Goal: Information Seeking & Learning: Find specific fact

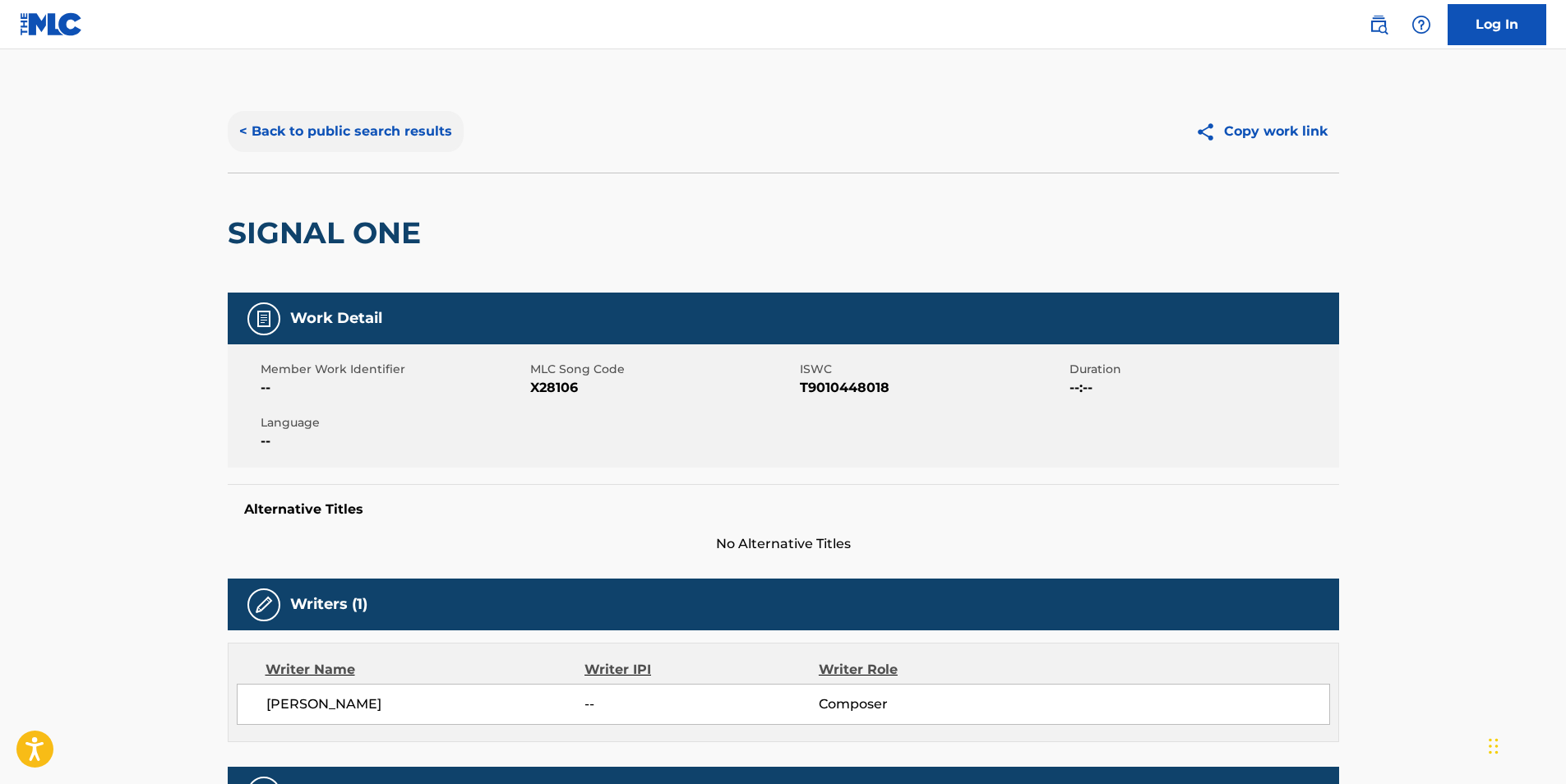
click at [280, 149] on button "< Back to public search results" at bounding box center [345, 131] width 236 height 41
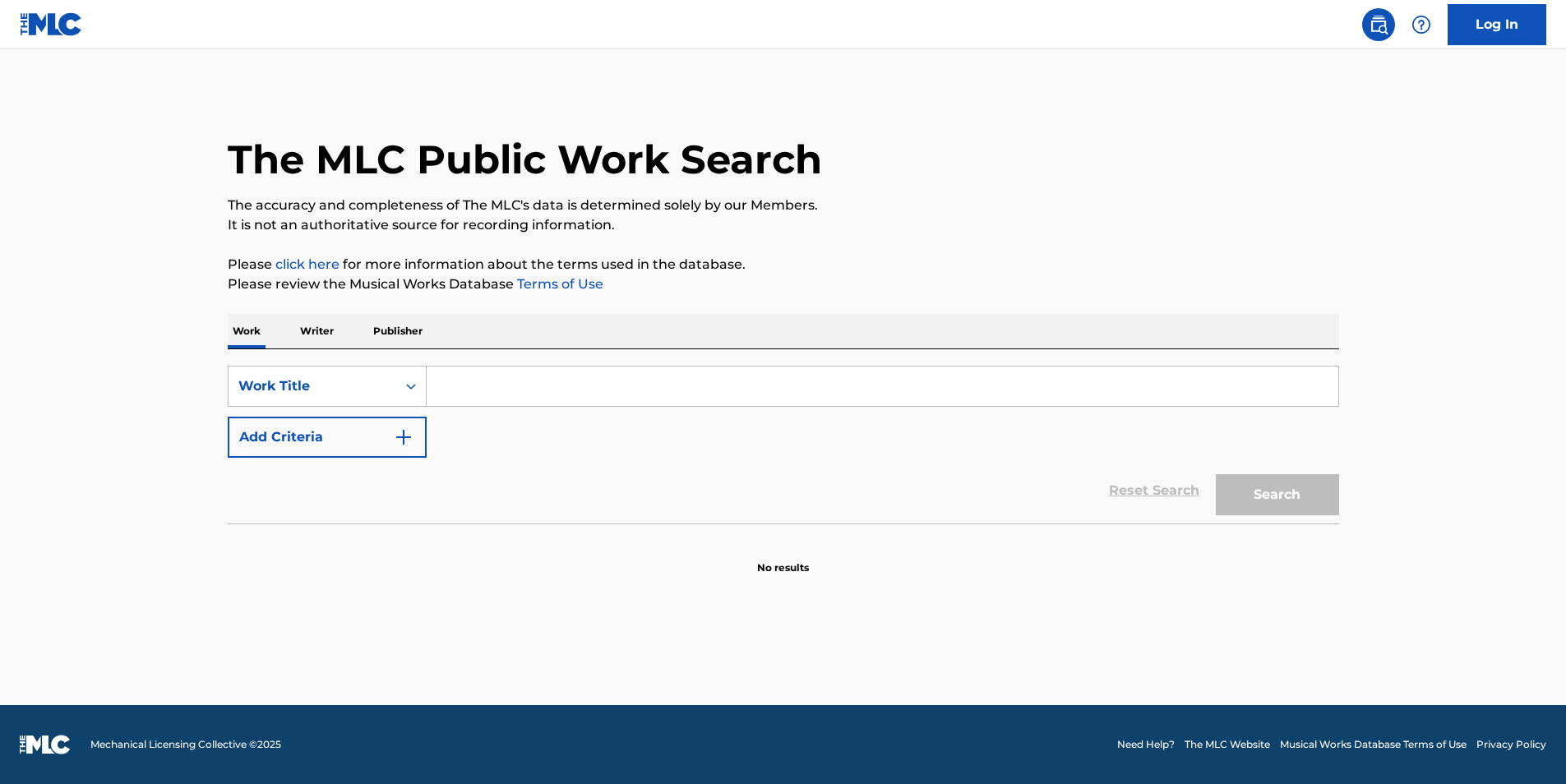
click at [260, 443] on button "Add Criteria" at bounding box center [327, 437] width 199 height 41
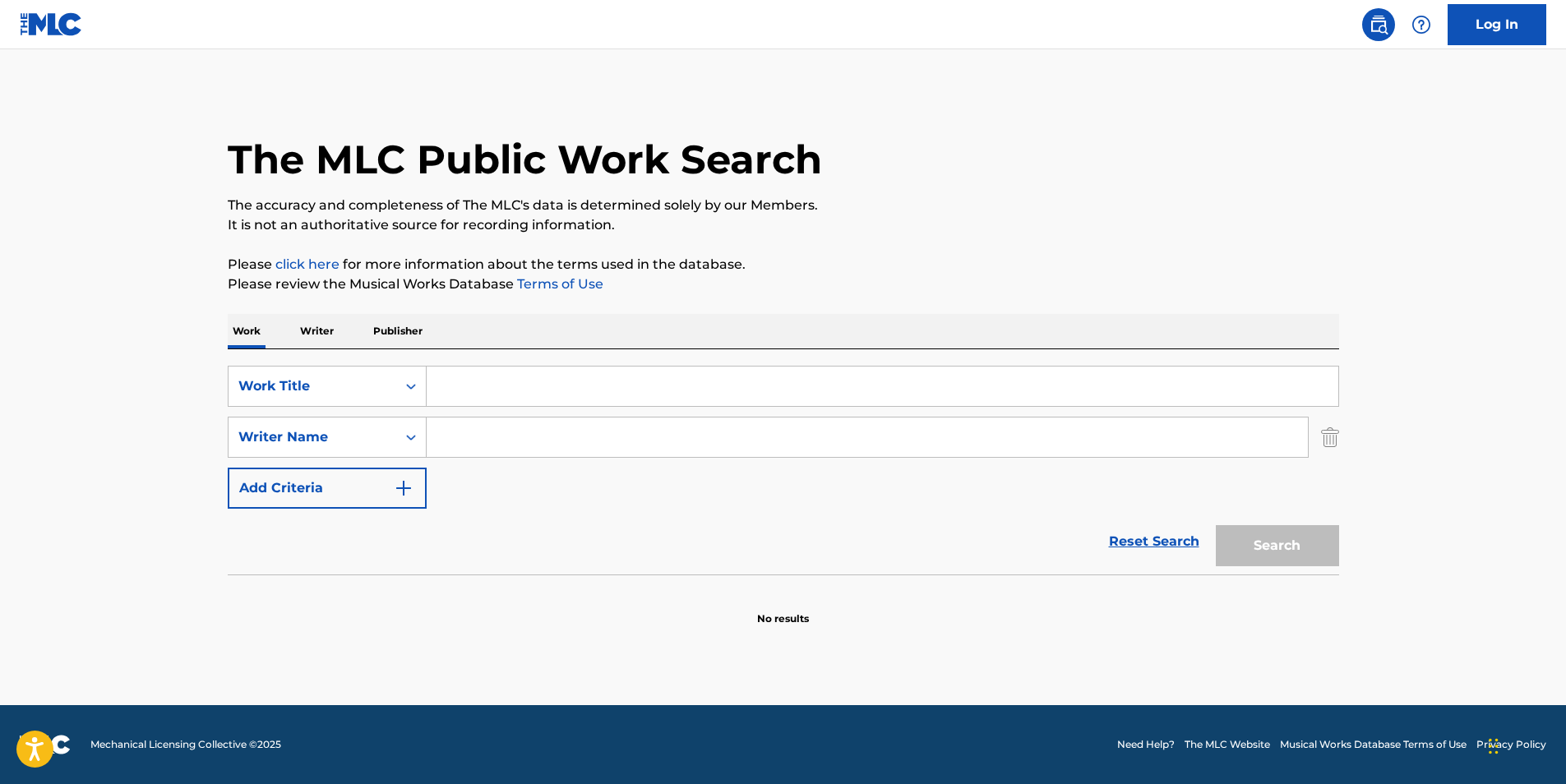
click at [483, 394] on input "Search Form" at bounding box center [882, 385] width 912 height 39
paste input "Okay"
type input "Okay"
click at [569, 446] on input "Search Form" at bounding box center [867, 436] width 881 height 39
paste input "Nume"
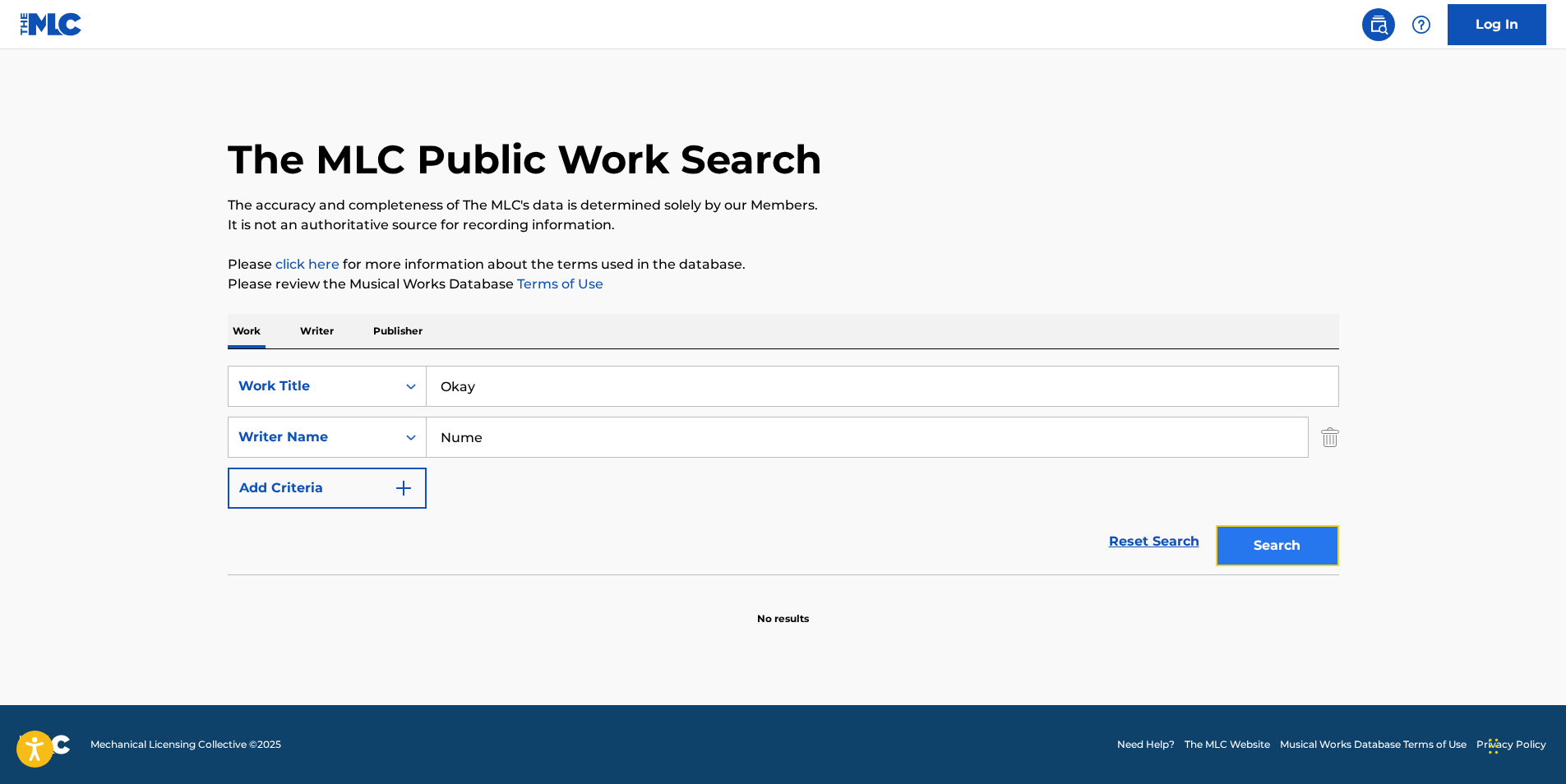
click at [1263, 557] on button "Search" at bounding box center [1277, 545] width 123 height 41
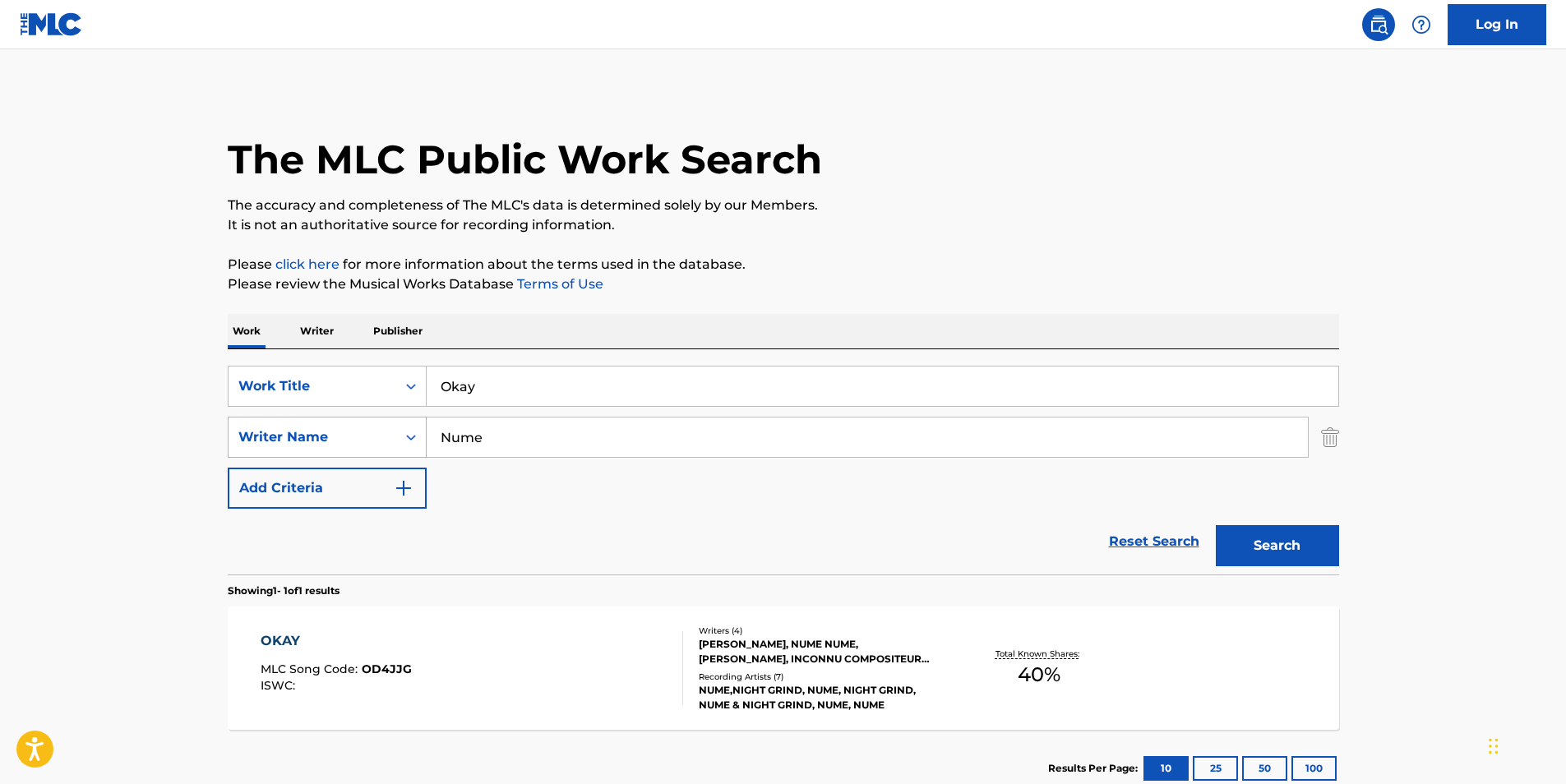
drag, startPoint x: 608, startPoint y: 437, endPoint x: 270, endPoint y: 447, distance: 338.1
click at [270, 447] on div "SearchWithCriteriac094651c-6ae0-48b0-b84f-d03d4719876b Writer Name Nume" at bounding box center [783, 437] width 1112 height 41
paste input "Panagiotakis Nikolaos"
click at [1249, 543] on button "Search" at bounding box center [1277, 545] width 123 height 41
drag, startPoint x: 630, startPoint y: 446, endPoint x: 343, endPoint y: 442, distance: 287.0
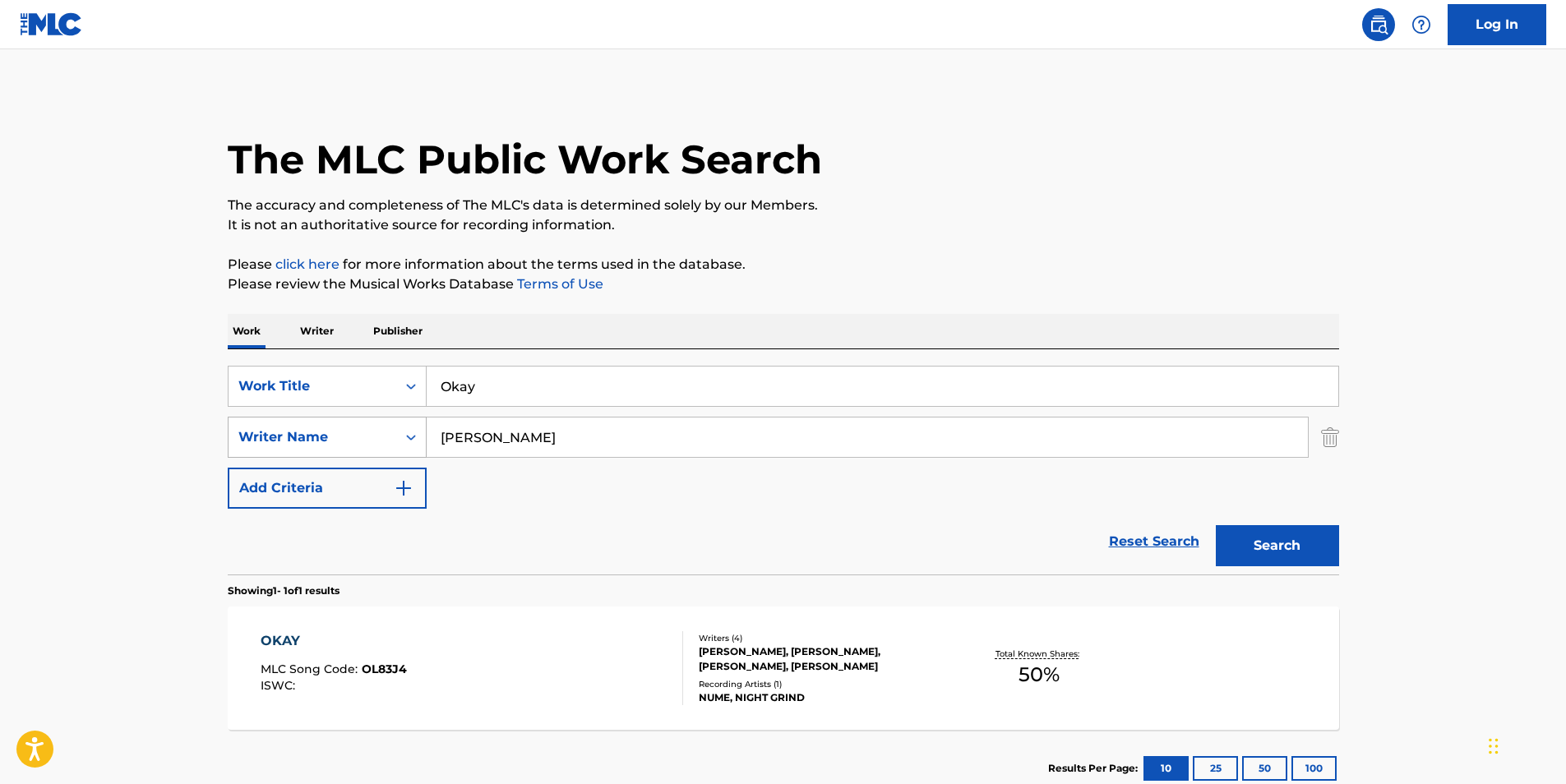
click at [343, 442] on div "SearchWithCriteriac094651c-6ae0-48b0-b84f-d03d4719876b Writer Name Panagiotakis…" at bounding box center [783, 437] width 1112 height 41
paste input "Nume"
click at [1242, 534] on button "Search" at bounding box center [1277, 545] width 123 height 41
drag, startPoint x: 335, startPoint y: 473, endPoint x: 153, endPoint y: 493, distance: 183.1
click at [172, 492] on main "The MLC Public Work Search The accuracy and completeness of The MLC's data is d…" at bounding box center [783, 432] width 1566 height 766
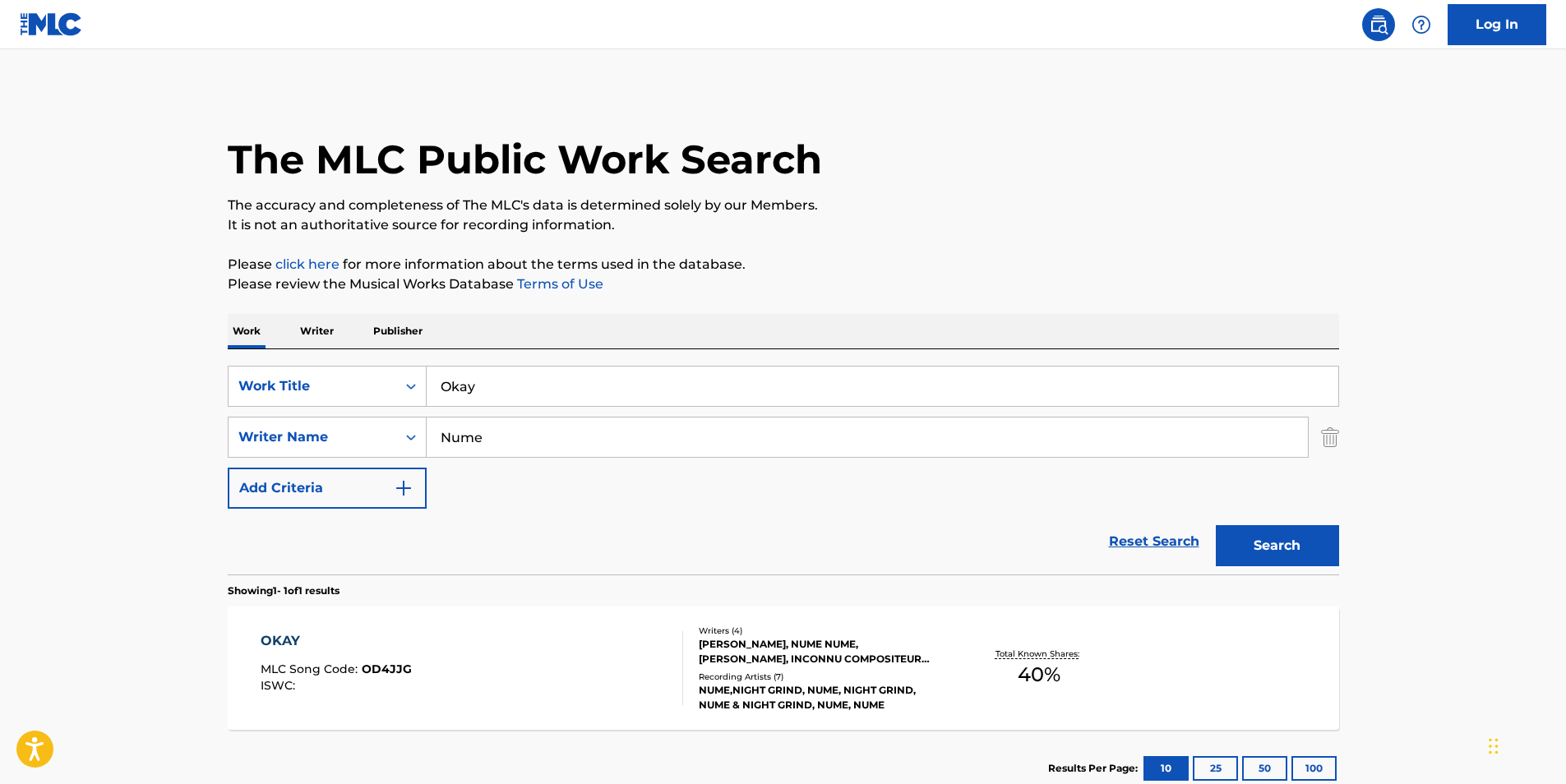
paste input "Alatzas Ioannis"
click at [1216, 525] on button "Search" at bounding box center [1277, 545] width 123 height 41
drag, startPoint x: 587, startPoint y: 446, endPoint x: 330, endPoint y: 447, distance: 257.0
click at [330, 447] on div "SearchWithCriteriac094651c-6ae0-48b0-b84f-d03d4719876b Writer Name Alatzas Ioan…" at bounding box center [783, 437] width 1112 height 41
paste input "Rigas Pavlo"
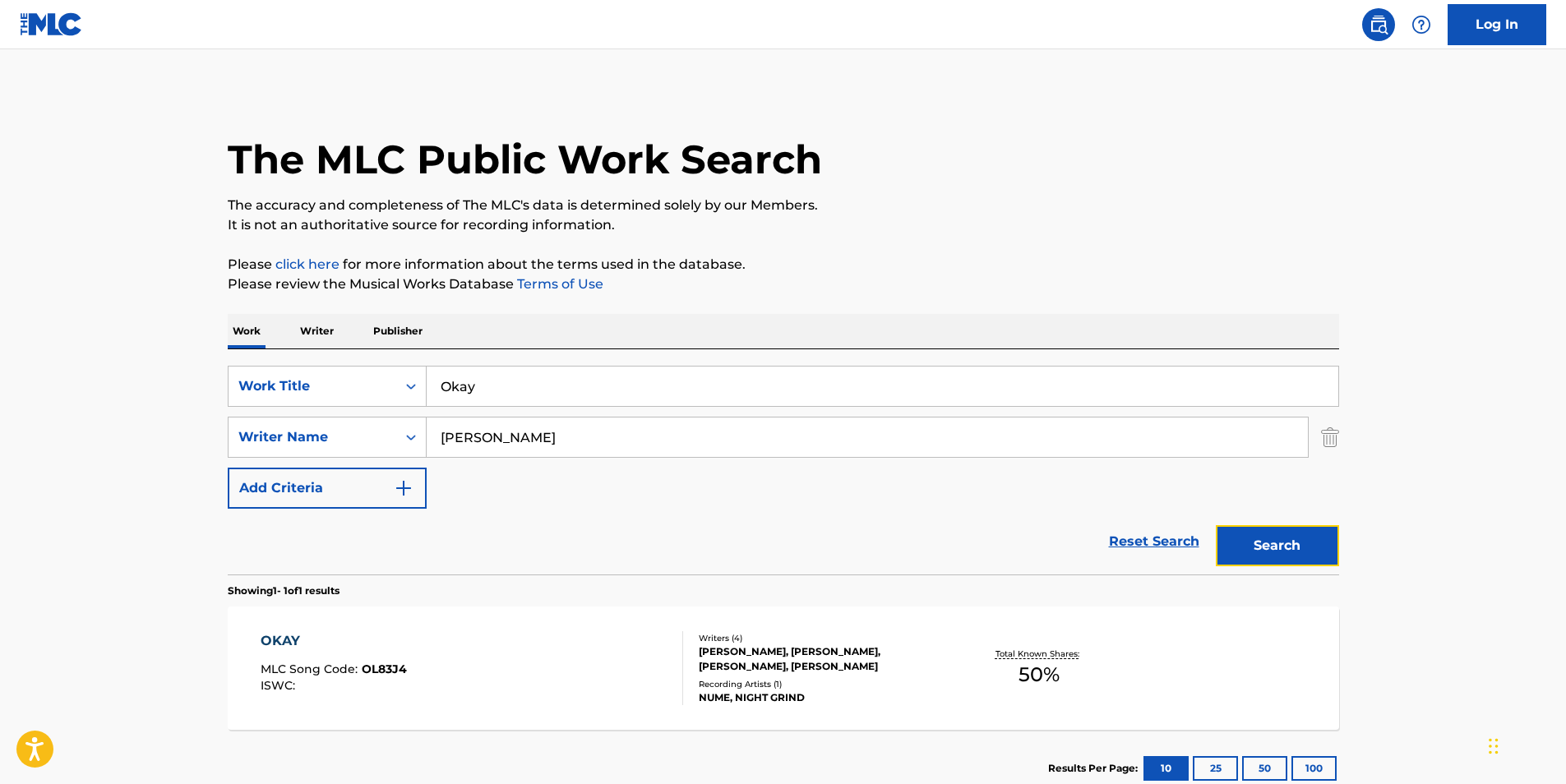
drag, startPoint x: 1286, startPoint y: 546, endPoint x: 1310, endPoint y: 501, distance: 51.0
click at [1294, 529] on button "Search" at bounding box center [1277, 545] width 123 height 41
drag, startPoint x: 550, startPoint y: 428, endPoint x: 363, endPoint y: 446, distance: 187.9
click at [365, 445] on div "SearchWithCriteriac094651c-6ae0-48b0-b84f-d03d4719876b Writer Name Rigas Pavlos" at bounding box center [783, 437] width 1112 height 41
paste input "Zacharakis Kyriak"
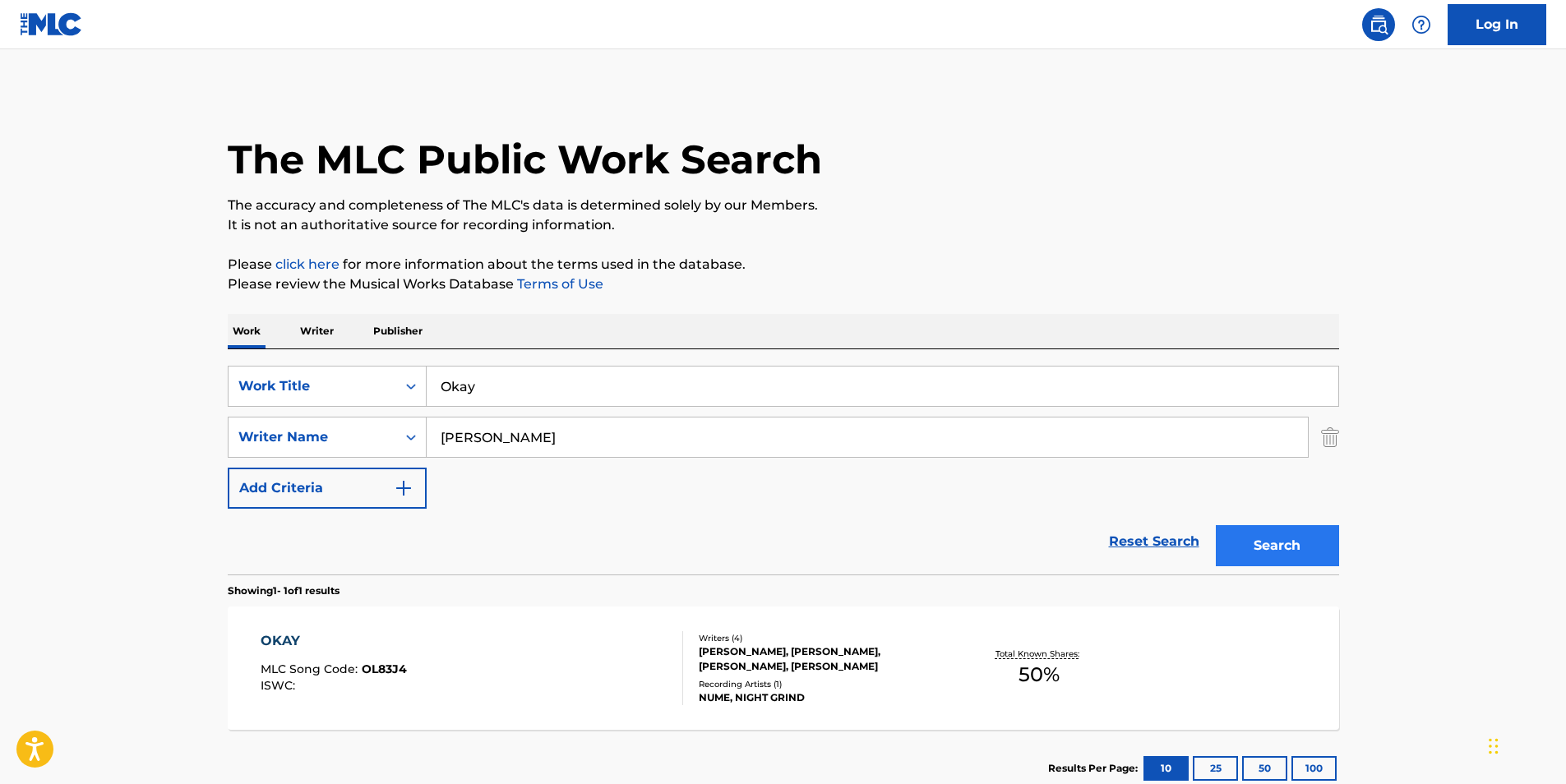
type input "Zacharakis Kyriakos"
click at [1268, 539] on button "Search" at bounding box center [1277, 545] width 123 height 41
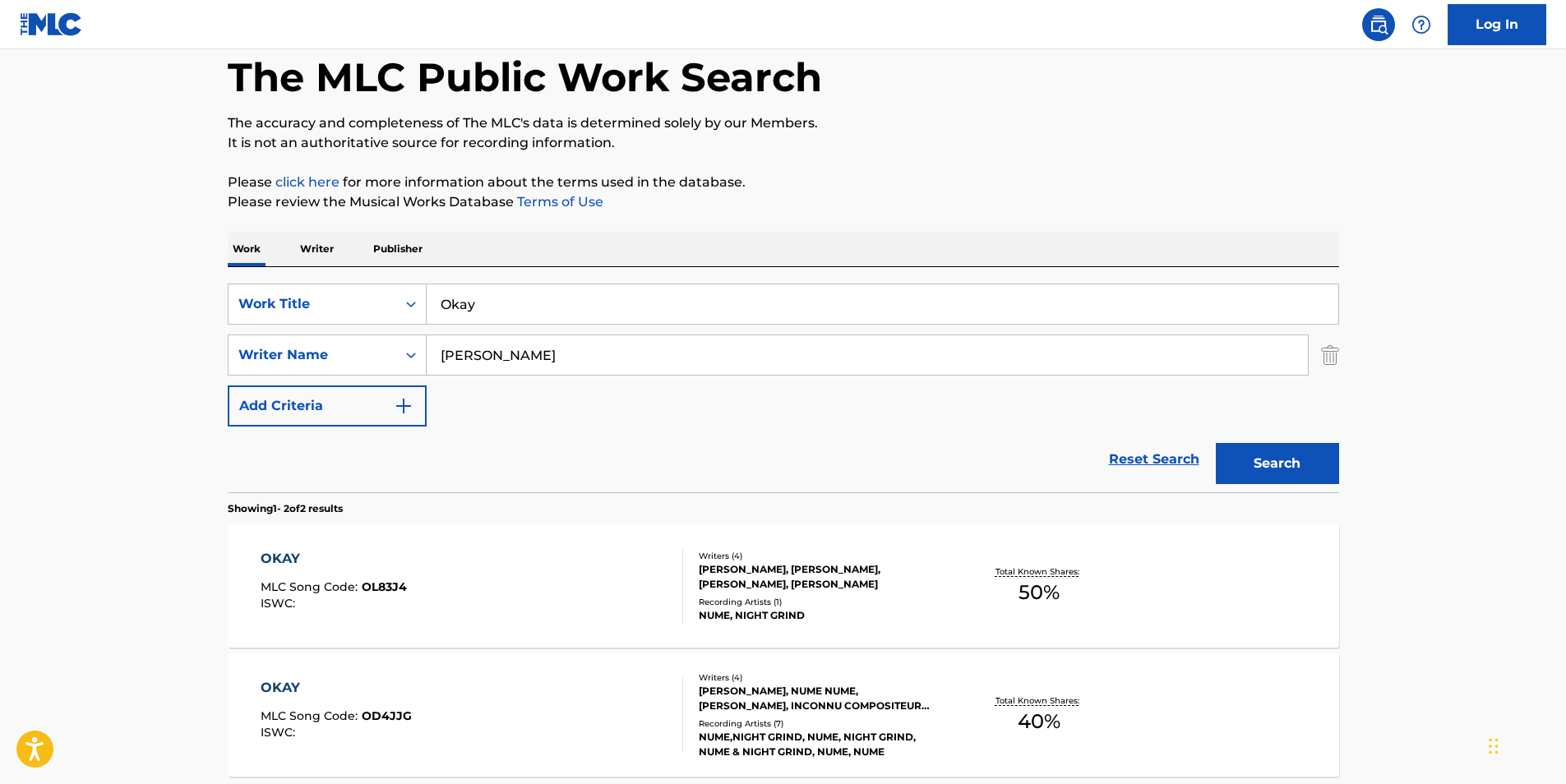
scroll to position [164, 0]
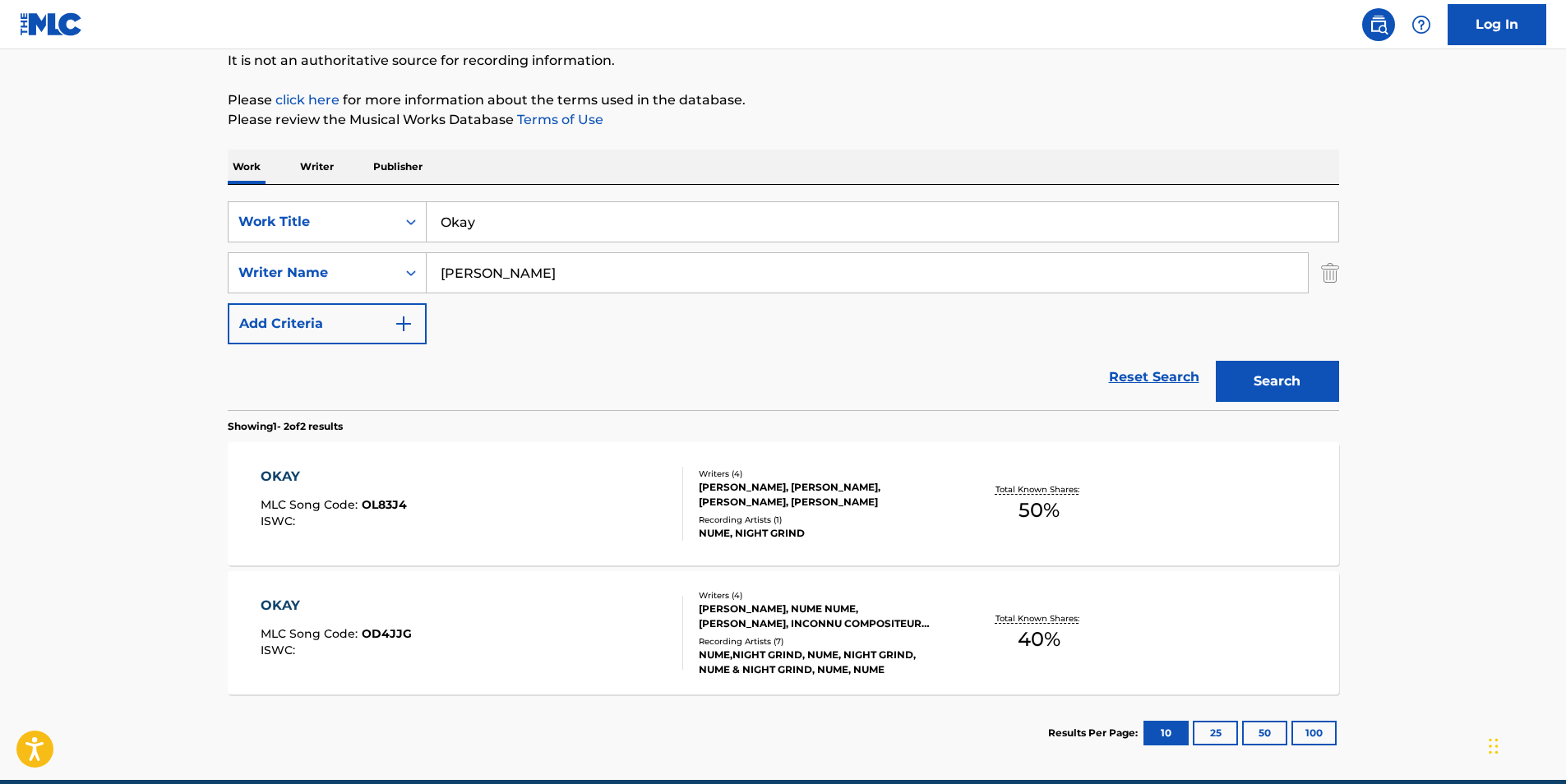
click at [219, 550] on div "The MLC Public Work Search The accuracy and completeness of The MLC's data is d…" at bounding box center [783, 349] width 1151 height 845
click at [342, 528] on div "OKAY MLC Song Code : OL83J4 ISWC :" at bounding box center [333, 503] width 146 height 74
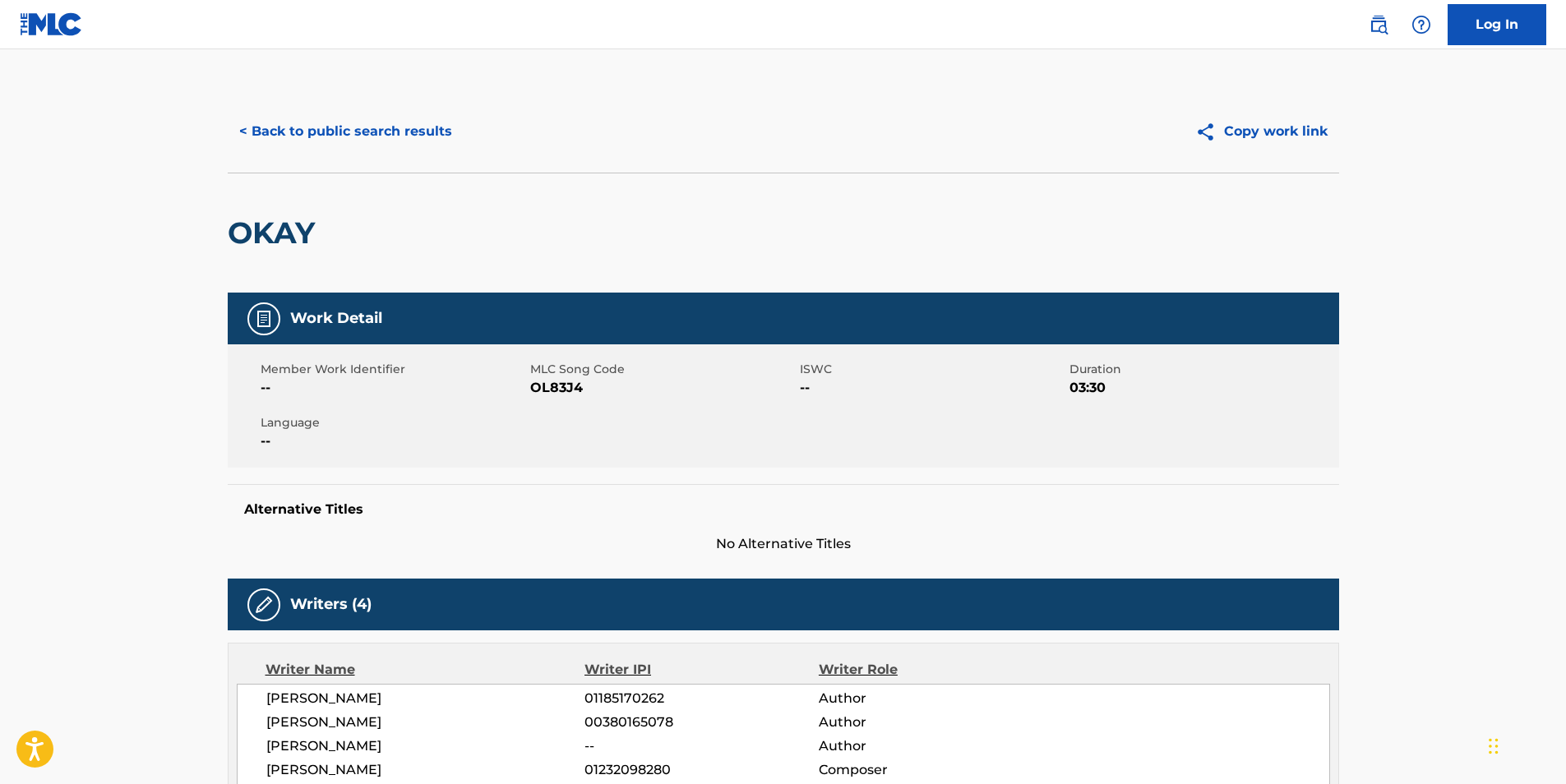
click at [541, 397] on span "OL83J4" at bounding box center [663, 387] width 266 height 20
copy span "OL83J4"
click at [323, 147] on button "< Back to public search results" at bounding box center [345, 131] width 236 height 41
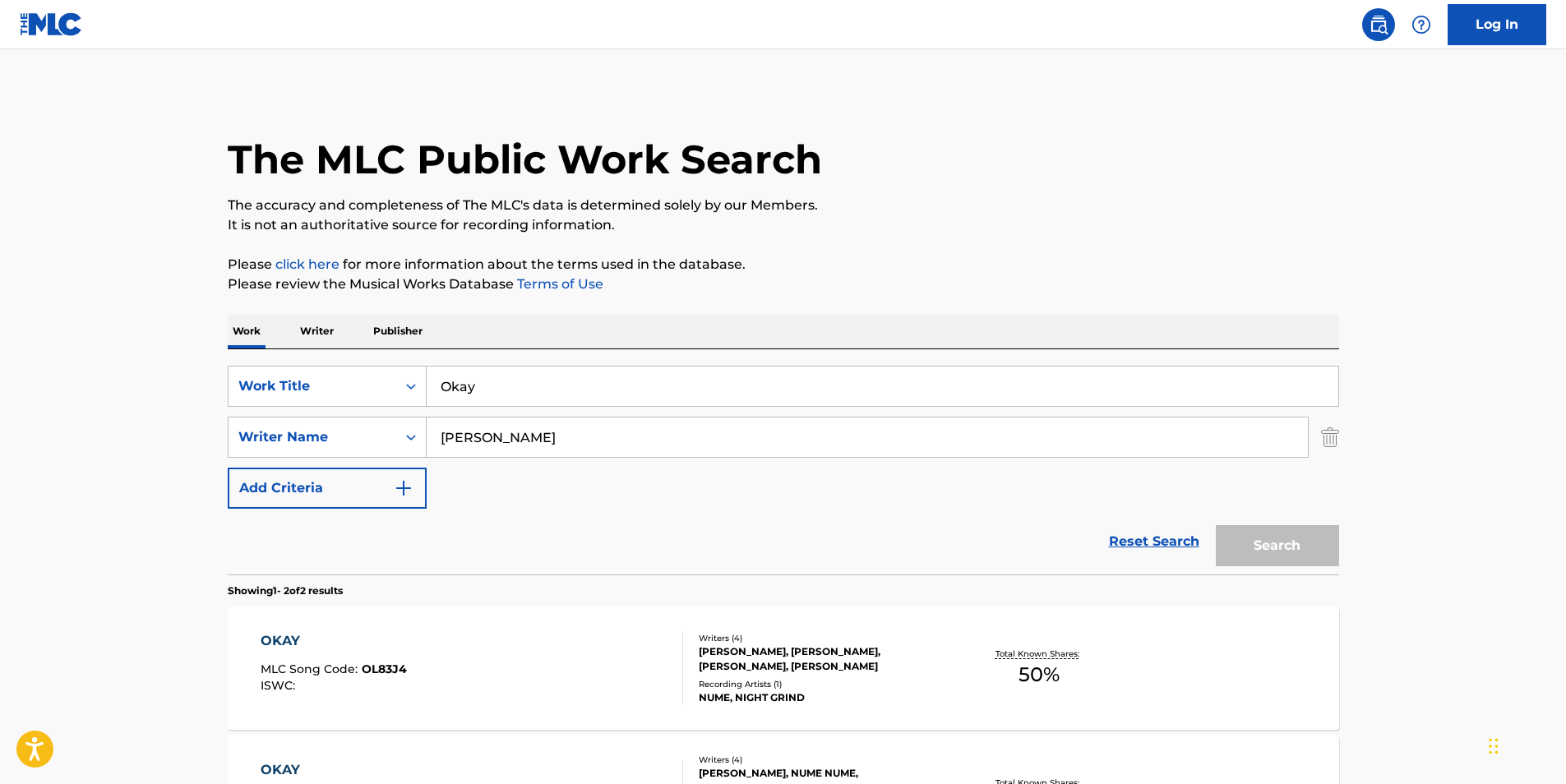
scroll to position [145, 0]
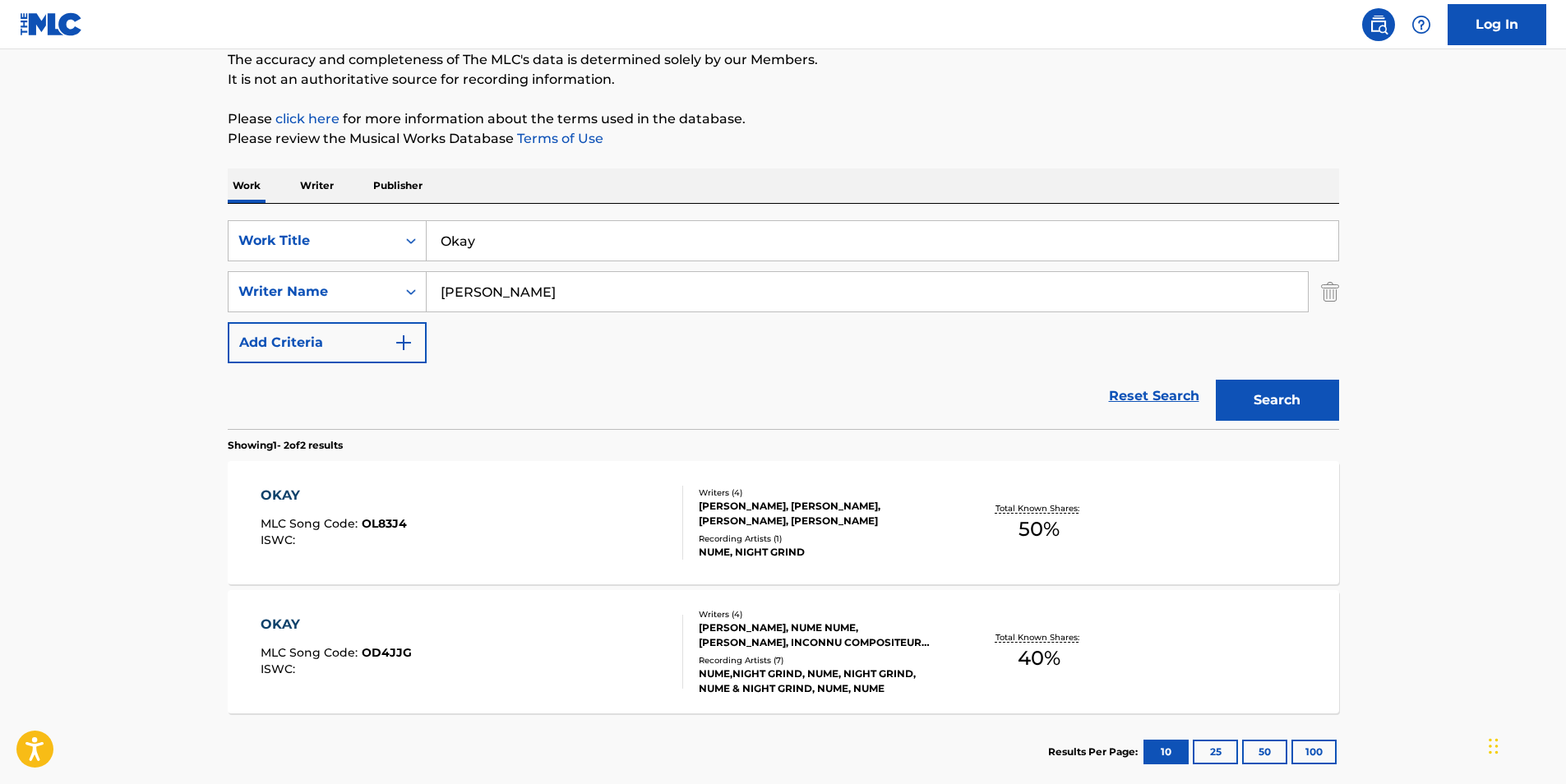
click at [343, 639] on div "OKAY MLC Song Code : OD4JJG ISWC :" at bounding box center [336, 651] width 151 height 74
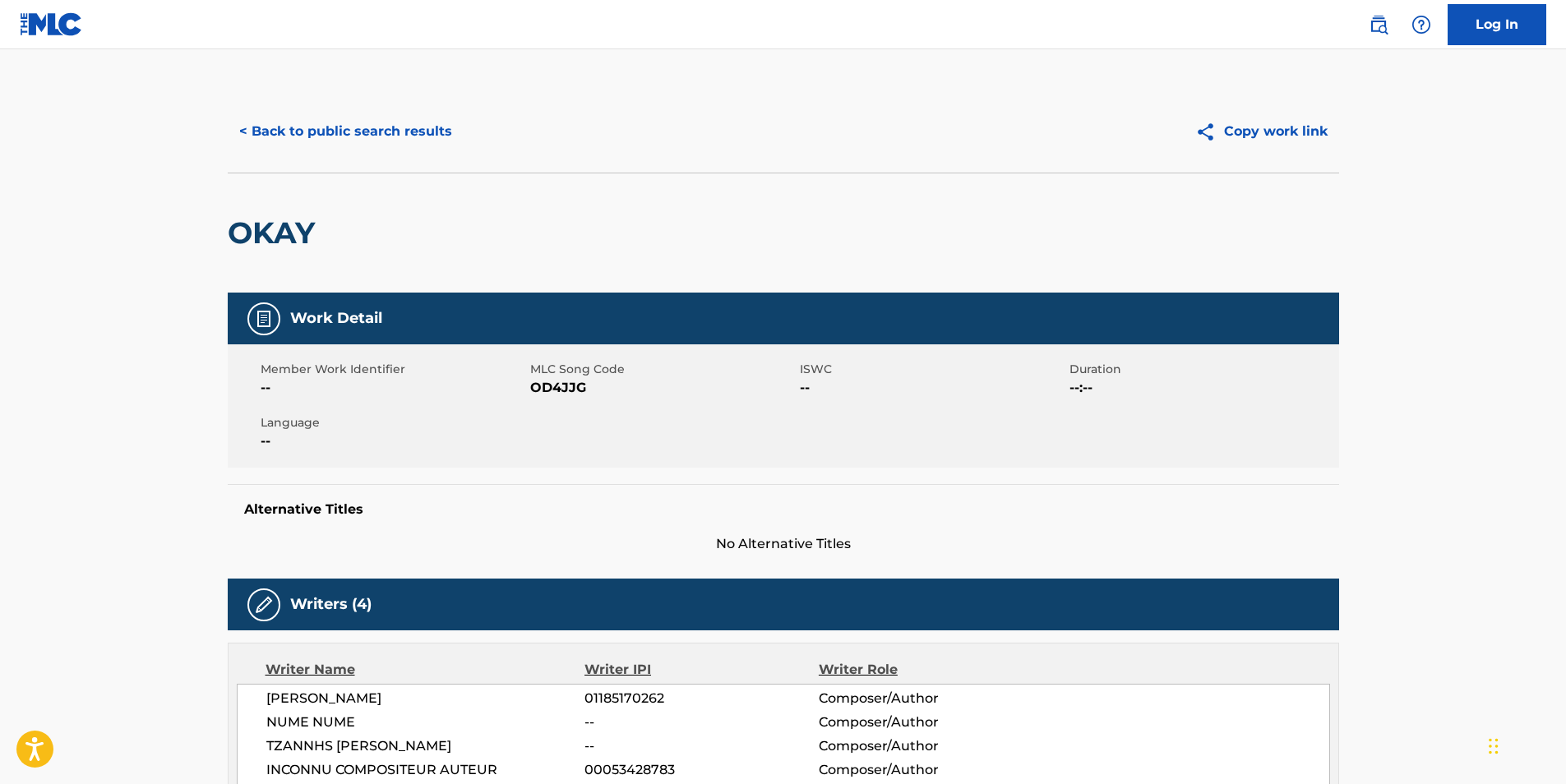
click at [548, 387] on span "OD4JJG" at bounding box center [663, 387] width 266 height 20
copy span "OD4JJG"
click at [313, 126] on button "< Back to public search results" at bounding box center [345, 131] width 236 height 41
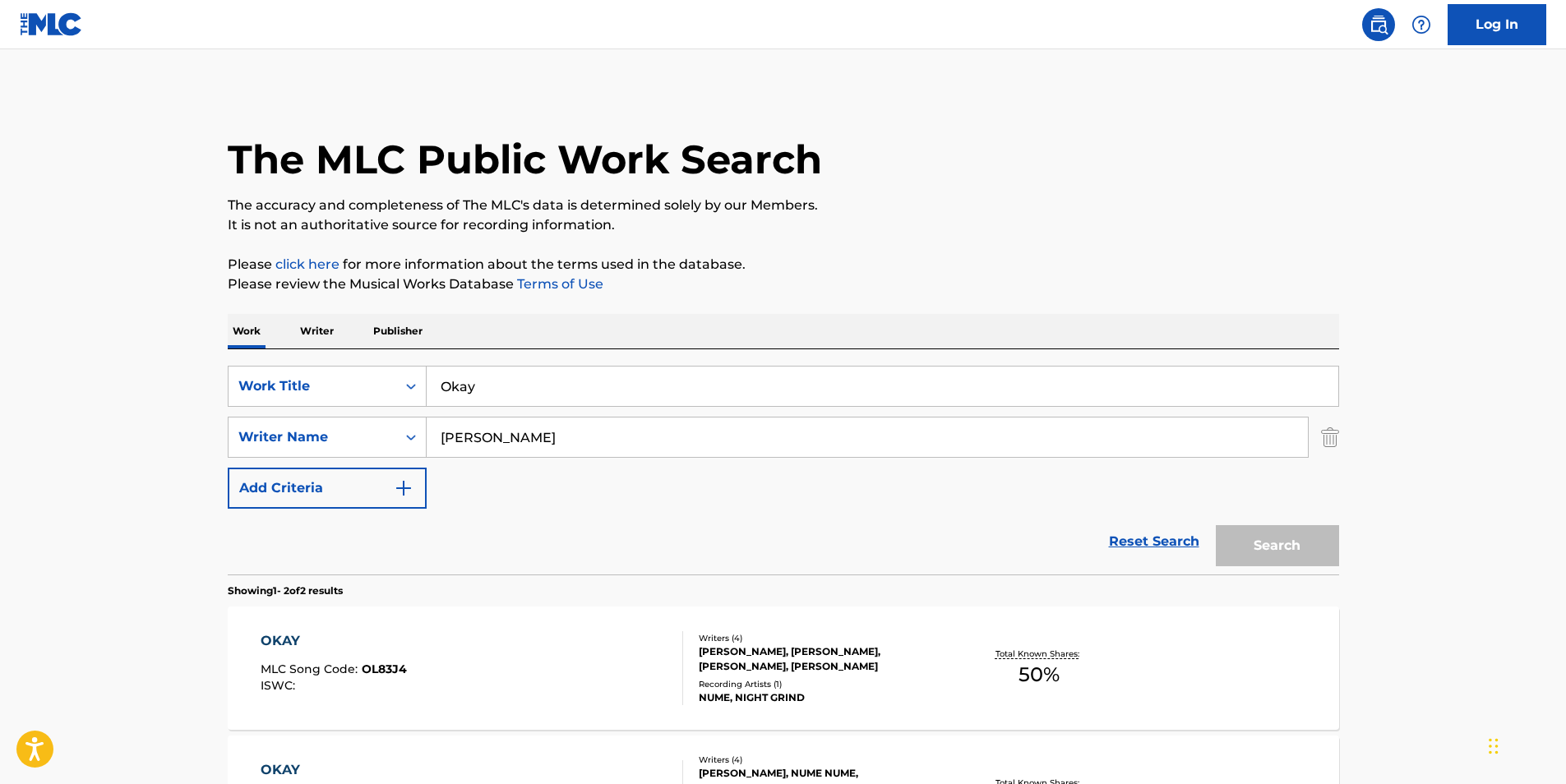
scroll to position [145, 0]
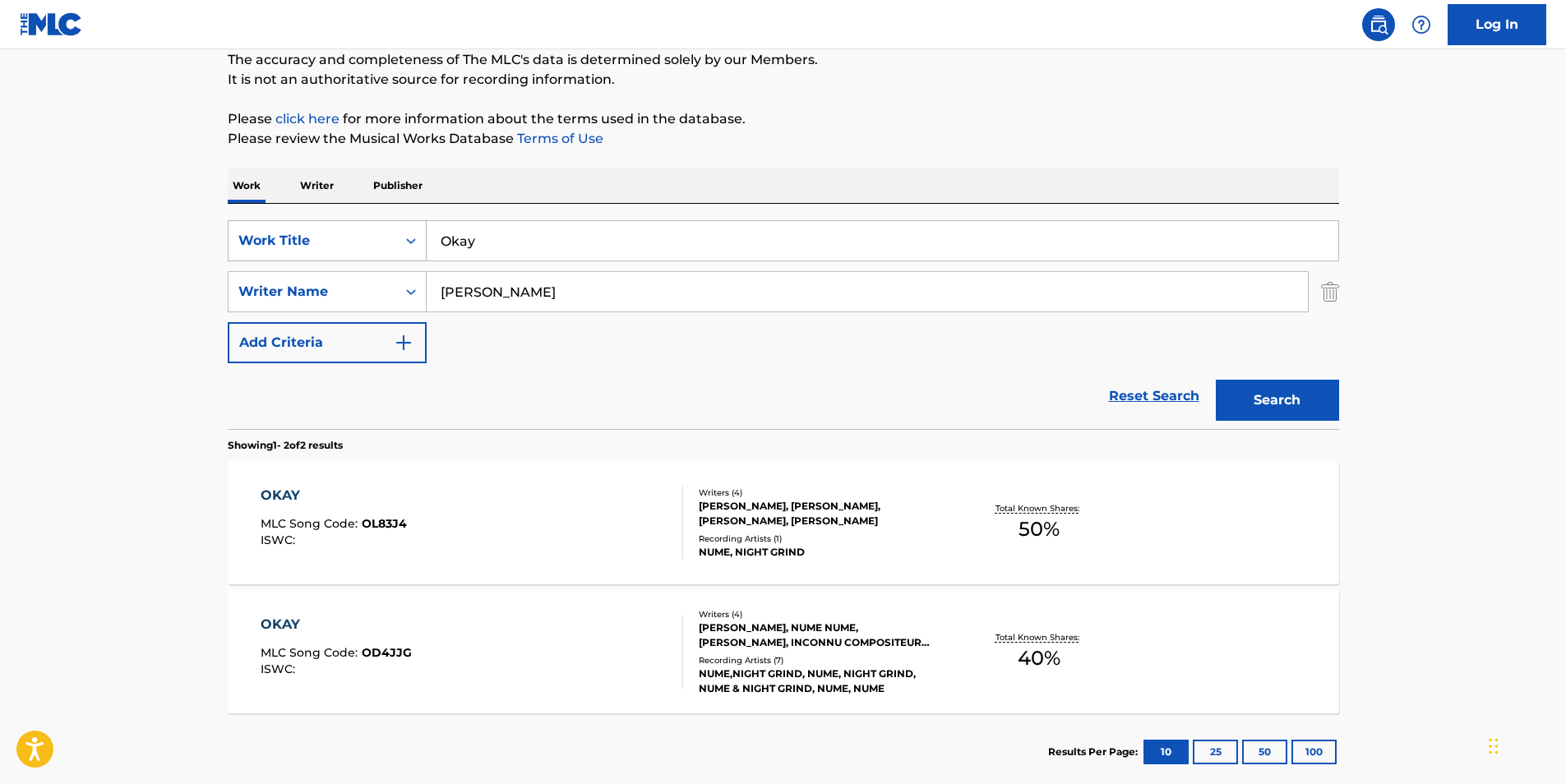
paste input "Sin Mi"
drag, startPoint x: 491, startPoint y: 250, endPoint x: 351, endPoint y: 258, distance: 140.2
click at [353, 256] on div "SearchWithCriteriac53c4f69-2abc-4f8d-a516-1d34d6dfd0a7 Work Title Okay" at bounding box center [783, 240] width 1112 height 41
type input "Sin Mi"
drag, startPoint x: 627, startPoint y: 298, endPoint x: 362, endPoint y: 335, distance: 267.6
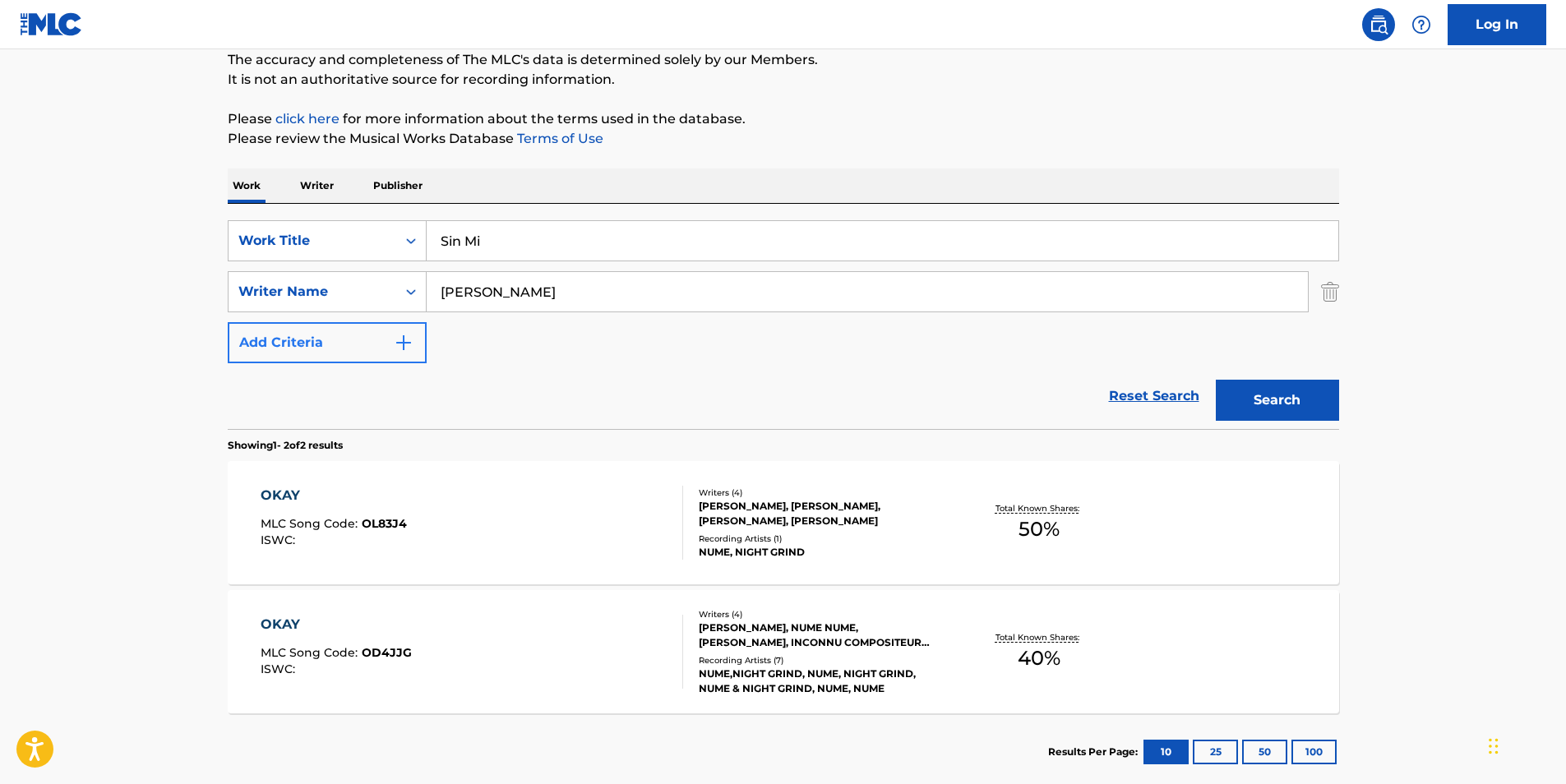
click at [343, 335] on div "SearchWithCriteriac53c4f69-2abc-4f8d-a516-1d34d6dfd0a7 Work Title Sin Mi Search…" at bounding box center [783, 291] width 1112 height 142
paste input "Abraham Vazquez"
click at [1300, 403] on button "Search" at bounding box center [1277, 400] width 123 height 41
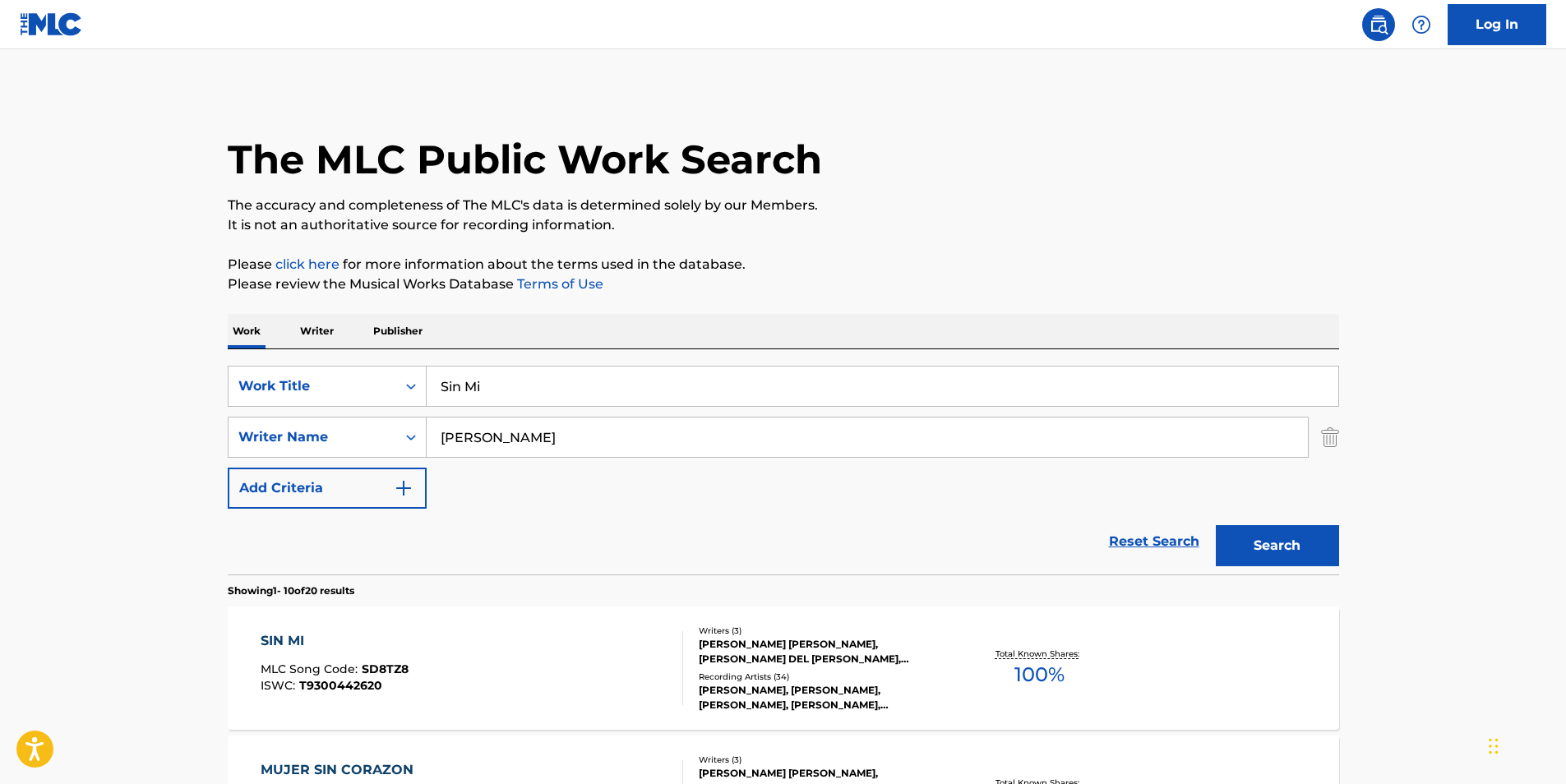
scroll to position [164, 0]
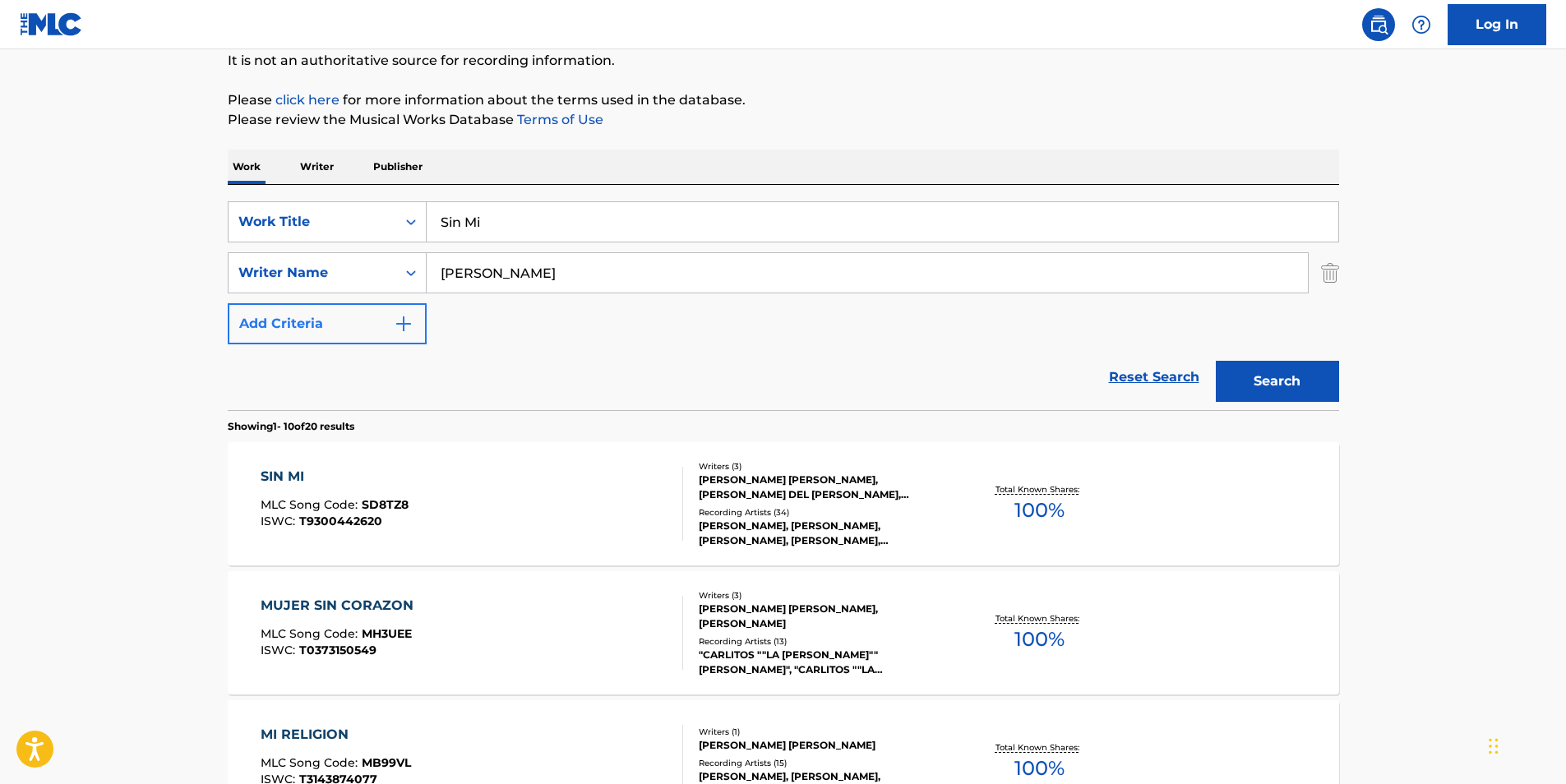
drag, startPoint x: 607, startPoint y: 278, endPoint x: 344, endPoint y: 310, distance: 264.9
click at [256, 316] on div "SearchWithCriteriac53c4f69-2abc-4f8d-a516-1d34d6dfd0a7 Work Title Sin Mi Search…" at bounding box center [783, 272] width 1112 height 142
paste input "VAZQUEZ MATA MARIO ABRAHAM"
click at [1293, 376] on button "Search" at bounding box center [1277, 381] width 123 height 41
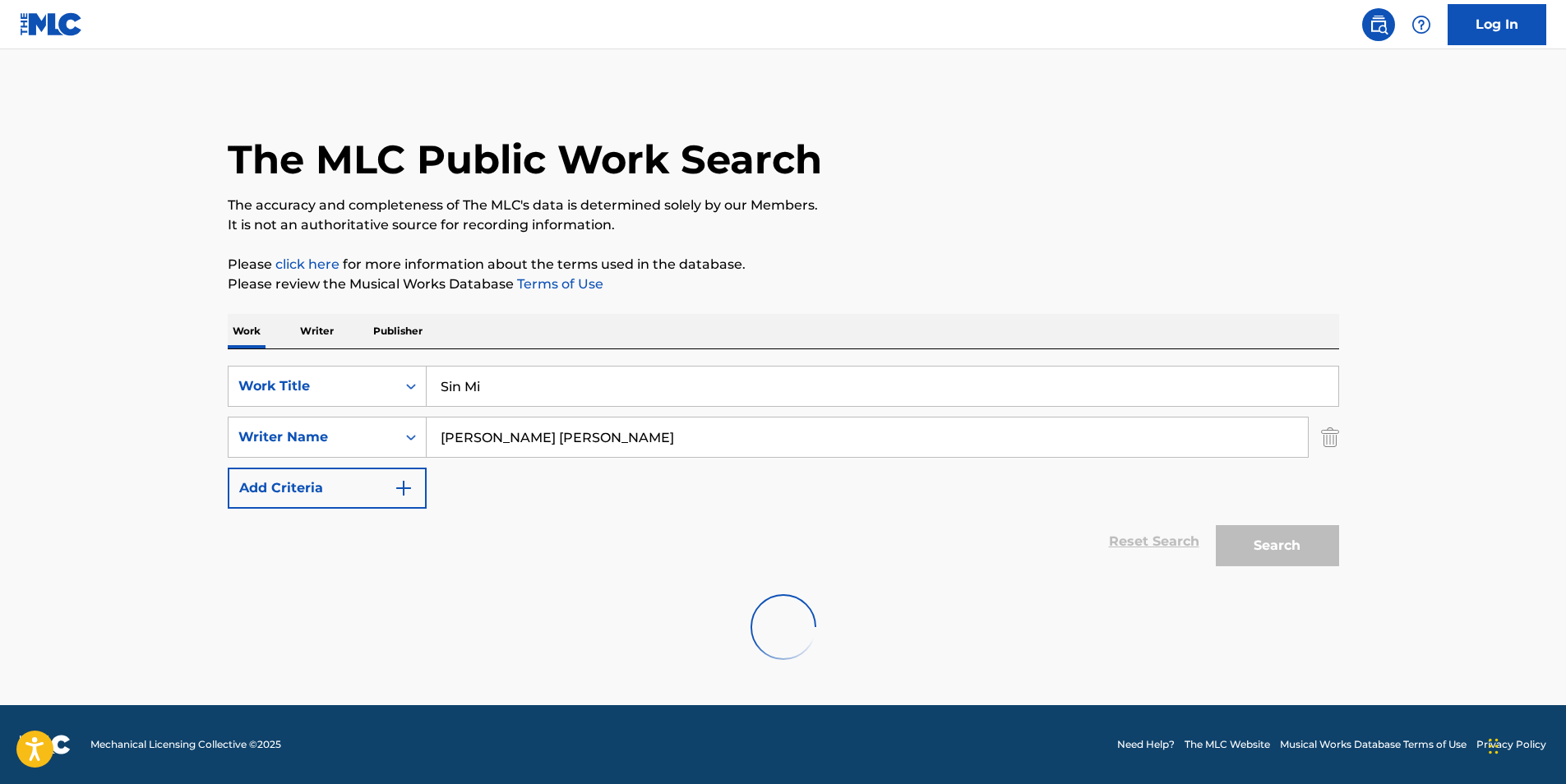
scroll to position [0, 0]
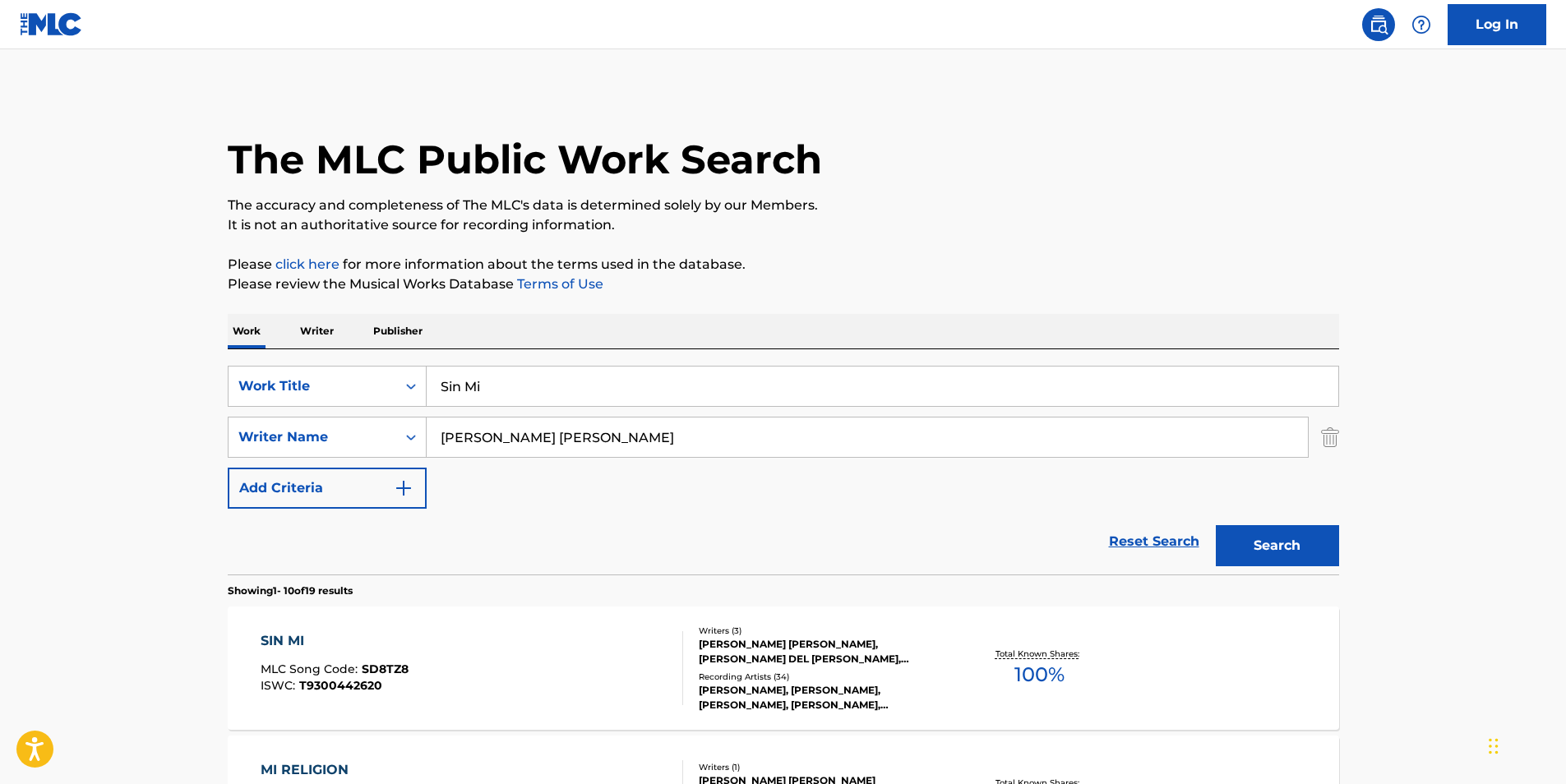
drag, startPoint x: 750, startPoint y: 436, endPoint x: 750, endPoint y: 474, distance: 38.0
click at [361, 472] on div "SearchWithCriteriac53c4f69-2abc-4f8d-a516-1d34d6dfd0a7 Work Title Sin Mi Search…" at bounding box center [783, 436] width 1112 height 142
paste input "DEL VILLAR, JOSE ANGEL"
click at [1250, 539] on button "Search" at bounding box center [1277, 545] width 123 height 41
drag, startPoint x: 672, startPoint y: 434, endPoint x: 308, endPoint y: 454, distance: 364.5
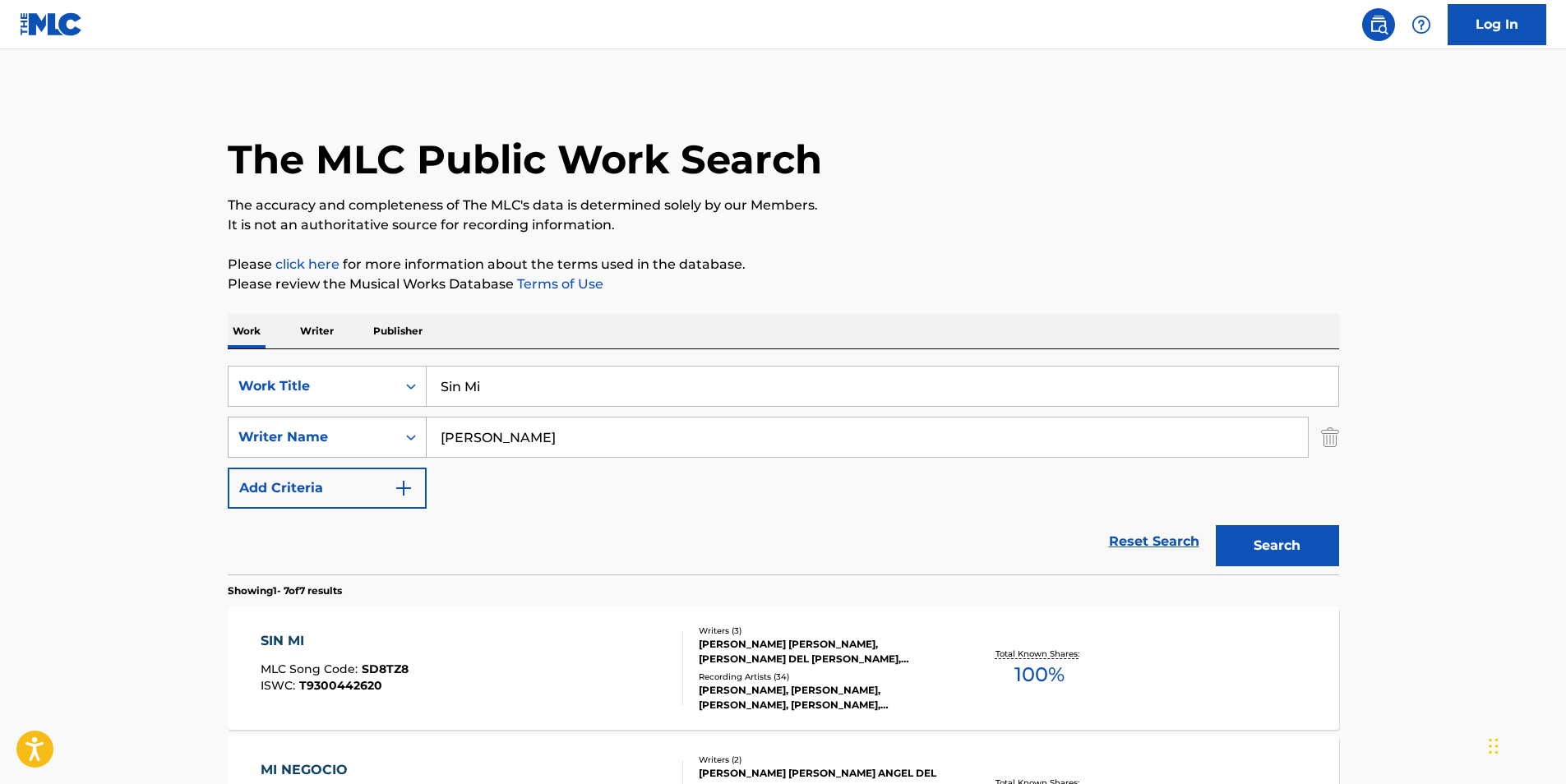
click at [308, 452] on div "SearchWithCriteriac094651c-6ae0-48b0-b84f-d03d4719876b Writer Name DEL VILLAR, …" at bounding box center [783, 437] width 1112 height 41
paste input "SANDOVAL EDGAR"
type input "SANDOVAL EDGAR"
click at [1285, 532] on button "Search" at bounding box center [1277, 545] width 123 height 41
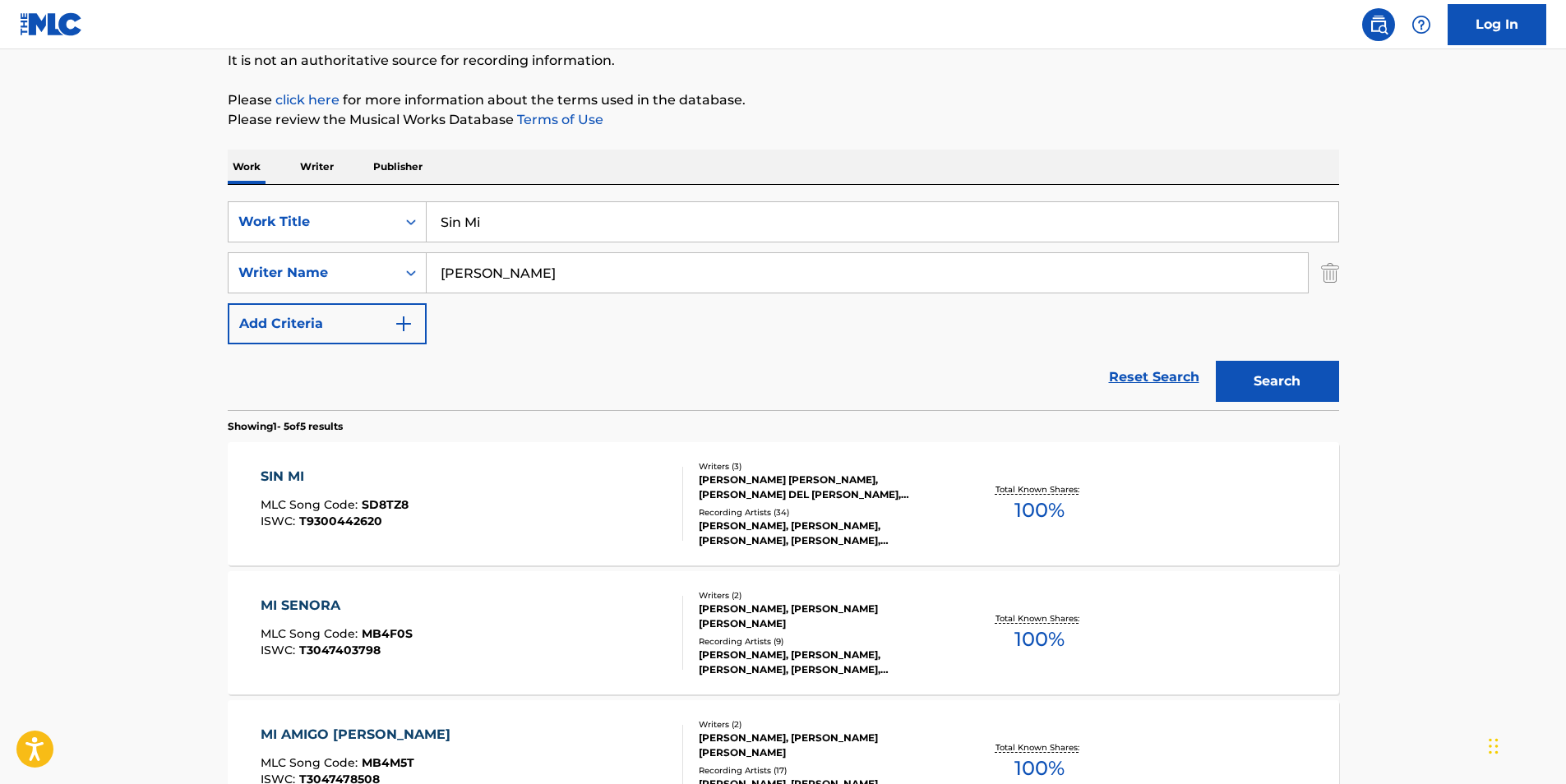
click at [416, 481] on div "SIN MI MLC Song Code : SD8TZ8 ISWC : T9300442620" at bounding box center [472, 503] width 423 height 74
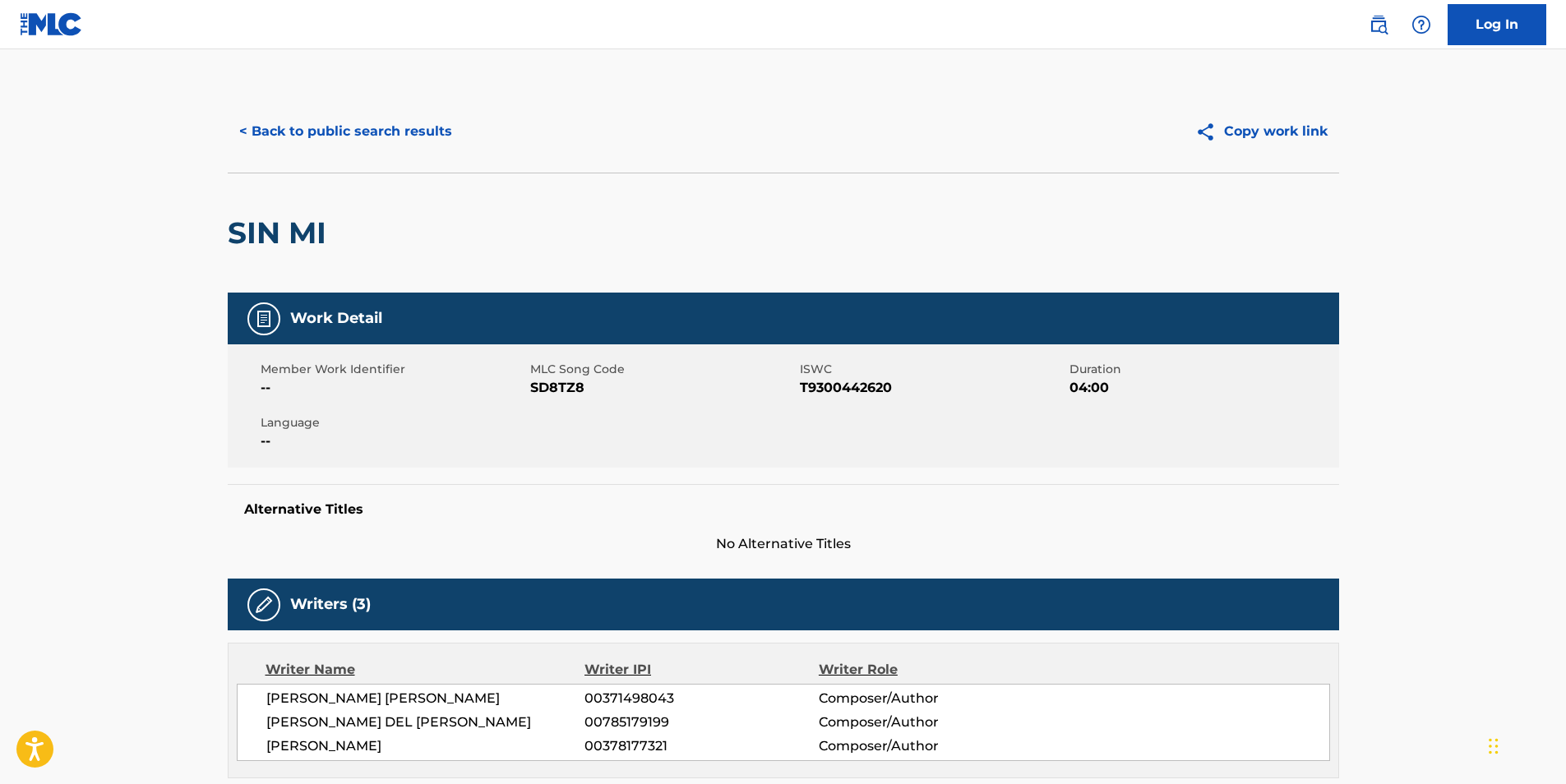
click at [562, 388] on span "SD8TZ8" at bounding box center [663, 387] width 266 height 20
copy span "SD8TZ8"
click at [405, 131] on button "< Back to public search results" at bounding box center [345, 131] width 236 height 41
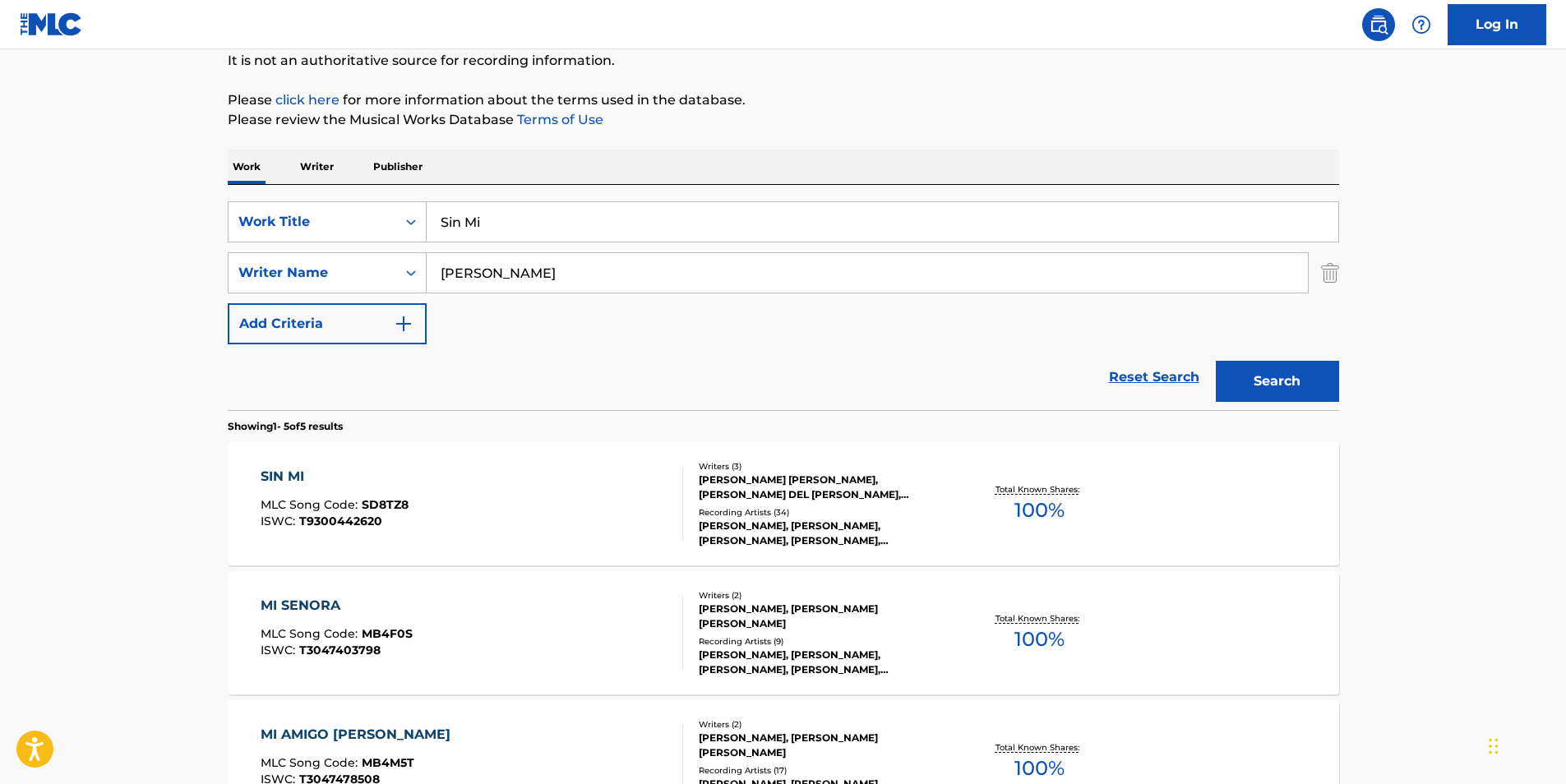
drag, startPoint x: 589, startPoint y: 207, endPoint x: 373, endPoint y: 243, distance: 219.0
click at [380, 242] on div "SearchWithCriteriac53c4f69-2abc-4f8d-a516-1d34d6dfd0a7 Work Title Sin Mi Search…" at bounding box center [783, 272] width 1112 height 142
paste input "Twilight Antlers"
type input "Twilight Antlers"
drag, startPoint x: 613, startPoint y: 272, endPoint x: 392, endPoint y: 294, distance: 222.1
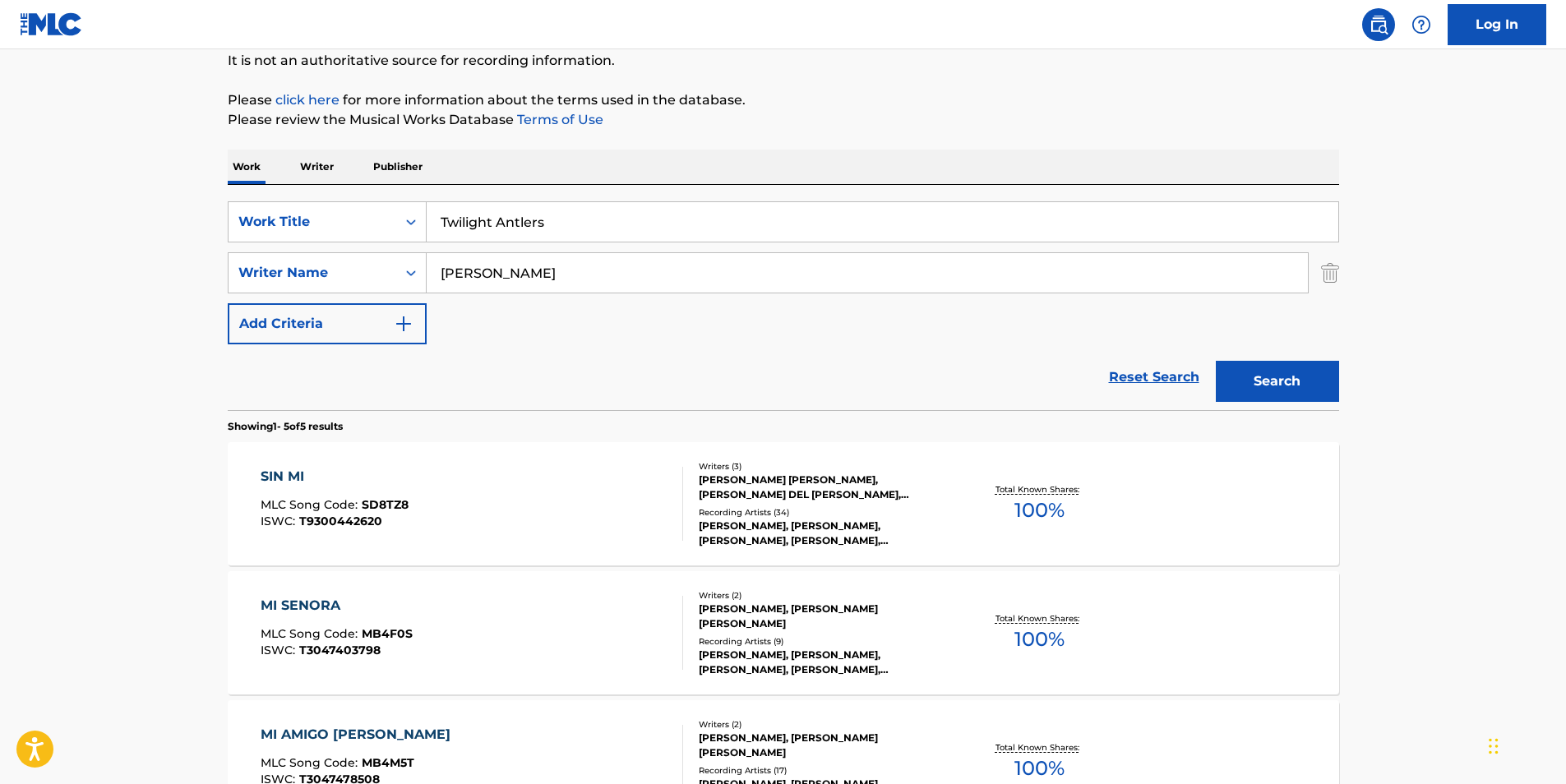
click at [337, 294] on div "SearchWithCriteriac53c4f69-2abc-4f8d-a516-1d34d6dfd0a7 Work Title Twilight Antl…" at bounding box center [783, 272] width 1112 height 142
paste input "leep Tribe"
click at [1293, 380] on button "Search" at bounding box center [1277, 381] width 123 height 41
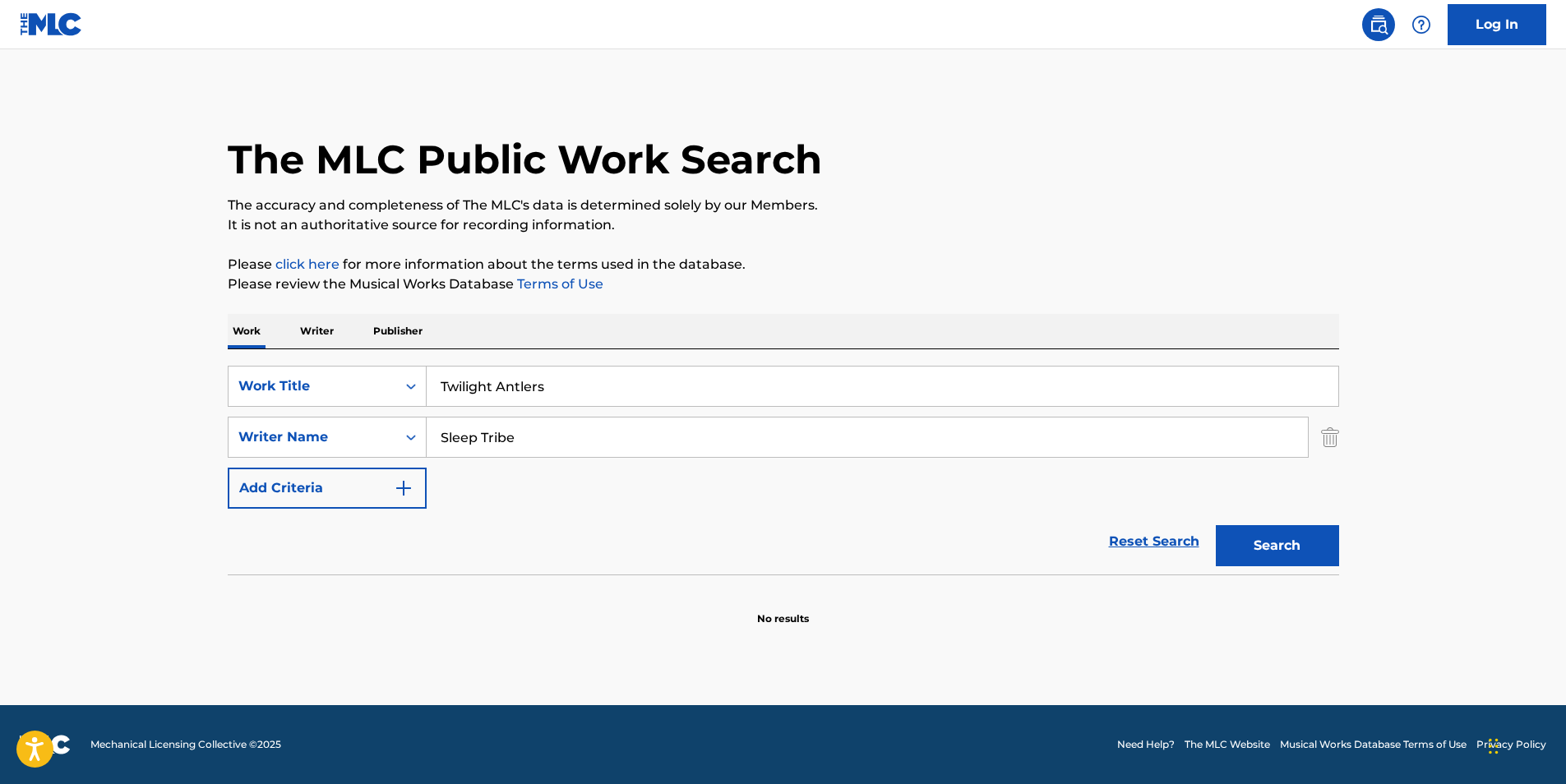
drag, startPoint x: 555, startPoint y: 435, endPoint x: 388, endPoint y: 462, distance: 169.2
click at [386, 458] on div "SearchWithCriteriac53c4f69-2abc-4f8d-a516-1d34d6dfd0a7 Work Title Twilight Antl…" at bounding box center [783, 436] width 1112 height 142
paste input "Ben Tavera King"
type input "Ben Tavera King"
click at [1269, 562] on button "Search" at bounding box center [1277, 545] width 123 height 41
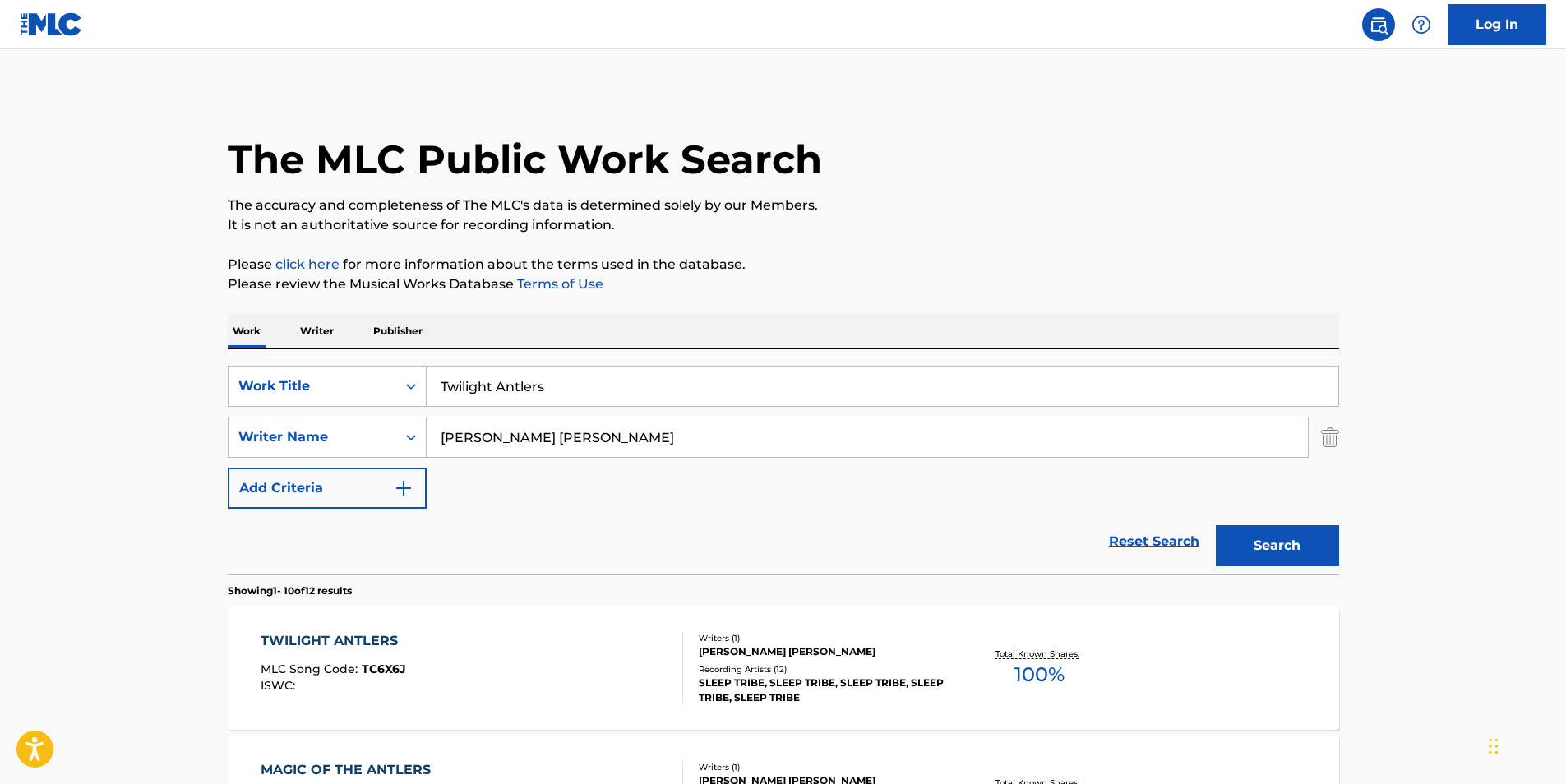
scroll to position [164, 0]
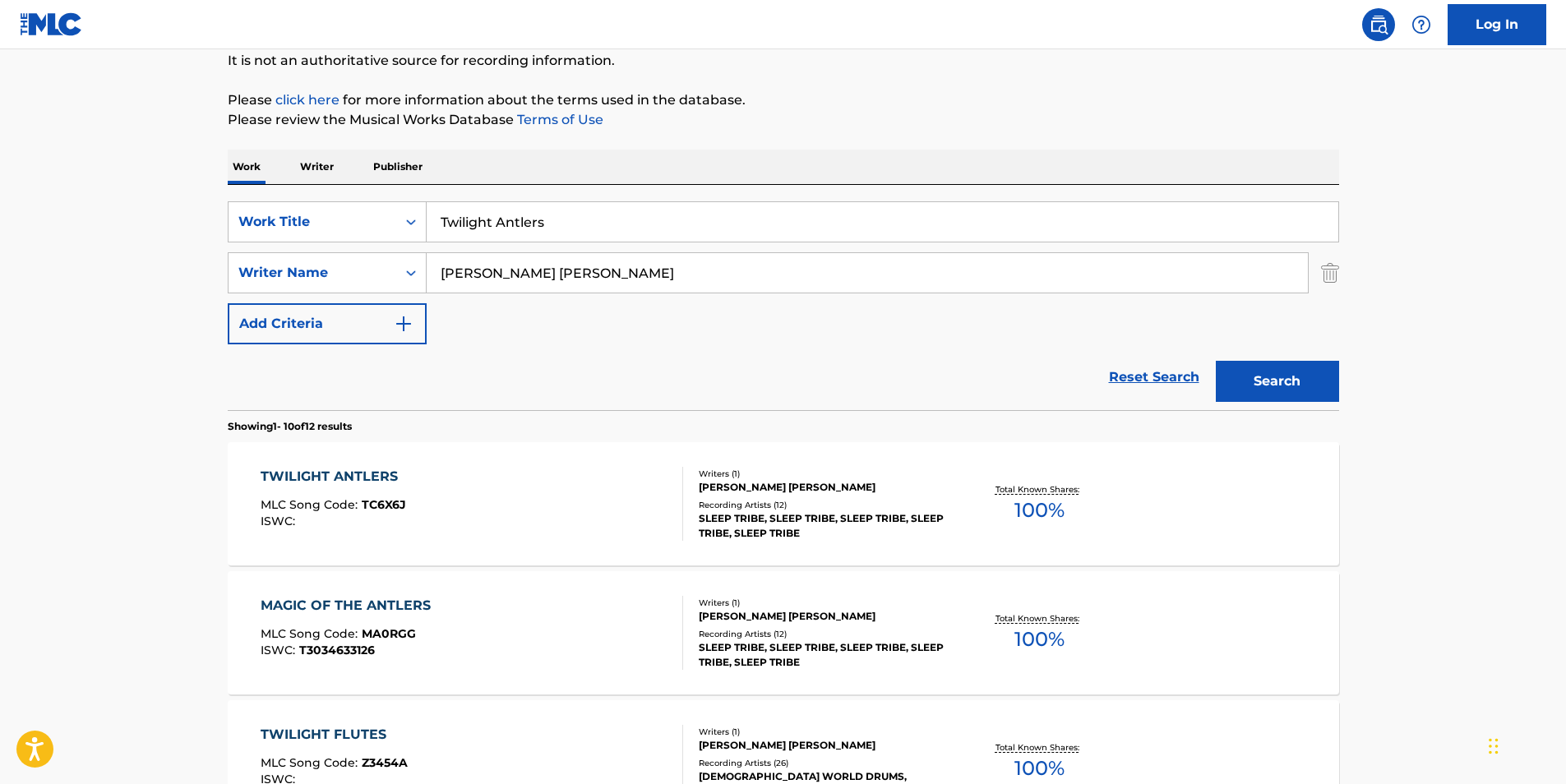
click at [501, 494] on div "TWILIGHT ANTLERS MLC Song Code : TC6X6J ISWC :" at bounding box center [472, 503] width 423 height 74
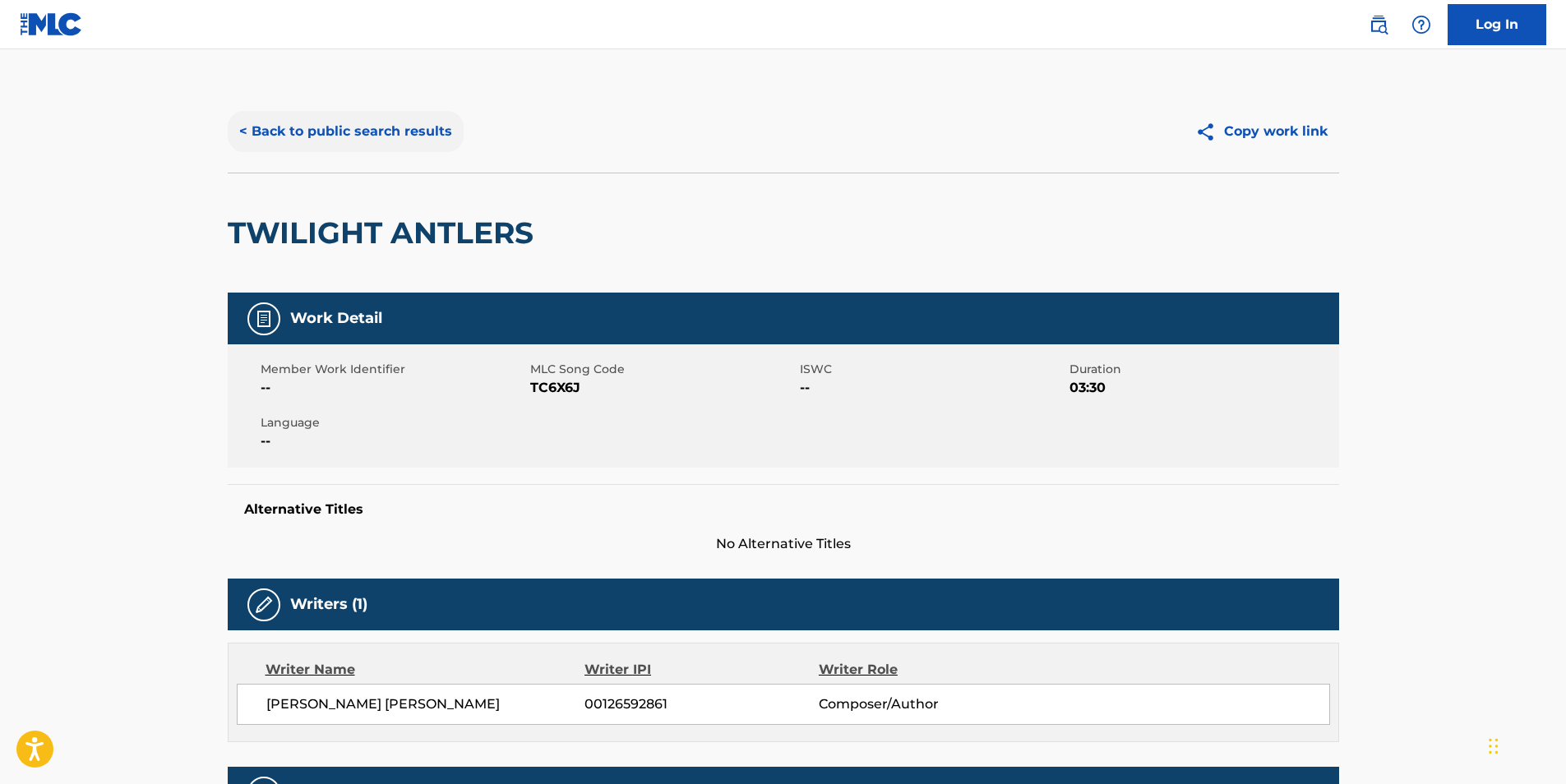
click at [324, 150] on button "< Back to public search results" at bounding box center [345, 131] width 236 height 41
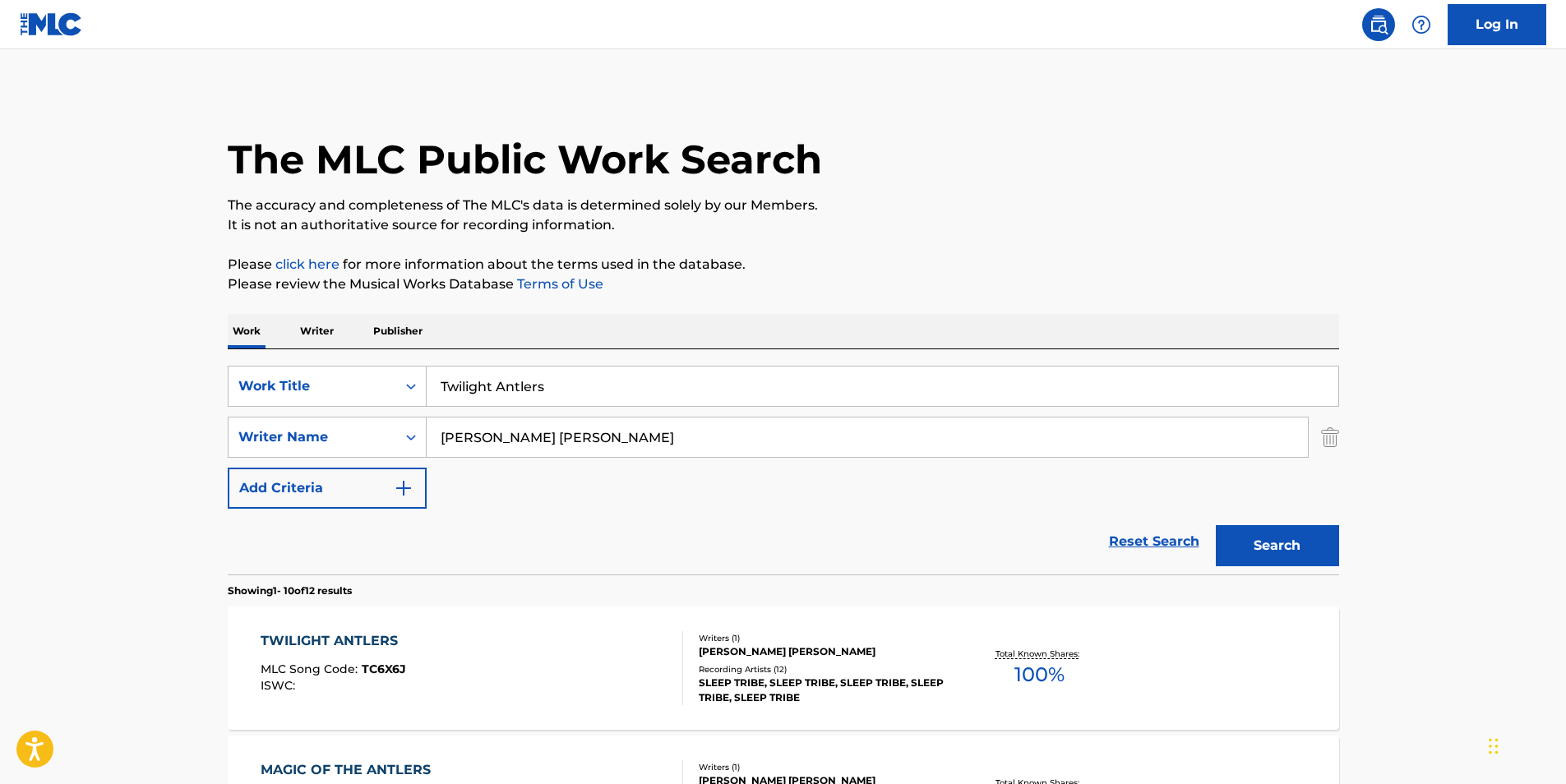
scroll to position [164, 0]
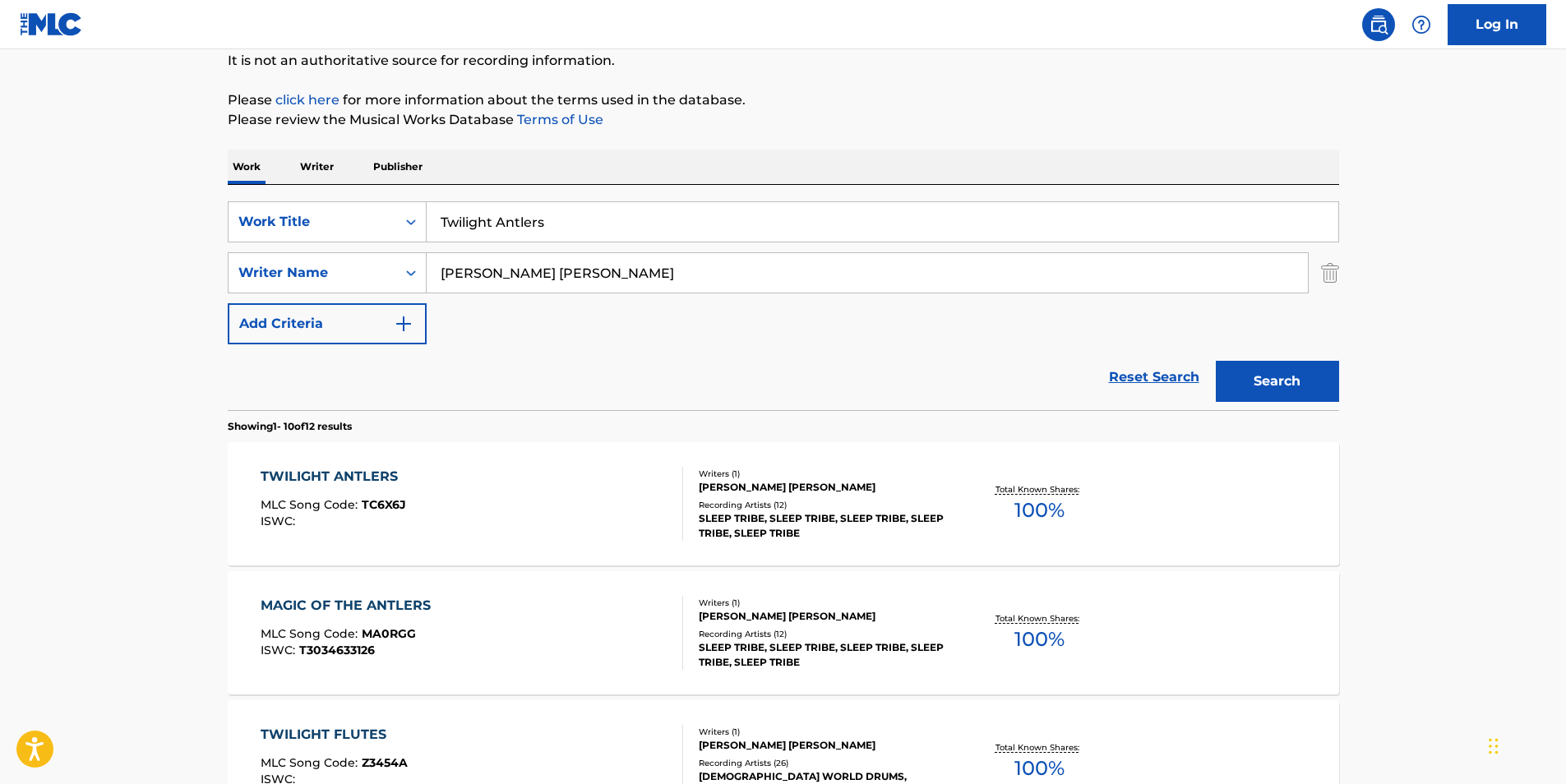
drag, startPoint x: 595, startPoint y: 226, endPoint x: 235, endPoint y: 189, distance: 361.9
click at [263, 213] on div "SearchWithCriteriac53c4f69-2abc-4f8d-a516-1d34d6dfd0a7 Work Title Twilight Antl…" at bounding box center [783, 221] width 1112 height 41
paste input "Dream Desert Show"
type input "Dream Desert Showers"
drag, startPoint x: 558, startPoint y: 276, endPoint x: 303, endPoint y: 303, distance: 256.4
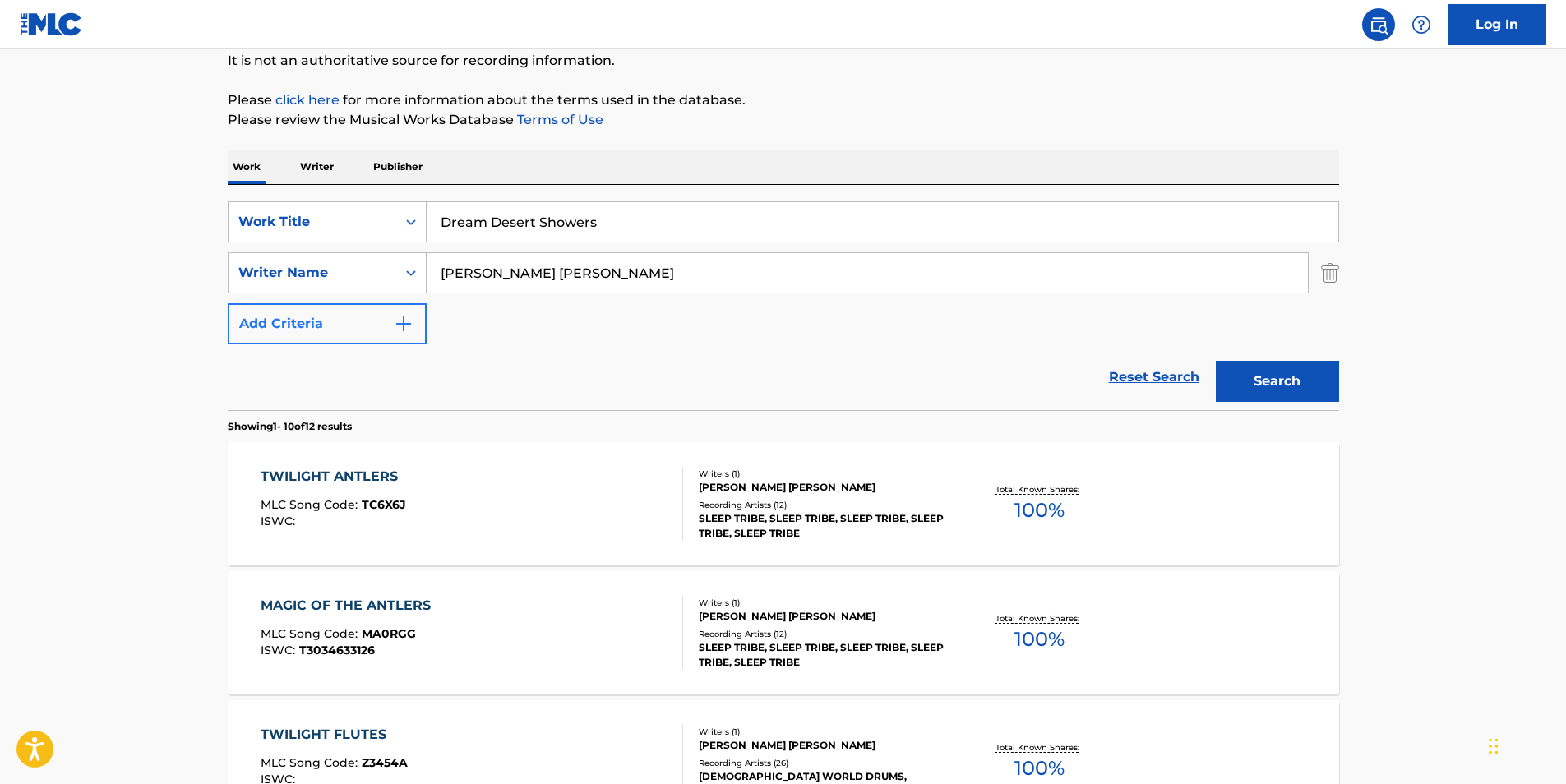
click at [304, 303] on div "SearchWithCriteriac53c4f69-2abc-4f8d-a516-1d34d6dfd0a7 Work Title Dream Desert …" at bounding box center [783, 272] width 1112 height 142
paste input "Jessita Reyes"
click at [1288, 381] on button "Search" at bounding box center [1277, 381] width 123 height 41
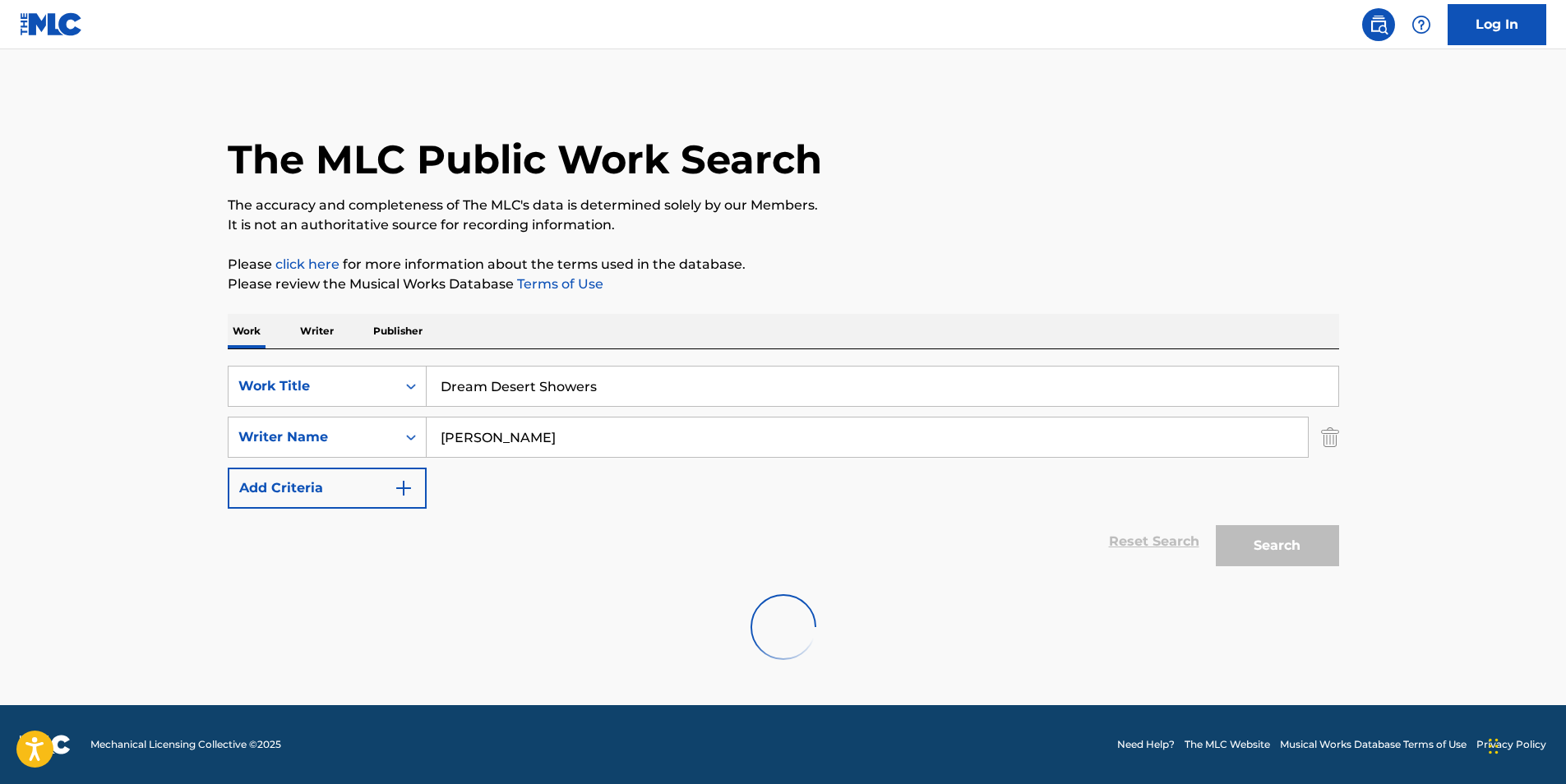
scroll to position [0, 0]
paste input "Ben Tavera King"
drag, startPoint x: 580, startPoint y: 439, endPoint x: 386, endPoint y: 463, distance: 195.5
click at [319, 446] on div "SearchWithCriteriac094651c-6ae0-48b0-b84f-d03d4719876b Writer Name Jessita Reyes" at bounding box center [783, 437] width 1112 height 41
type input "Ben Tavera King"
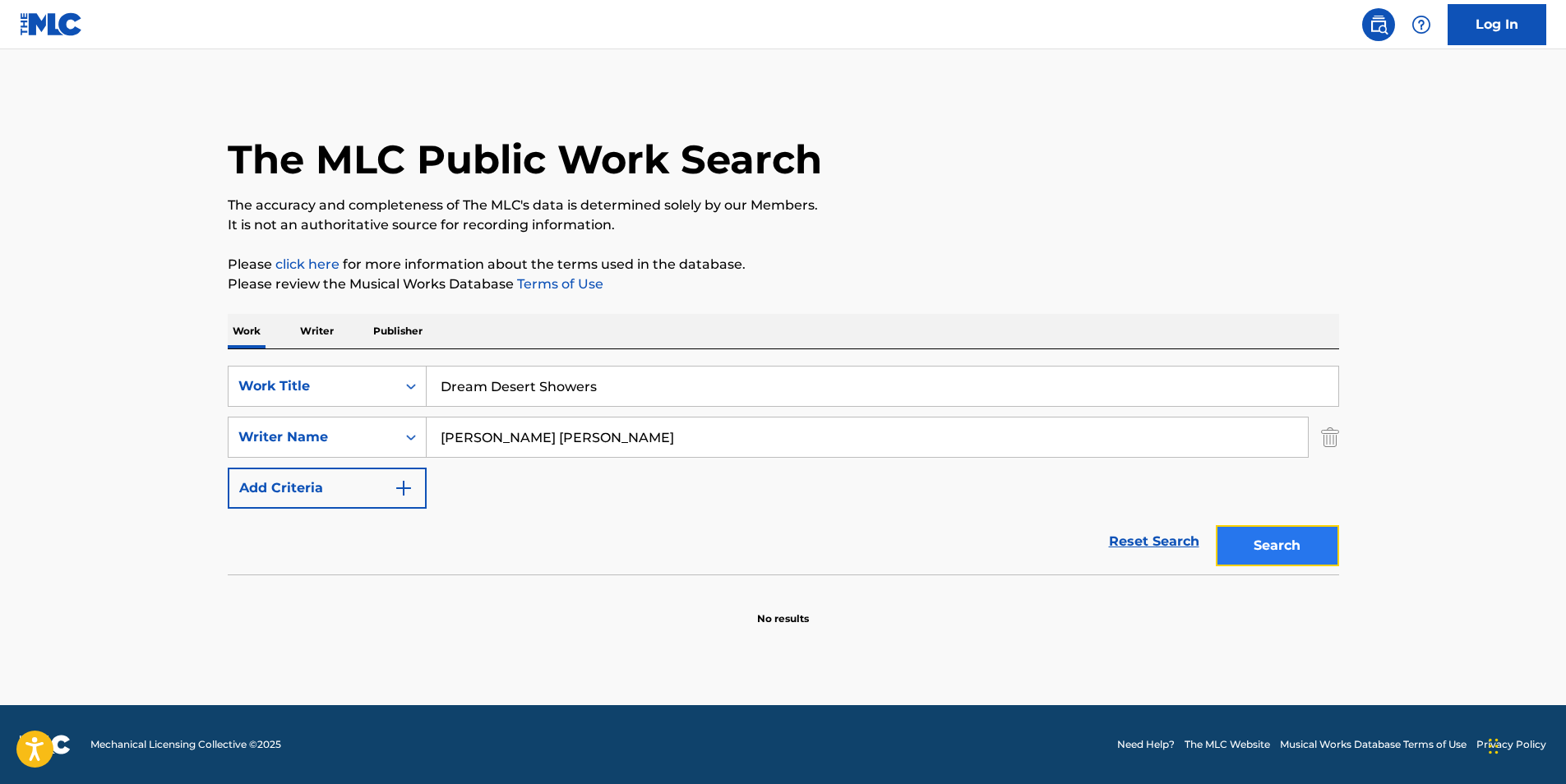
click at [1240, 539] on button "Search" at bounding box center [1277, 545] width 123 height 41
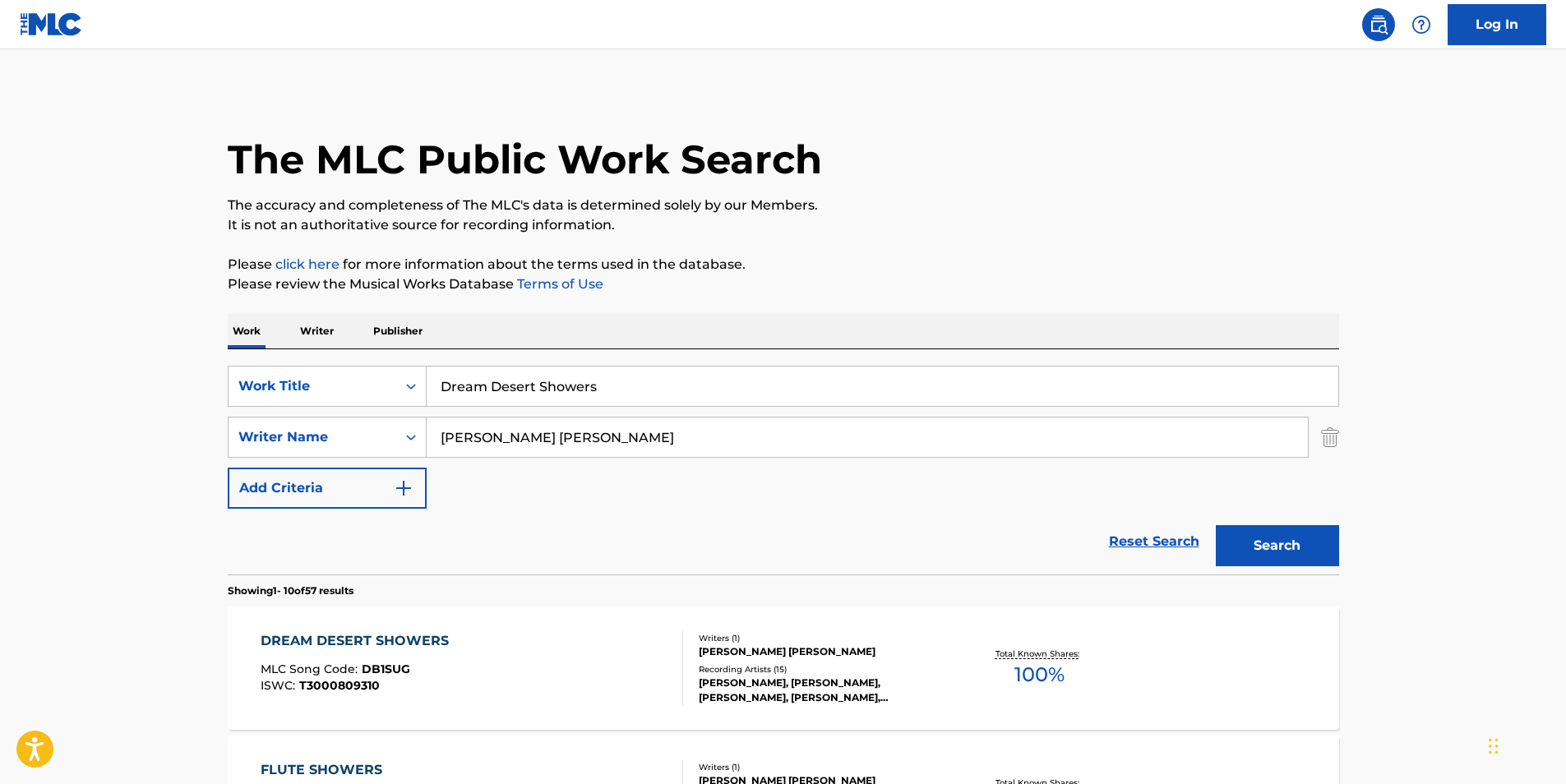
scroll to position [247, 0]
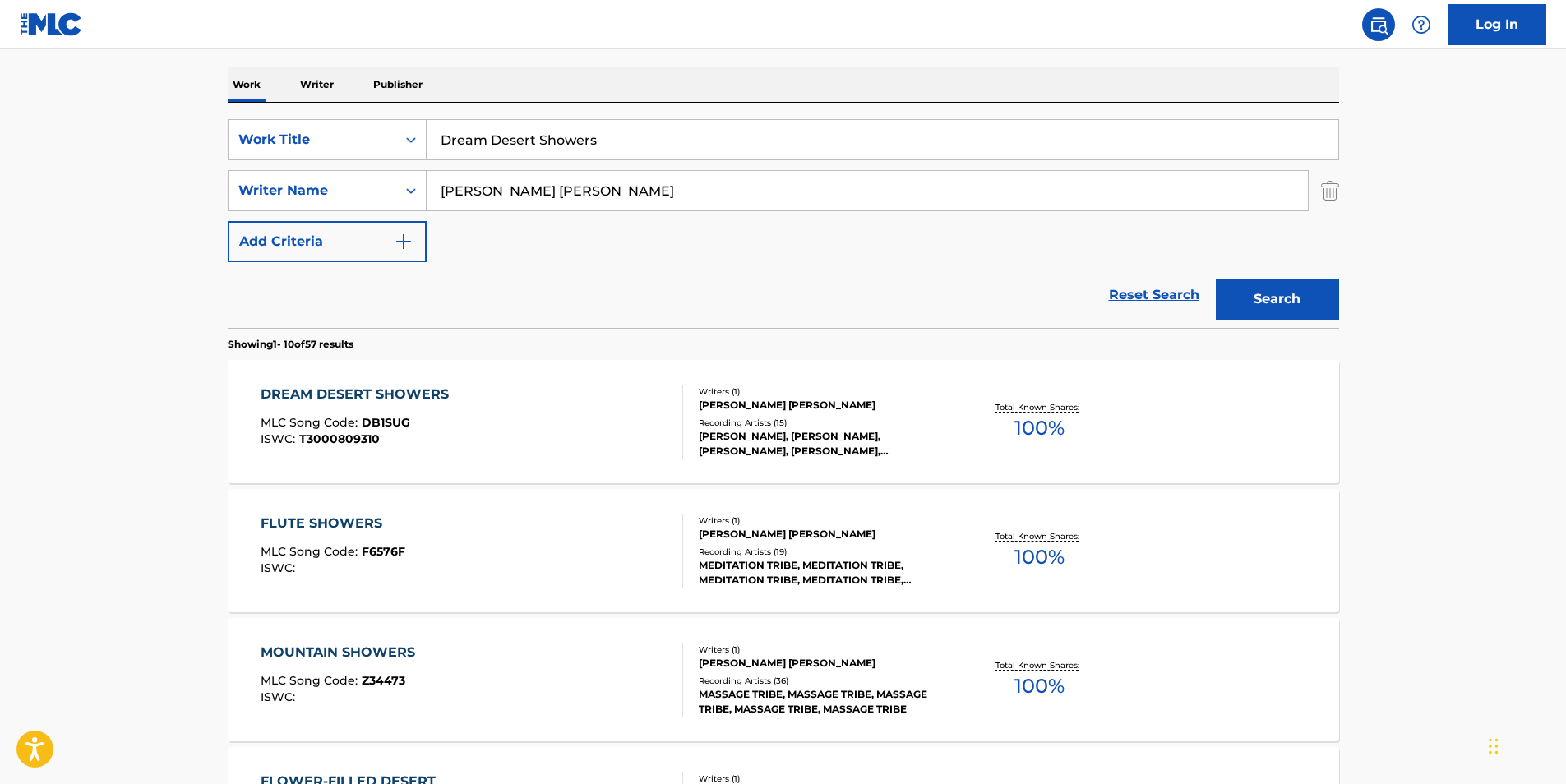
click at [429, 443] on div "ISWC : T3000809310" at bounding box center [358, 439] width 196 height 12
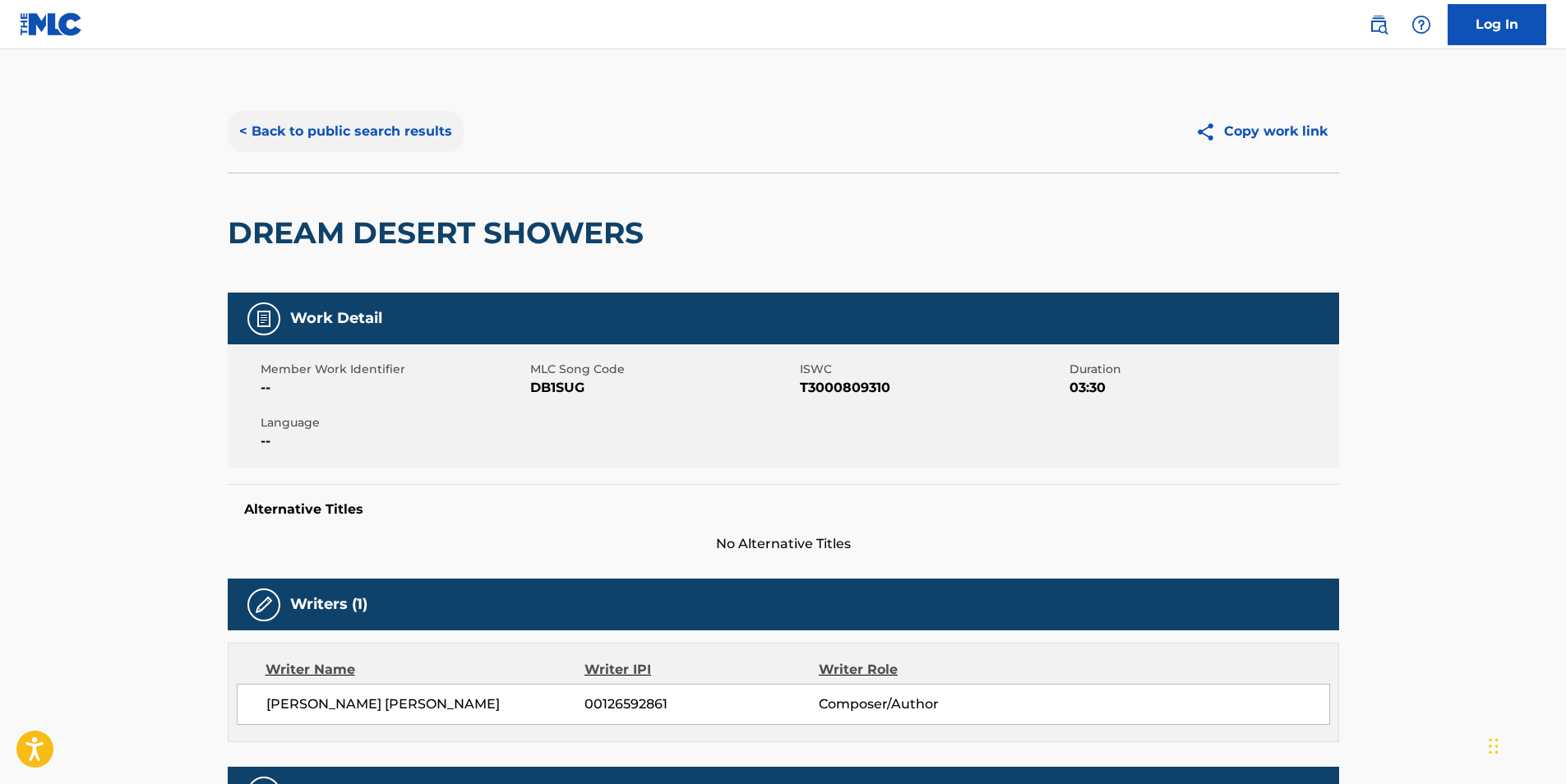
click at [264, 142] on button "< Back to public search results" at bounding box center [345, 131] width 236 height 41
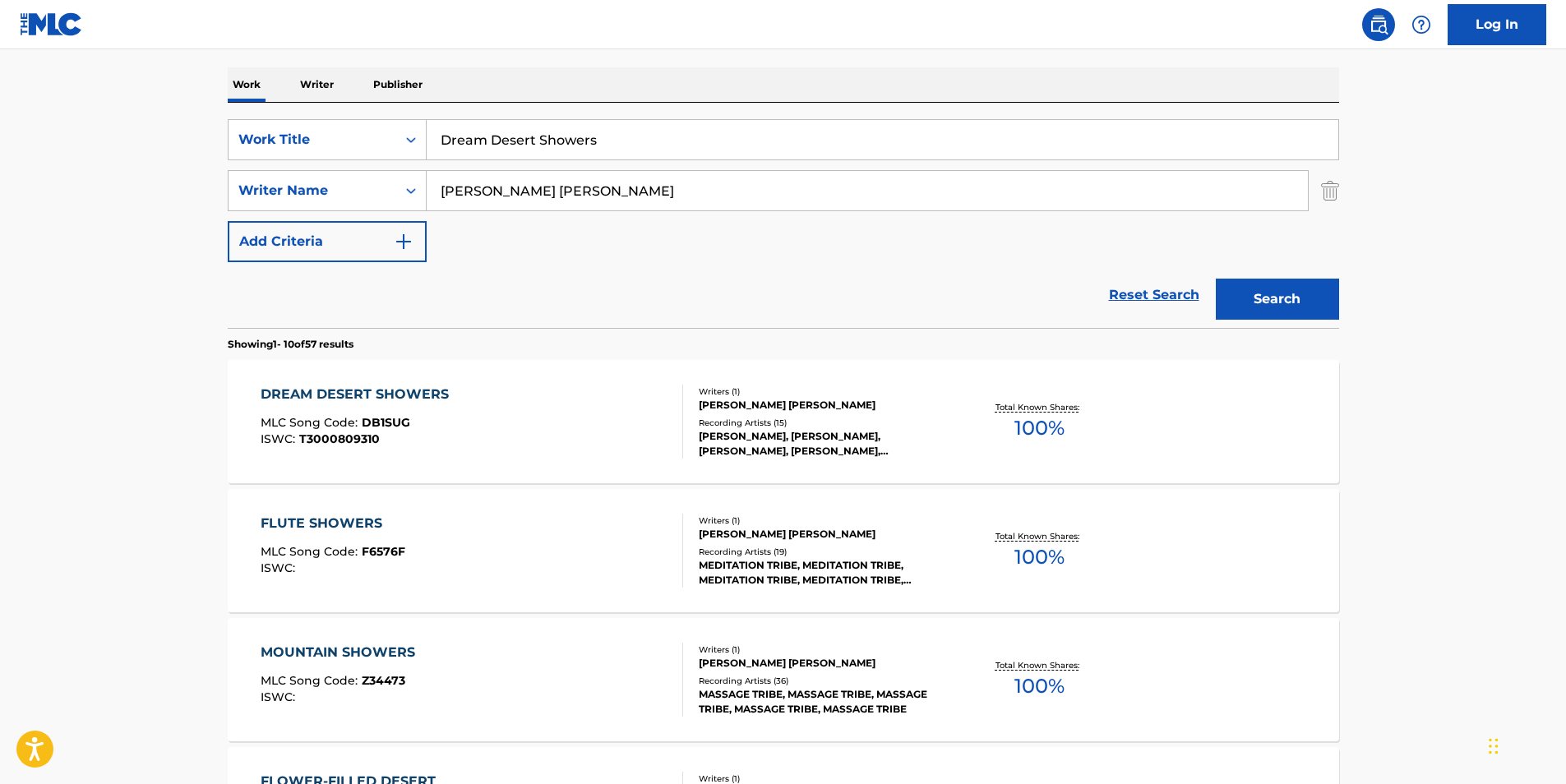
drag, startPoint x: 737, startPoint y: 134, endPoint x: 0, endPoint y: 113, distance: 737.3
click at [134, 142] on main "The MLC Public Work Search The accuracy and completeness of The MLC's data is d…" at bounding box center [783, 770] width 1566 height 1933
paste input "HOLA MOR"
type input "HOLA MOR"
drag, startPoint x: 585, startPoint y: 194, endPoint x: 633, endPoint y: 236, distance: 63.8
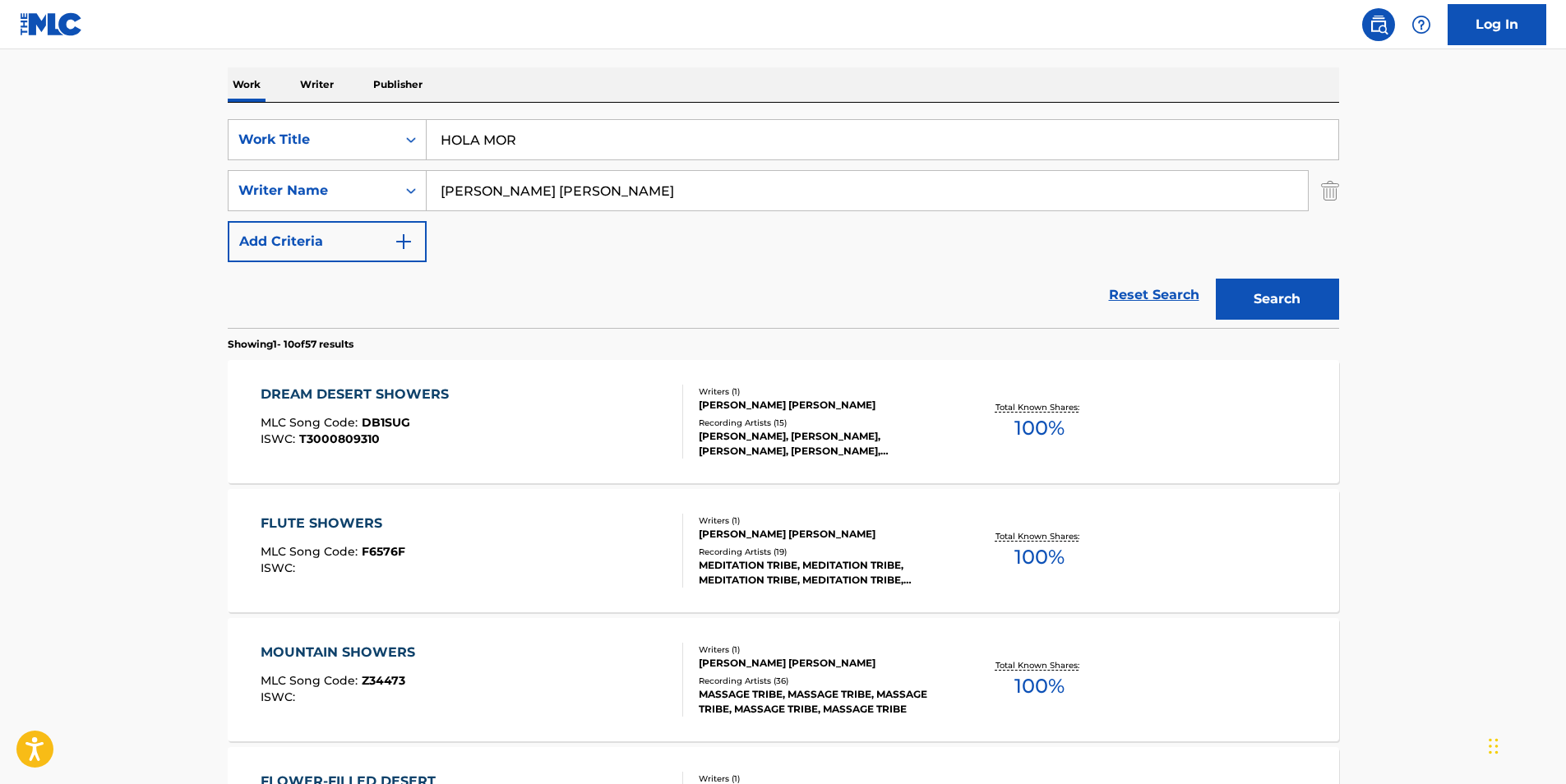
click at [389, 231] on div "SearchWithCriteriac53c4f69-2abc-4f8d-a516-1d34d6dfd0a7 Work Title HOLA MOR Sear…" at bounding box center [783, 190] width 1112 height 142
paste input "DJ Reys"
click at [1315, 306] on button "Search" at bounding box center [1277, 298] width 123 height 41
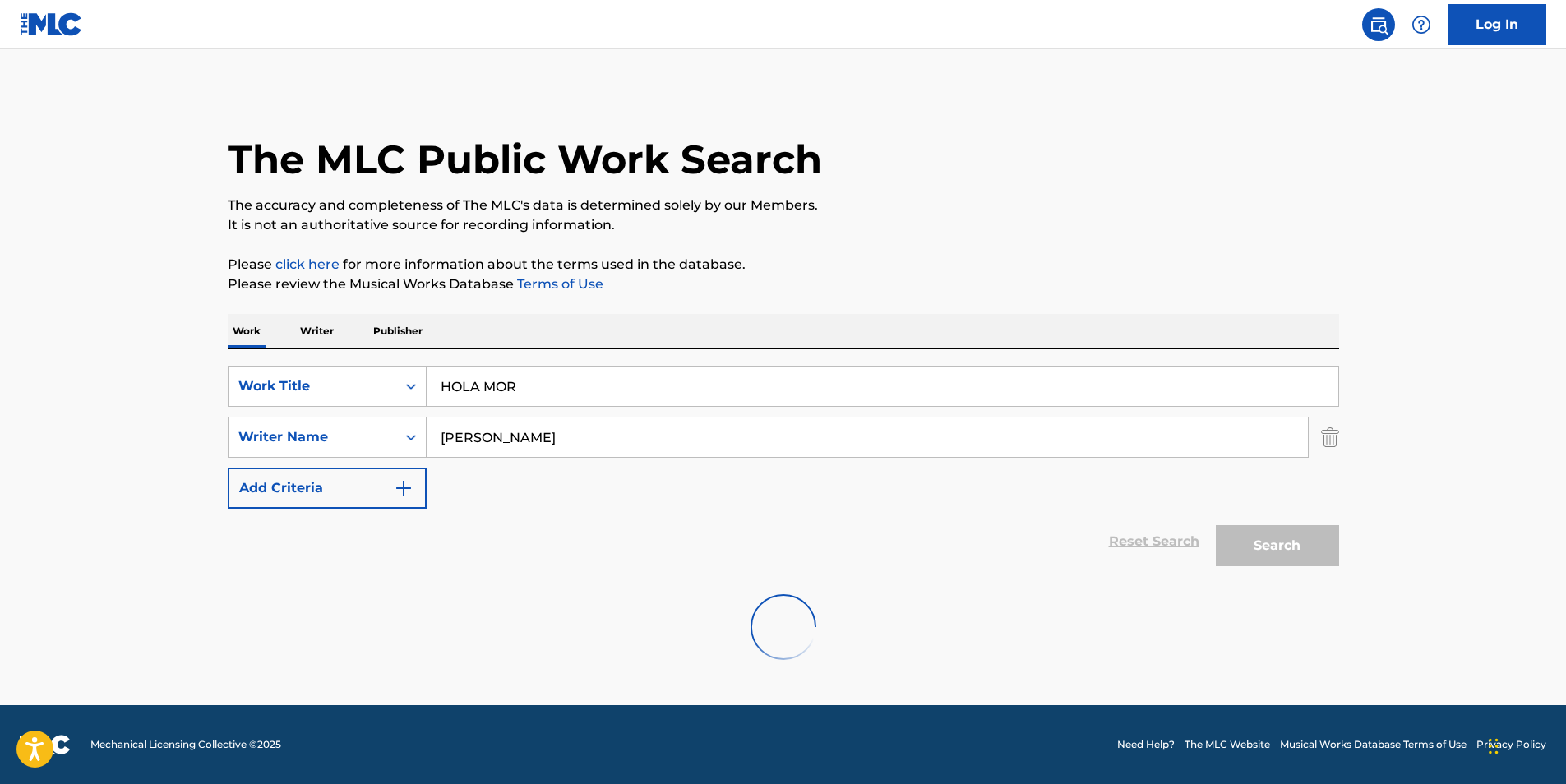
scroll to position [0, 0]
drag, startPoint x: 482, startPoint y: 441, endPoint x: 327, endPoint y: 464, distance: 156.7
click at [327, 464] on div "SearchWithCriteriac53c4f69-2abc-4f8d-a516-1d34d6dfd0a7 Work Title HOLA MOR Sear…" at bounding box center [783, 436] width 1112 height 142
paste input "LAURA MORENO DIEZ"
click at [1238, 551] on button "Search" at bounding box center [1277, 545] width 123 height 41
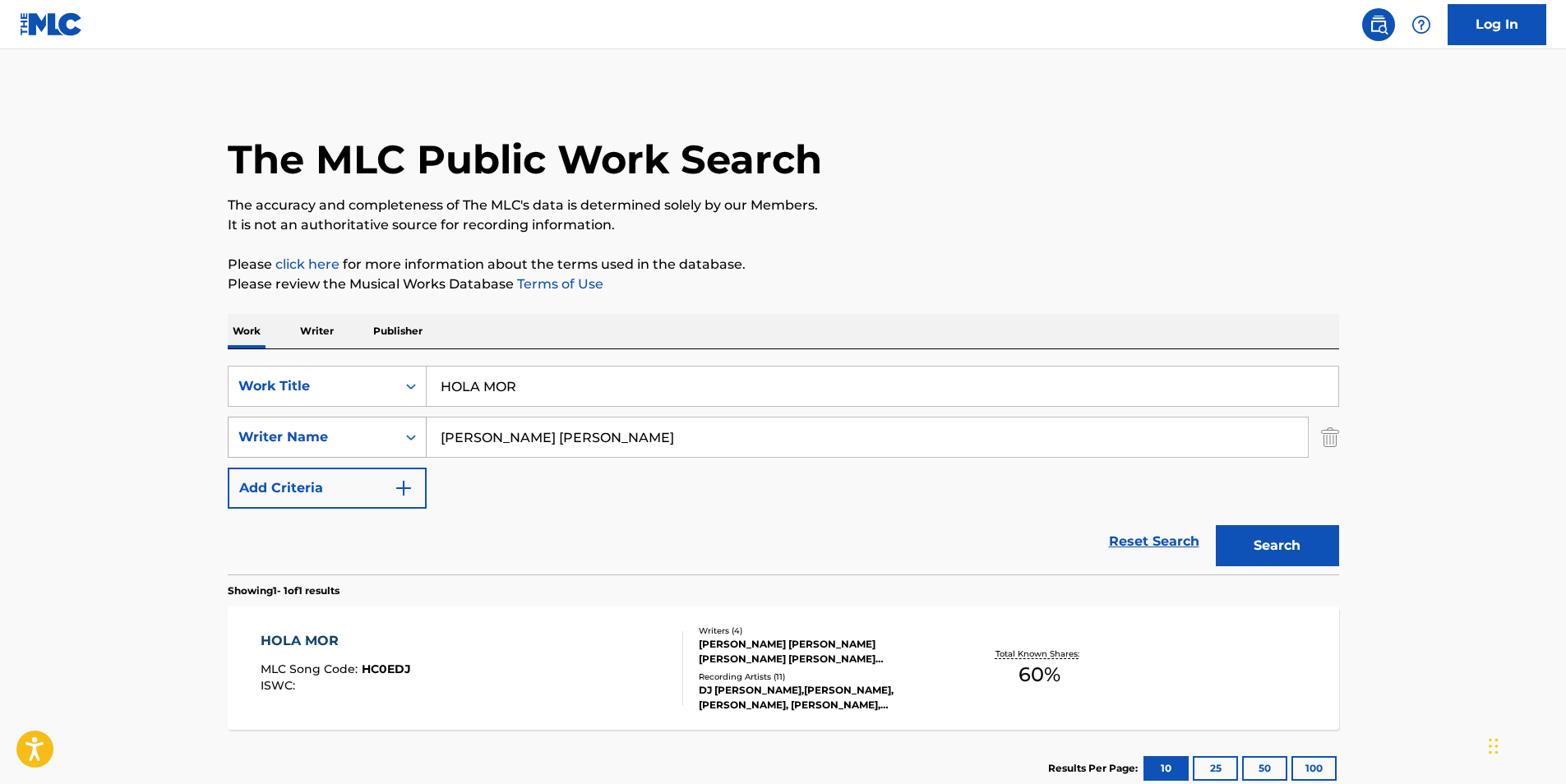
drag, startPoint x: 651, startPoint y: 432, endPoint x: 339, endPoint y: 430, distance: 312.0
click at [339, 430] on div "SearchWithCriteriac094651c-6ae0-48b0-b84f-d03d4719876b Writer Name LAURA MORENO…" at bounding box center [783, 437] width 1112 height 41
paste input "VICTOR ENRIQUE CICERI MEND"
click at [1278, 557] on button "Search" at bounding box center [1277, 545] width 123 height 41
drag, startPoint x: 697, startPoint y: 446, endPoint x: 321, endPoint y: 446, distance: 376.0
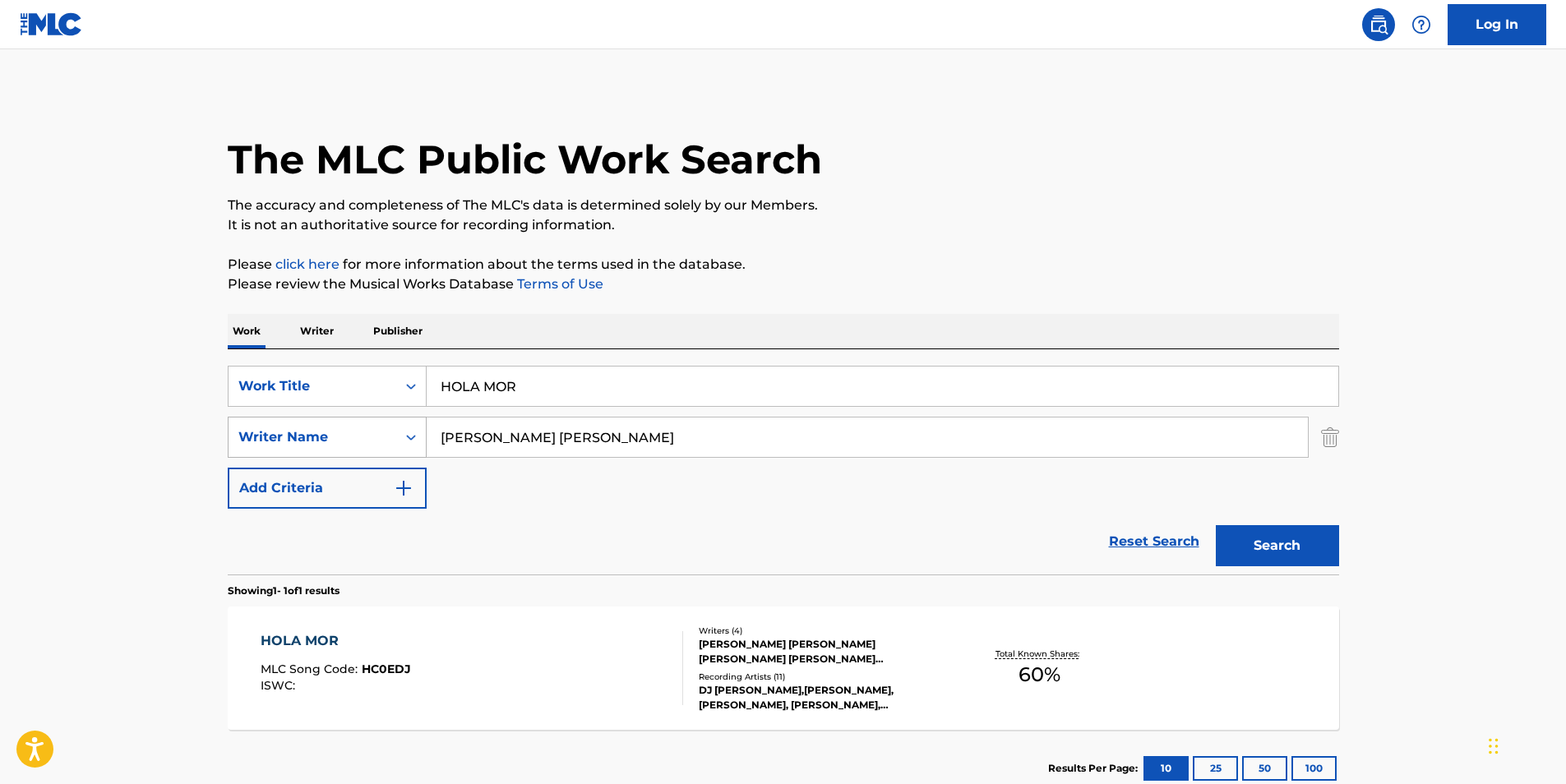
click at [320, 446] on div "SearchWithCriteriac094651c-6ae0-48b0-b84f-d03d4719876b Writer Name VICTOR ENRIQ…" at bounding box center [783, 437] width 1112 height 41
paste input "WILLMAN GUSTAVO OROZCO"
click at [1317, 538] on button "Search" at bounding box center [1277, 545] width 123 height 41
drag, startPoint x: 726, startPoint y: 437, endPoint x: 382, endPoint y: 449, distance: 344.2
click at [379, 449] on div "SearchWithCriteriac094651c-6ae0-48b0-b84f-d03d4719876b Writer Name WILLMAN GUST…" at bounding box center [783, 437] width 1112 height 41
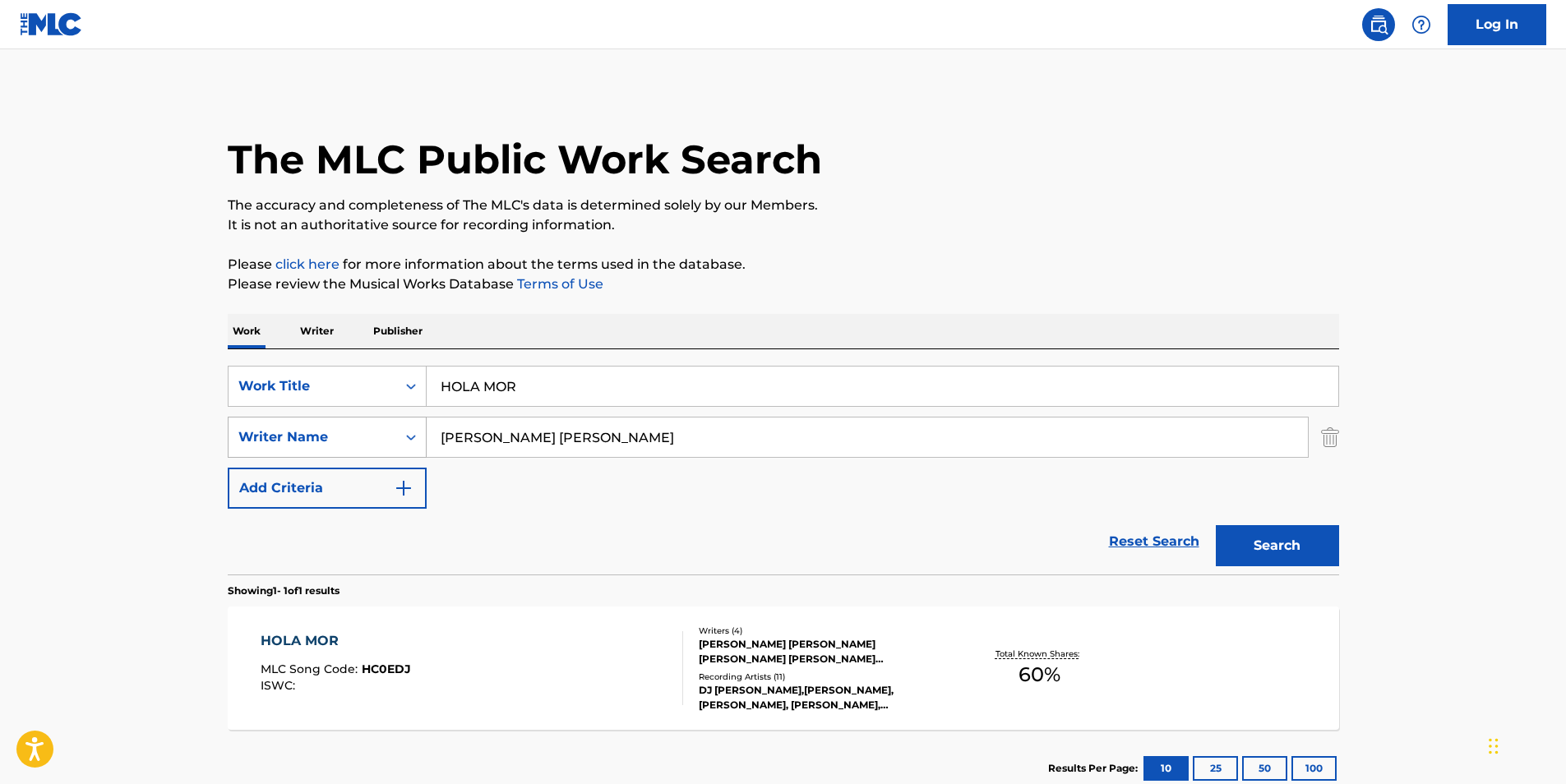
paste input "BRYAN RAMIR"
type input "BRYAN RAMIREZ"
click at [1255, 557] on button "Search" at bounding box center [1277, 545] width 123 height 41
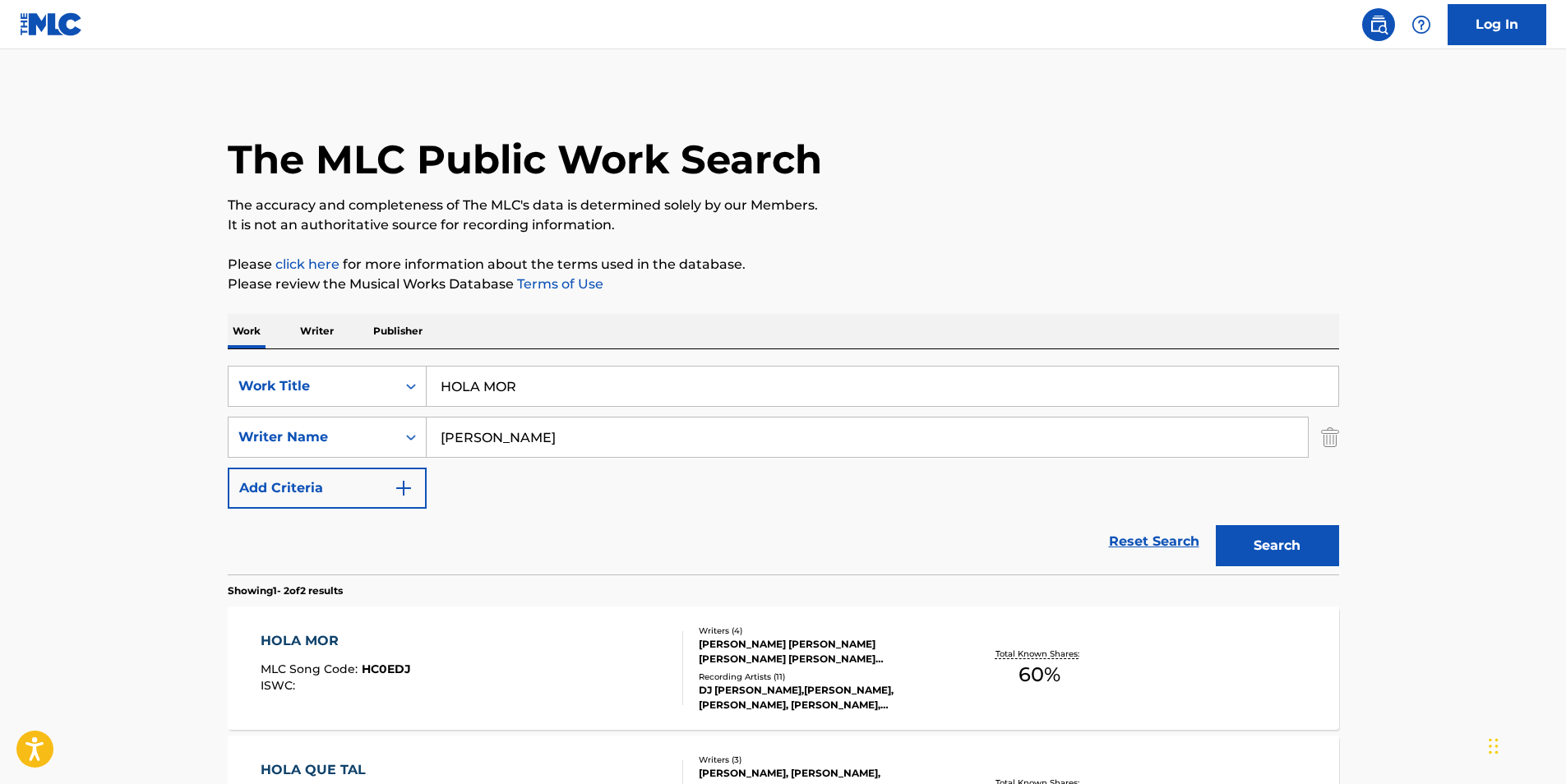
scroll to position [239, 0]
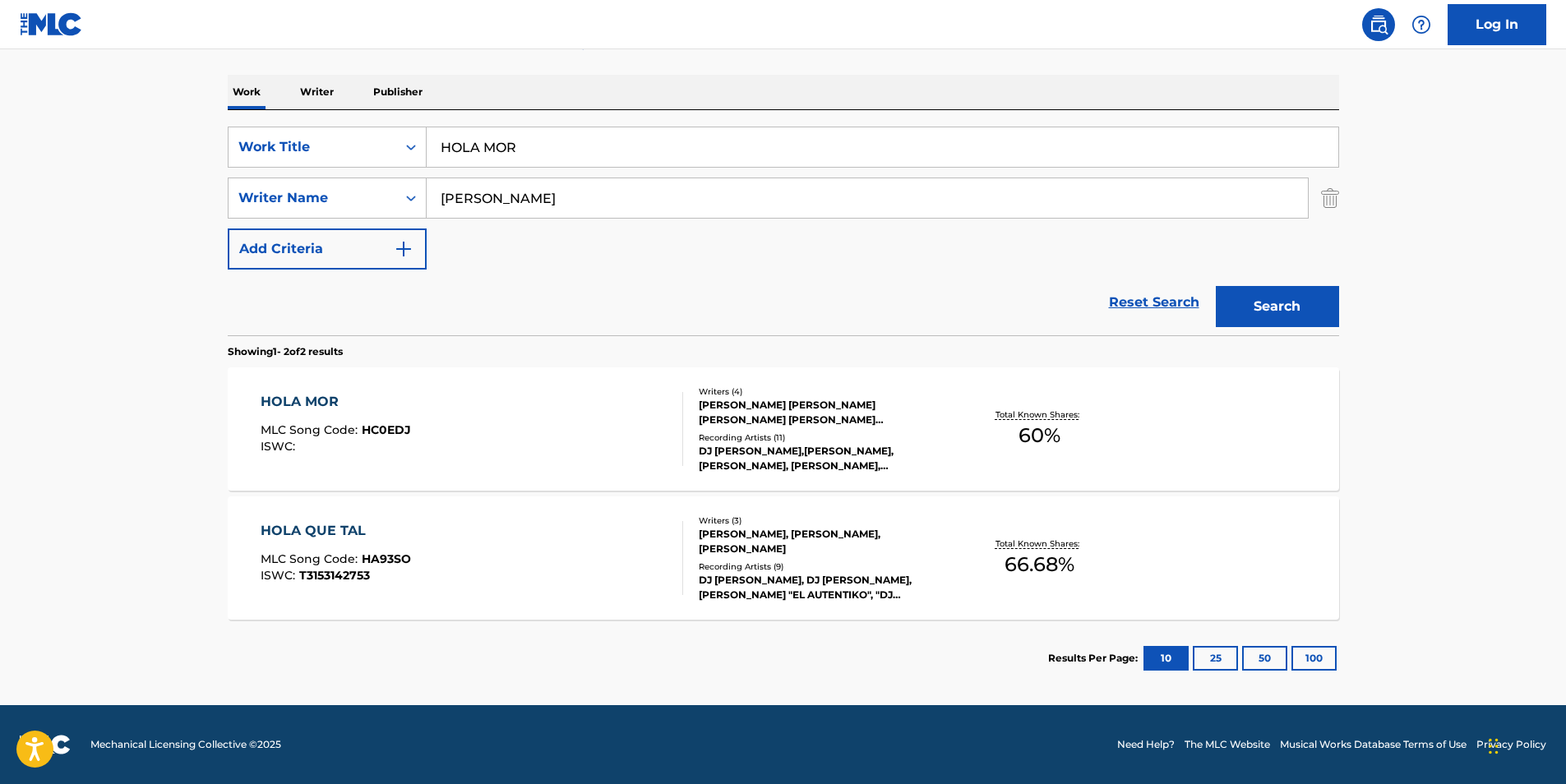
click at [343, 418] on div "HOLA MOR MLC Song Code : HC0EDJ ISWC :" at bounding box center [335, 428] width 150 height 74
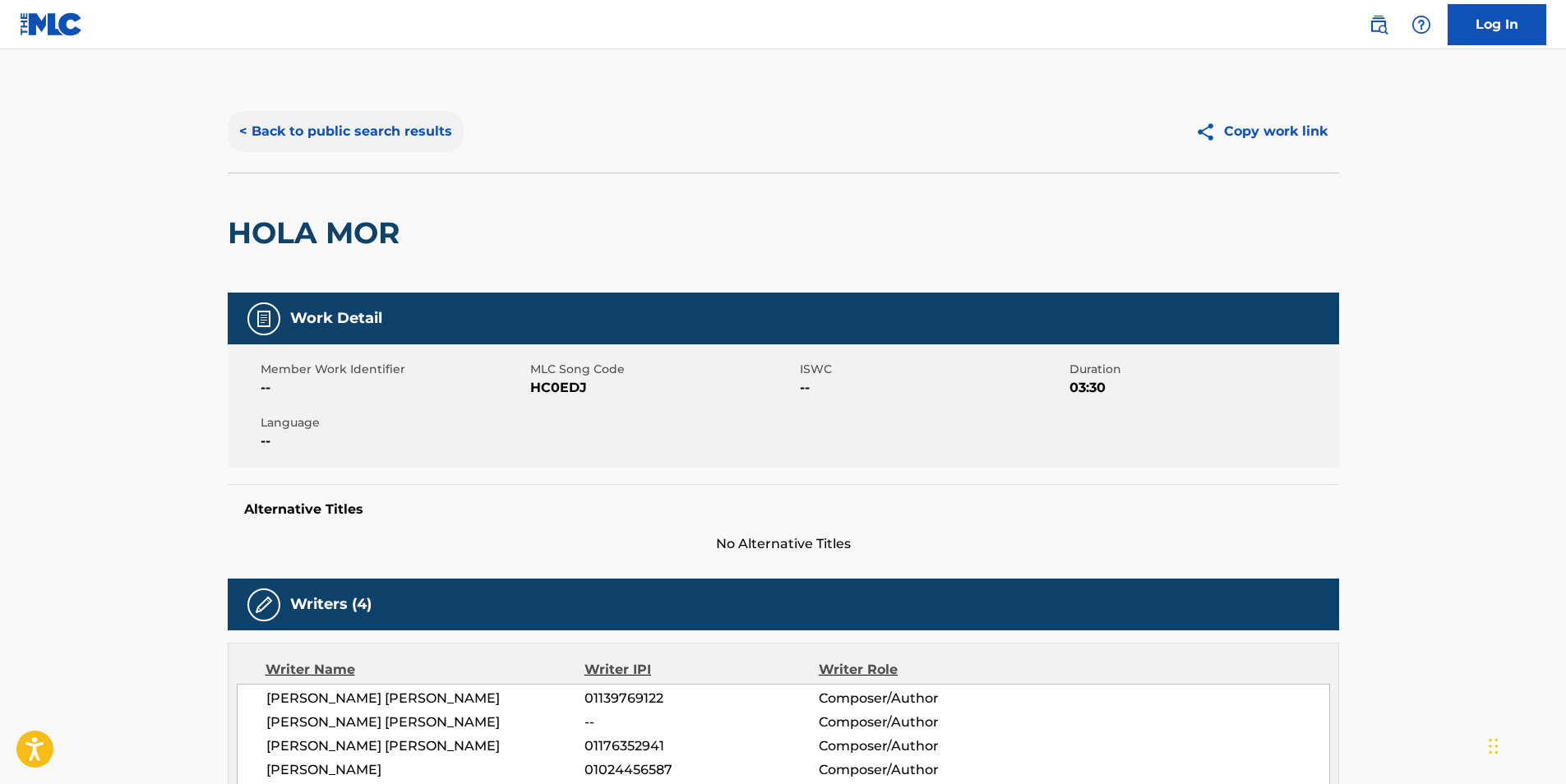
click at [297, 142] on button "< Back to public search results" at bounding box center [345, 131] width 236 height 41
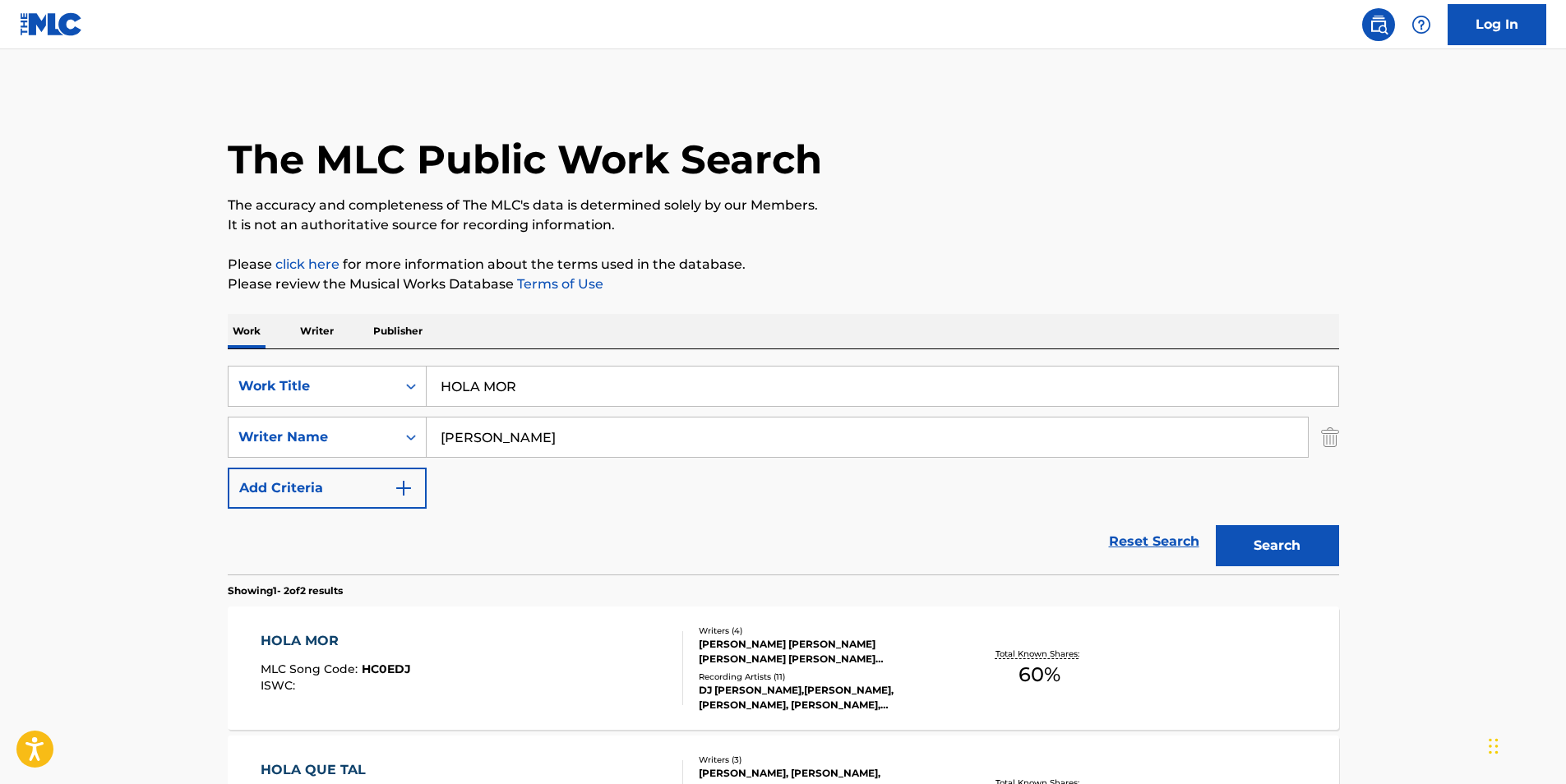
scroll to position [145, 0]
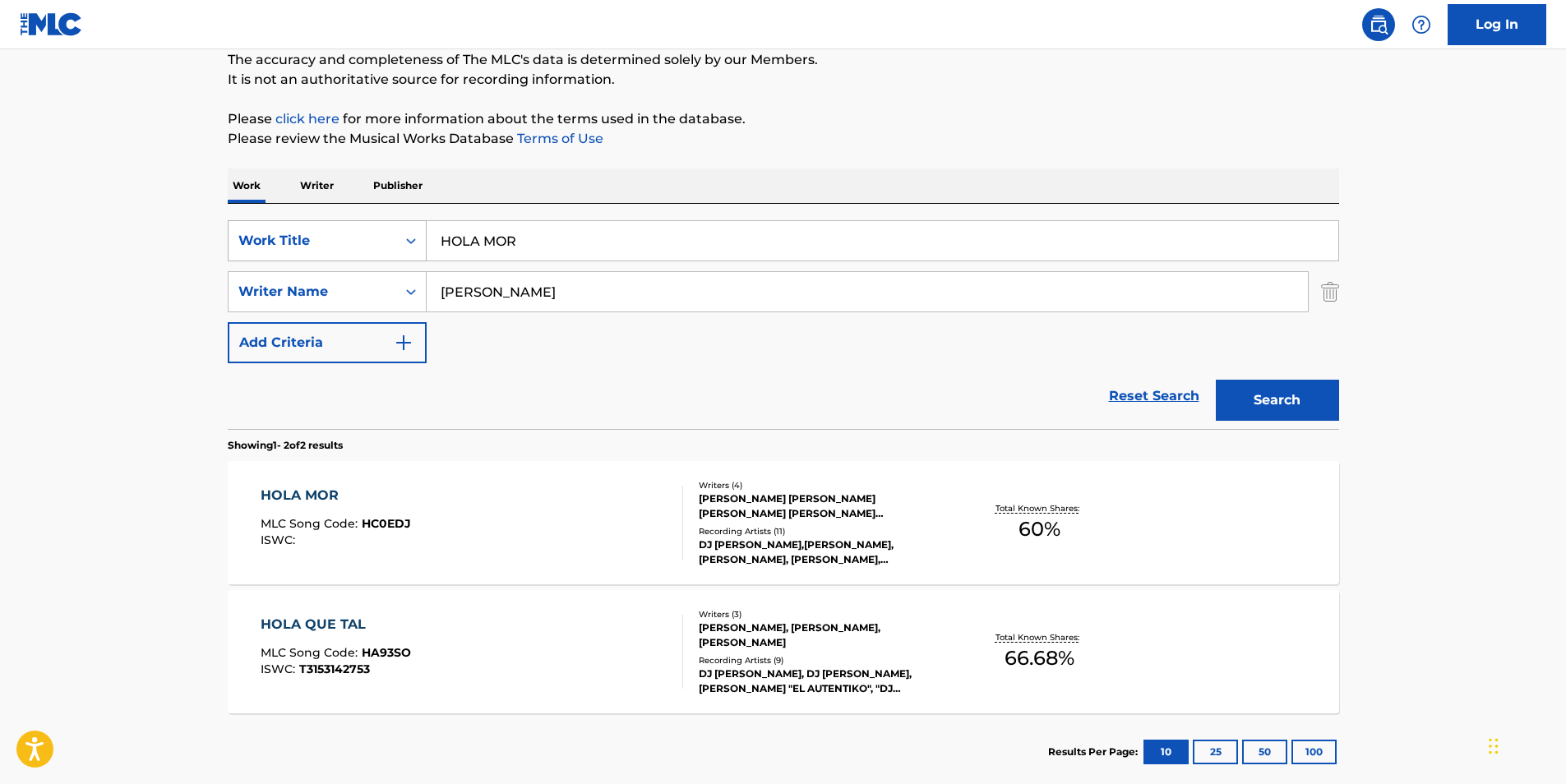
drag, startPoint x: 581, startPoint y: 237, endPoint x: 358, endPoint y: 237, distance: 223.0
click at [358, 237] on div "SearchWithCriteriac53c4f69-2abc-4f8d-a516-1d34d6dfd0a7 Work Title HOLA MOR" at bounding box center [783, 240] width 1112 height 41
paste input "Forest Service Road Blues"
type input "Forest Service Road Blues"
paste input "Inter Arma"
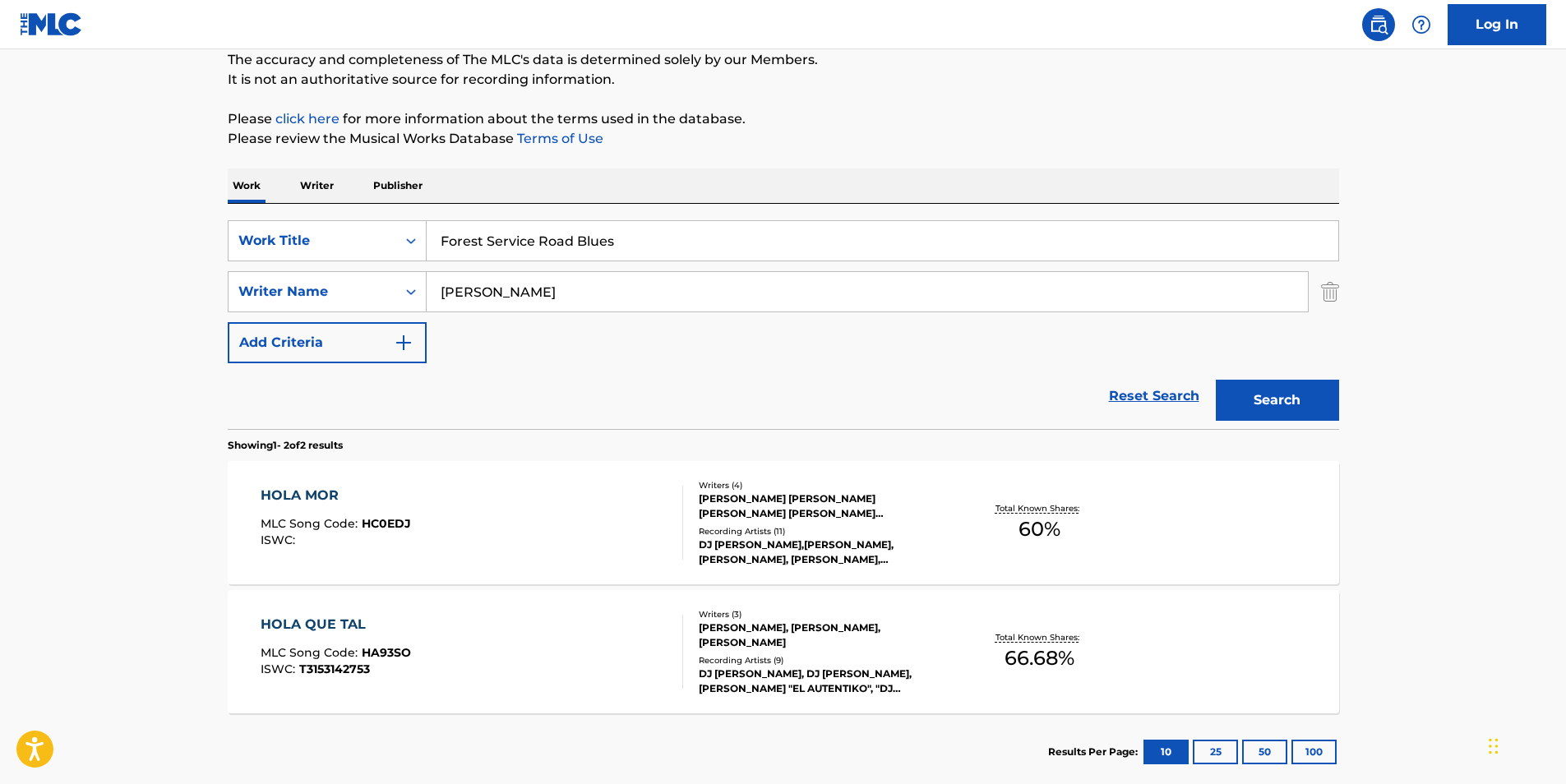
drag, startPoint x: 586, startPoint y: 296, endPoint x: 285, endPoint y: 312, distance: 301.4
click at [285, 312] on div "SearchWithCriteriac53c4f69-2abc-4f8d-a516-1d34d6dfd0a7 Work Title Forest Servic…" at bounding box center [783, 291] width 1112 height 142
click at [1251, 403] on button "Search" at bounding box center [1277, 400] width 123 height 41
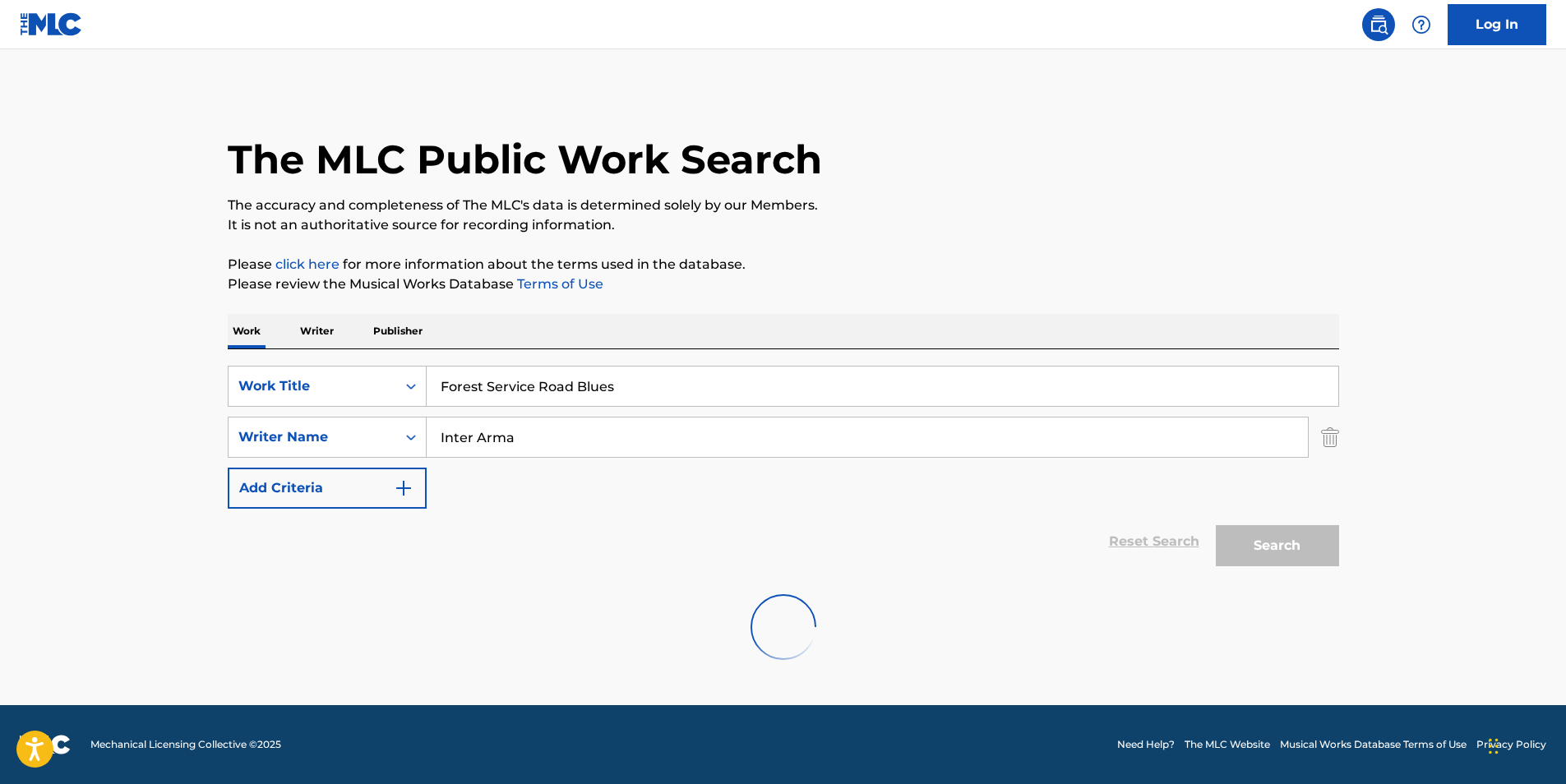
scroll to position [0, 0]
paste input "STEPHEN RUSSELL"
click at [1224, 576] on section at bounding box center [783, 578] width 1112 height 9
click at [1252, 552] on button "Search" at bounding box center [1277, 545] width 123 height 41
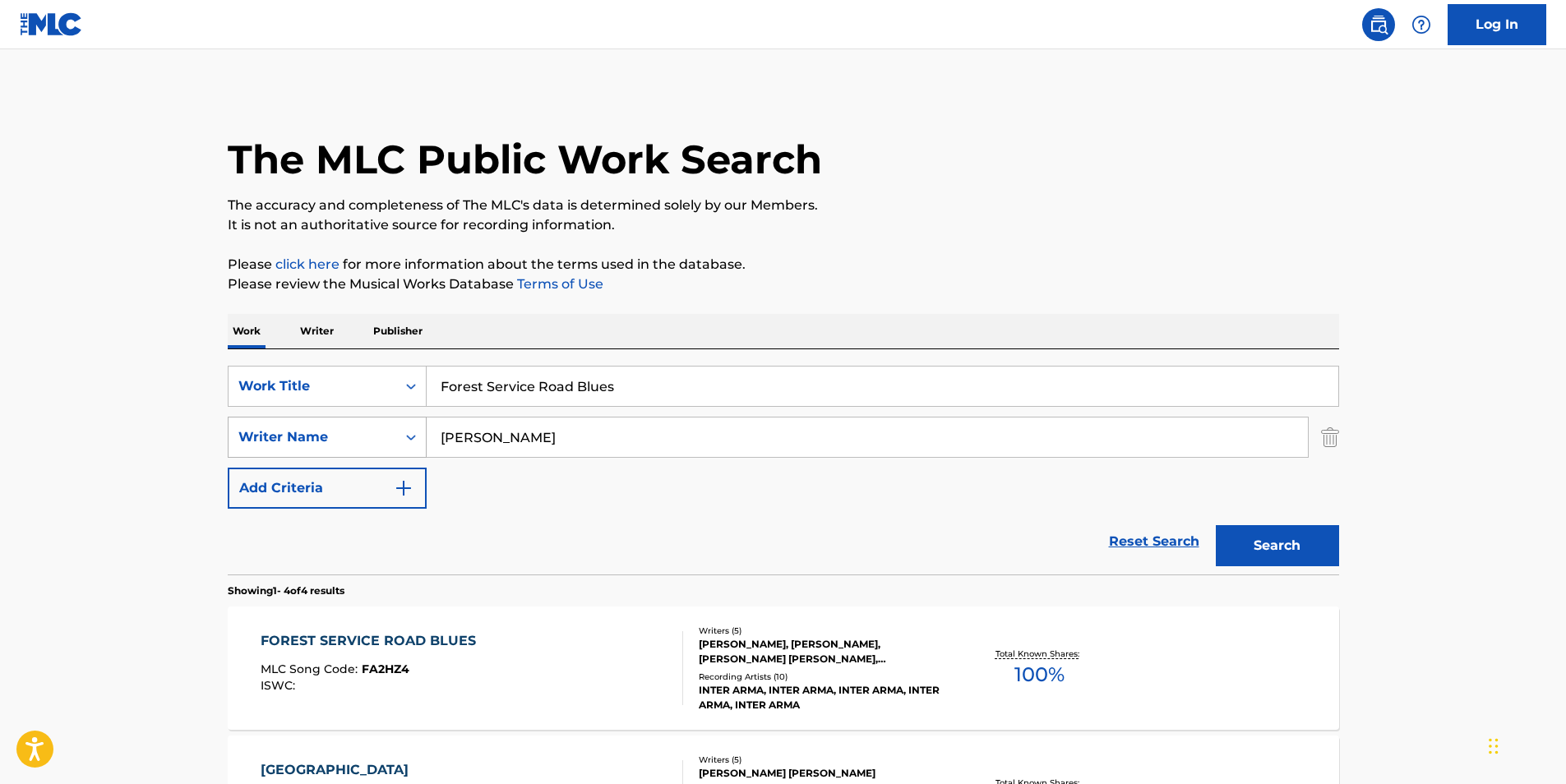
paste input "MICHAEL PAPARO"
drag, startPoint x: 593, startPoint y: 442, endPoint x: 408, endPoint y: 441, distance: 185.0
click at [408, 441] on div "SearchWithCriteriac094651c-6ae0-48b0-b84f-d03d4719876b Writer Name STEPHEN RUSS…" at bounding box center [783, 437] width 1112 height 41
click at [1309, 538] on button "Search" at bounding box center [1277, 545] width 123 height 41
drag, startPoint x: 645, startPoint y: 423, endPoint x: 324, endPoint y: 443, distance: 321.6
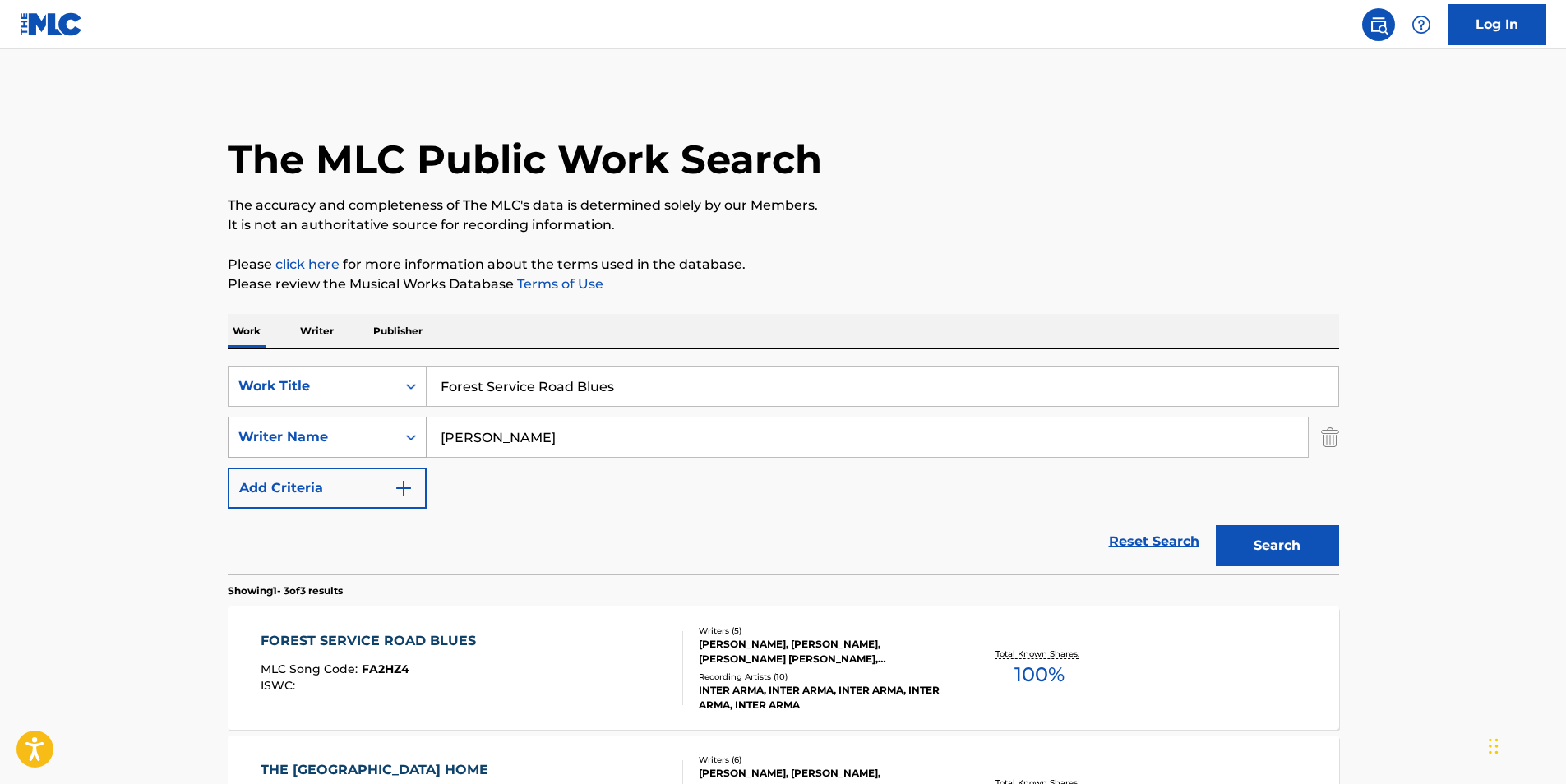
click at [324, 443] on div "SearchWithCriteriac094651c-6ae0-48b0-b84f-d03d4719876b Writer Name MICHAEL PAPA…" at bounding box center [783, 437] width 1112 height 41
paste input "HUGH DALTON III"
click at [1257, 541] on button "Search" at bounding box center [1277, 545] width 123 height 41
drag, startPoint x: 633, startPoint y: 433, endPoint x: 114, endPoint y: 435, distance: 519.0
click at [114, 434] on main "The MLC Public Work Search The accuracy and completeness of The MLC's data is d…" at bounding box center [783, 561] width 1566 height 1024
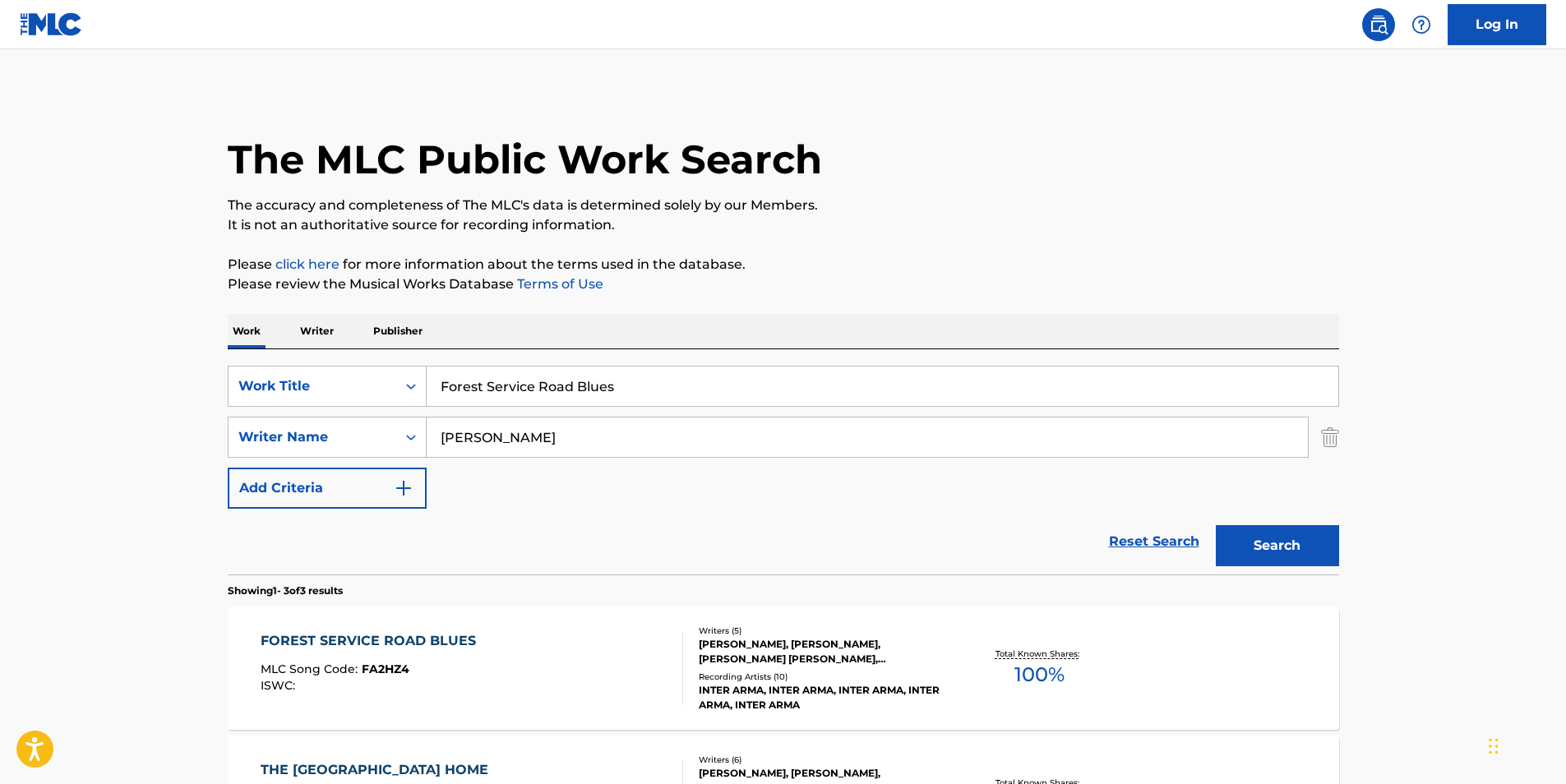
paste input "THOMAS CHILDERS"
click at [1258, 540] on button "Search" at bounding box center [1277, 545] width 123 height 41
drag, startPoint x: 662, startPoint y: 439, endPoint x: 493, endPoint y: 488, distance: 176.0
click at [295, 487] on div "SearchWithCriteriac53c4f69-2abc-4f8d-a516-1d34d6dfd0a7 Work Title Forest Servic…" at bounding box center [783, 436] width 1112 height 142
paste input "JOEL MOORE"
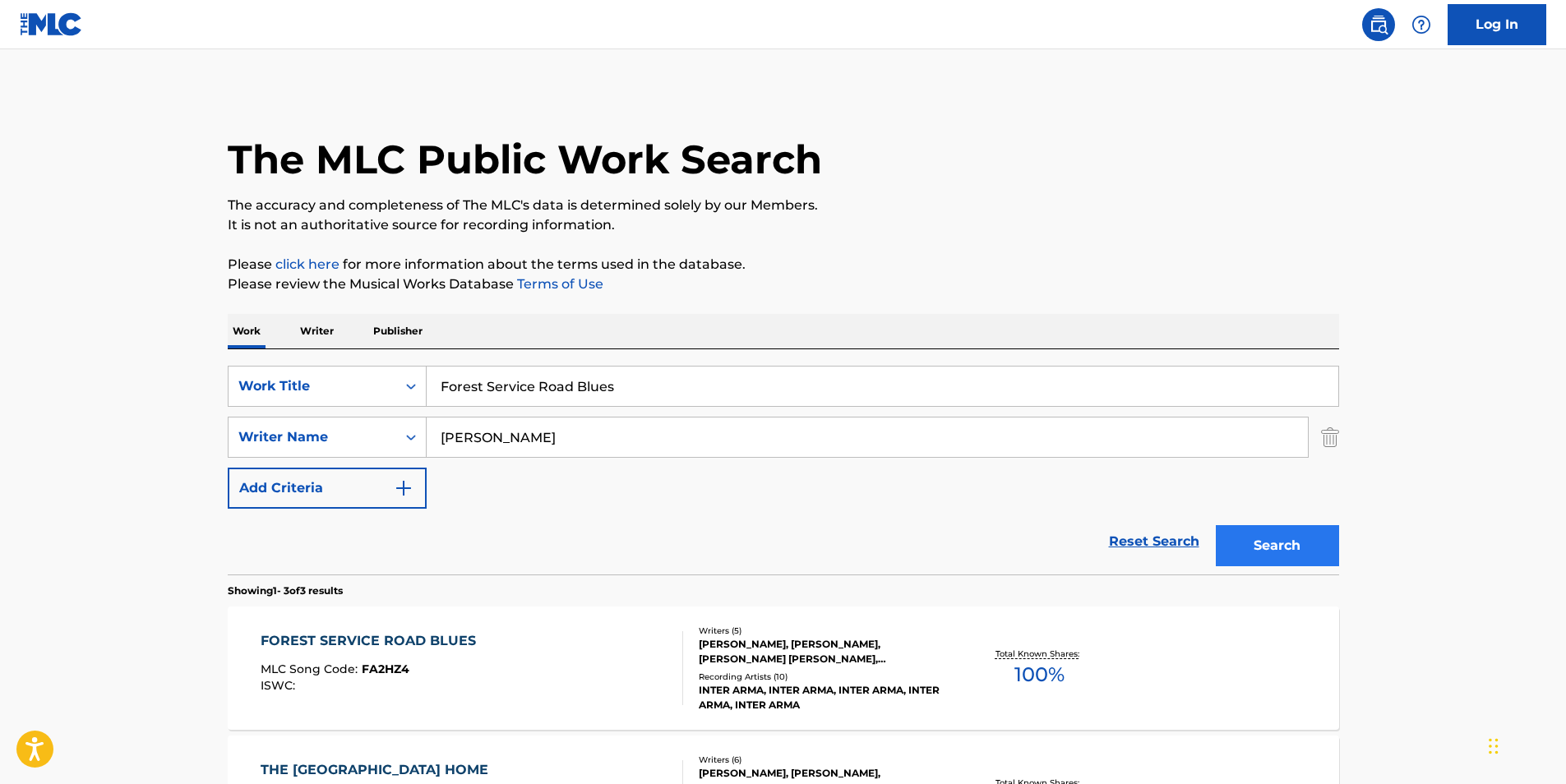
type input "JOEL MOORE"
click at [1264, 549] on button "Search" at bounding box center [1277, 545] width 123 height 41
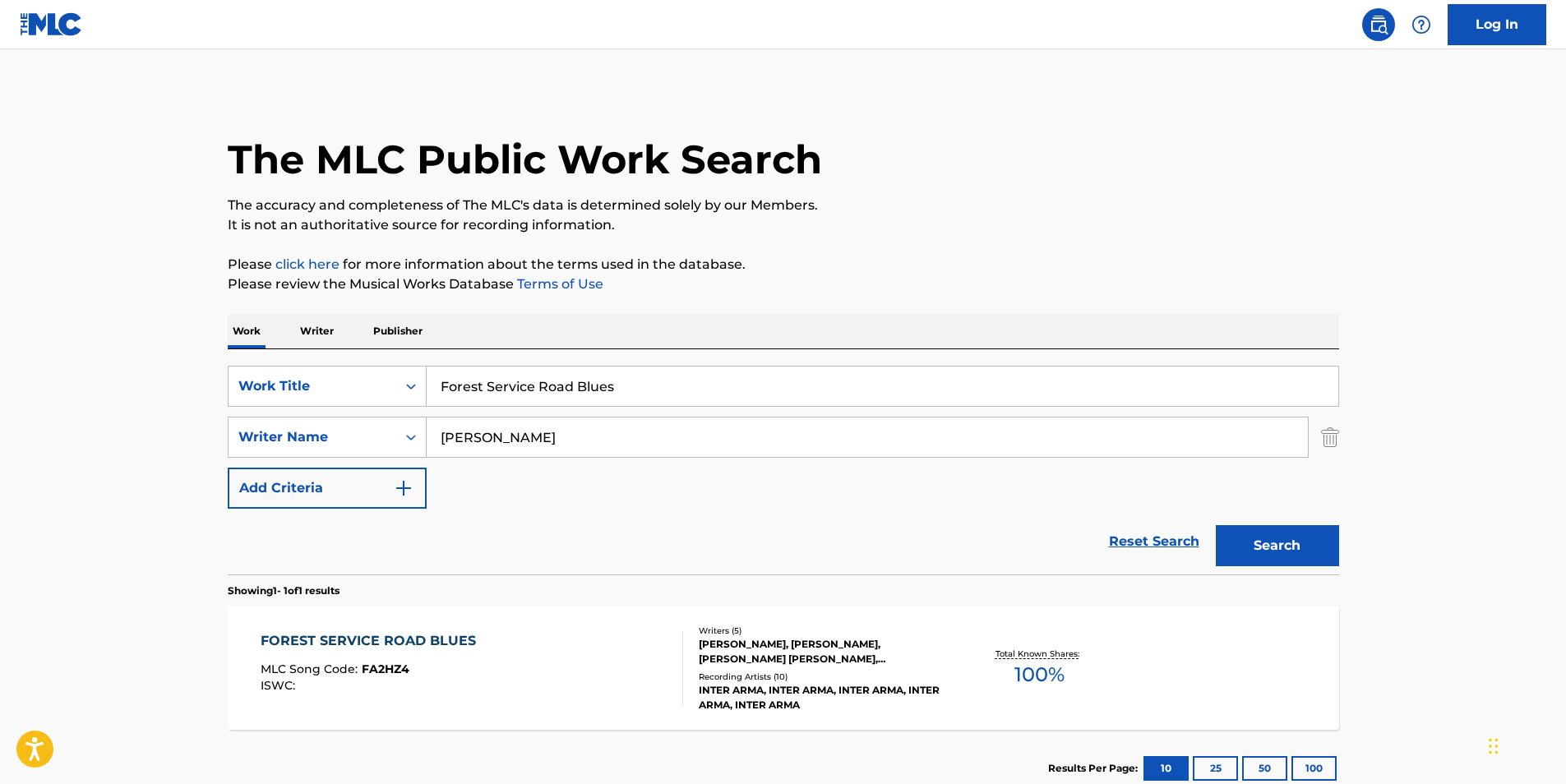
scroll to position [110, 0]
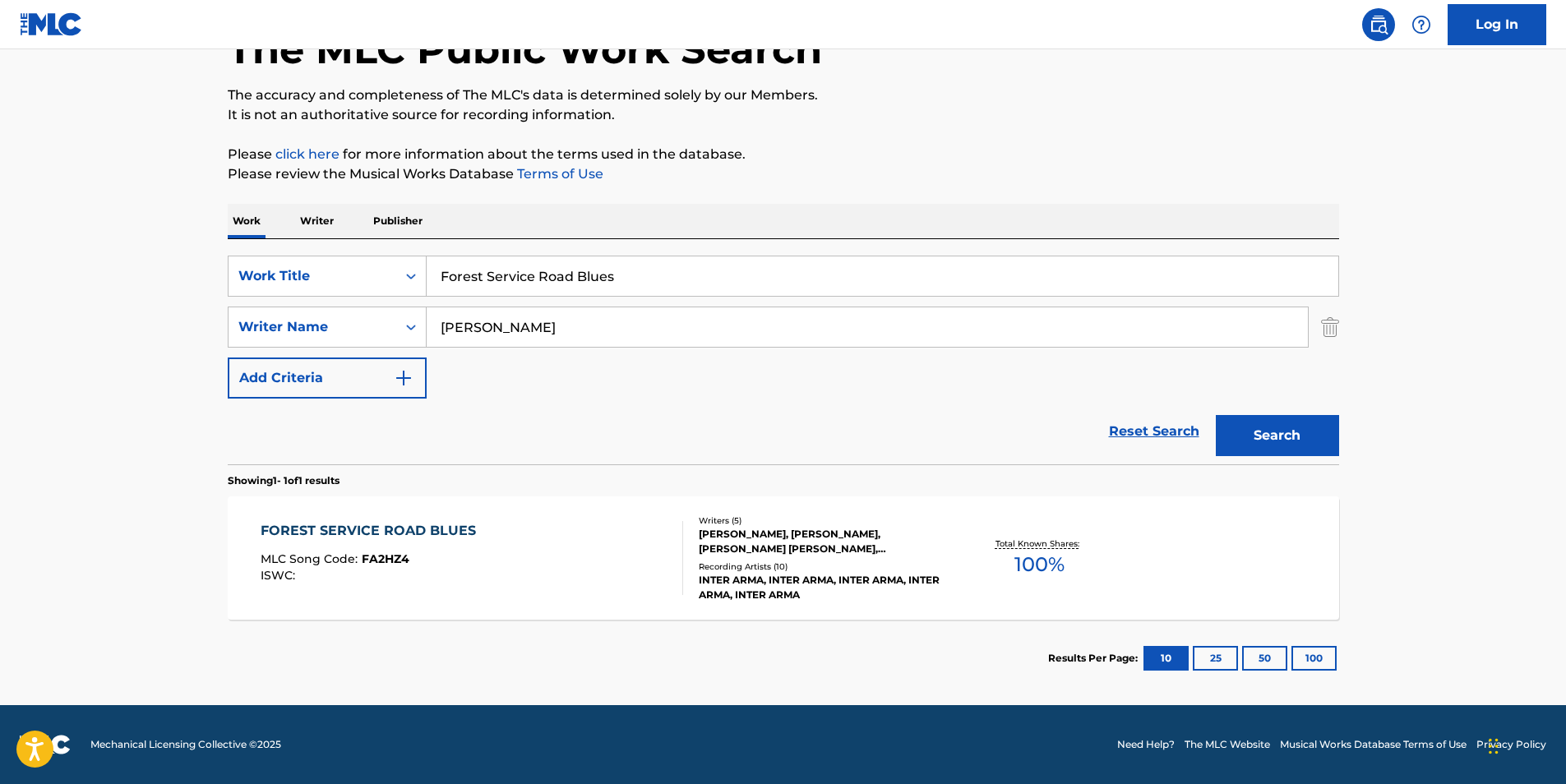
click at [330, 563] on span "MLC Song Code :" at bounding box center [311, 557] width 101 height 14
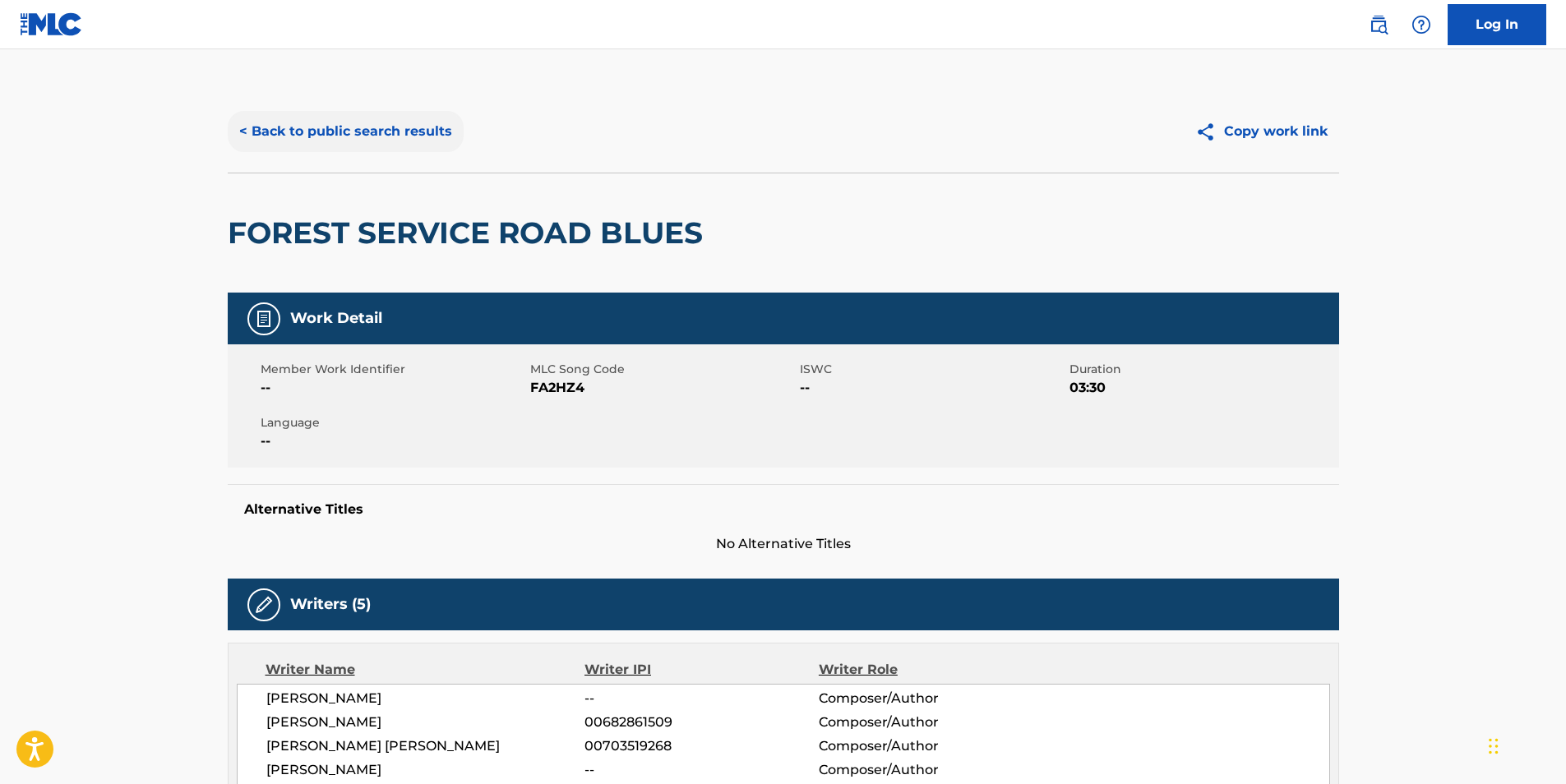
click at [289, 148] on button "< Back to public search results" at bounding box center [345, 131] width 236 height 41
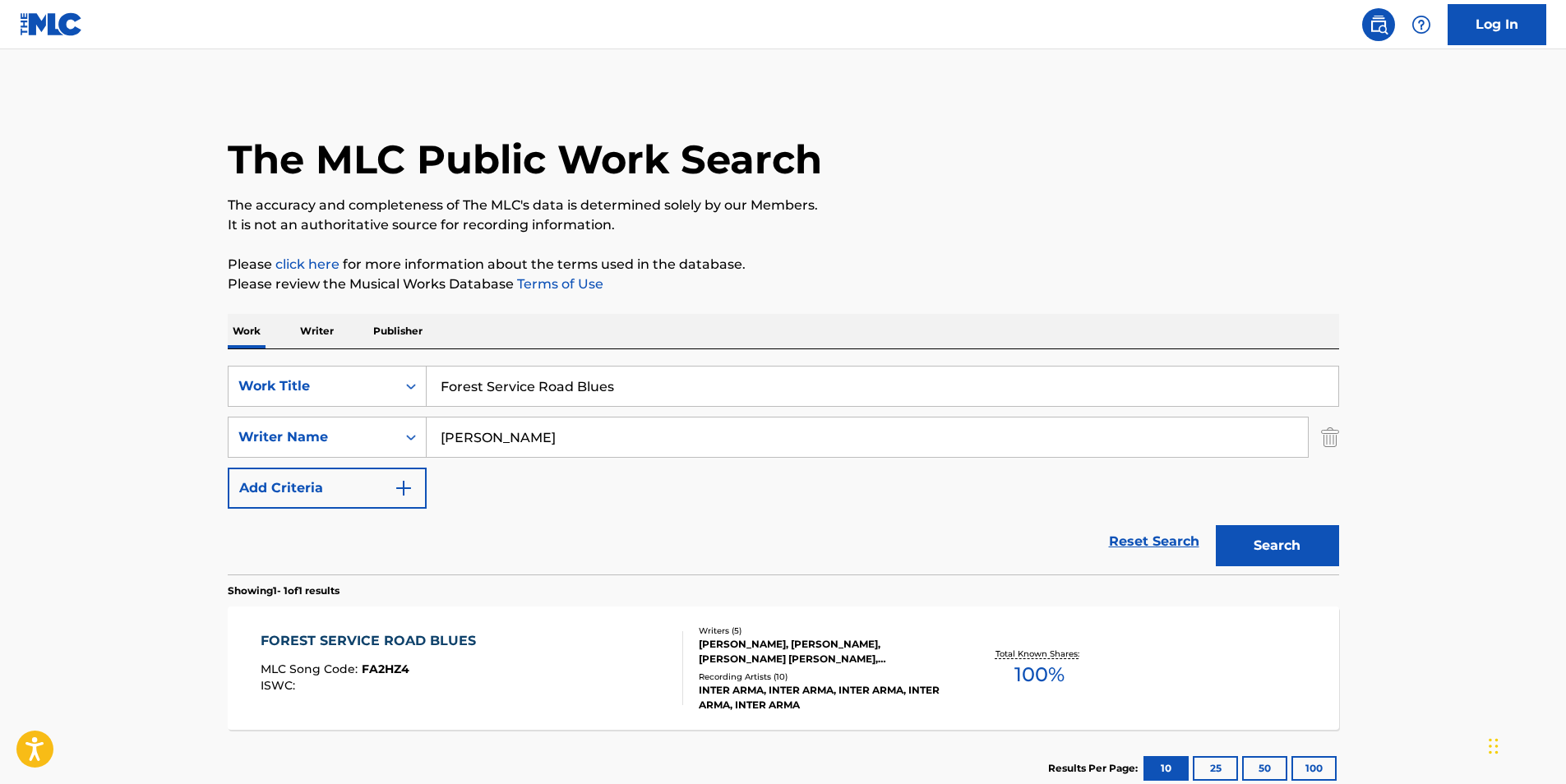
scroll to position [16, 0]
